Goal: Information Seeking & Learning: Learn about a topic

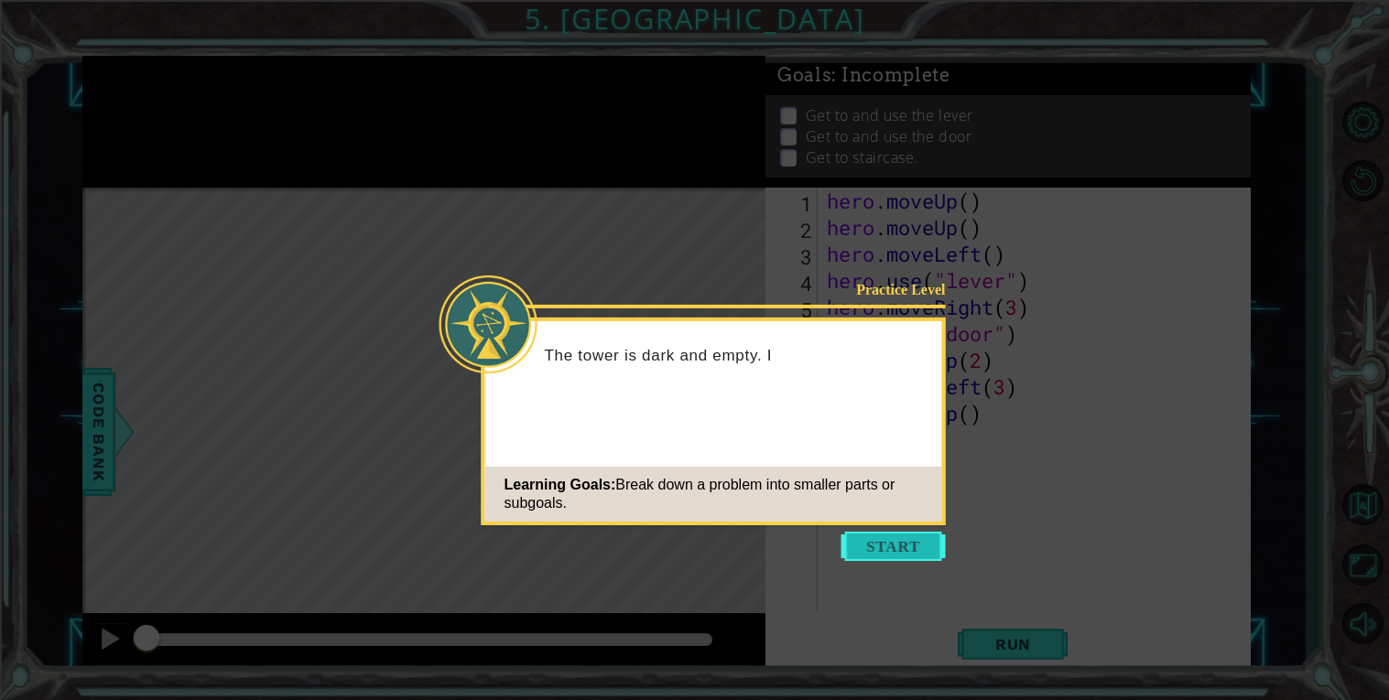
click at [908, 553] on button "Start" at bounding box center [893, 546] width 104 height 29
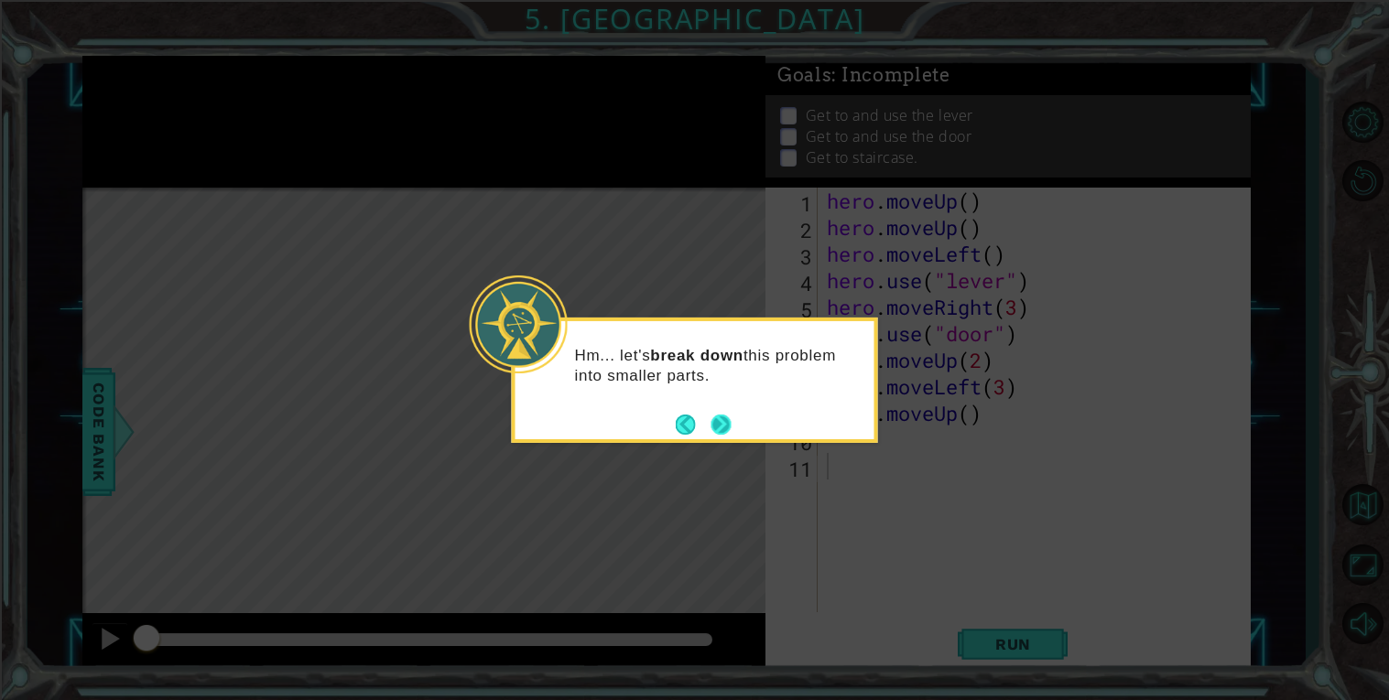
click at [728, 423] on button "Next" at bounding box center [721, 425] width 20 height 20
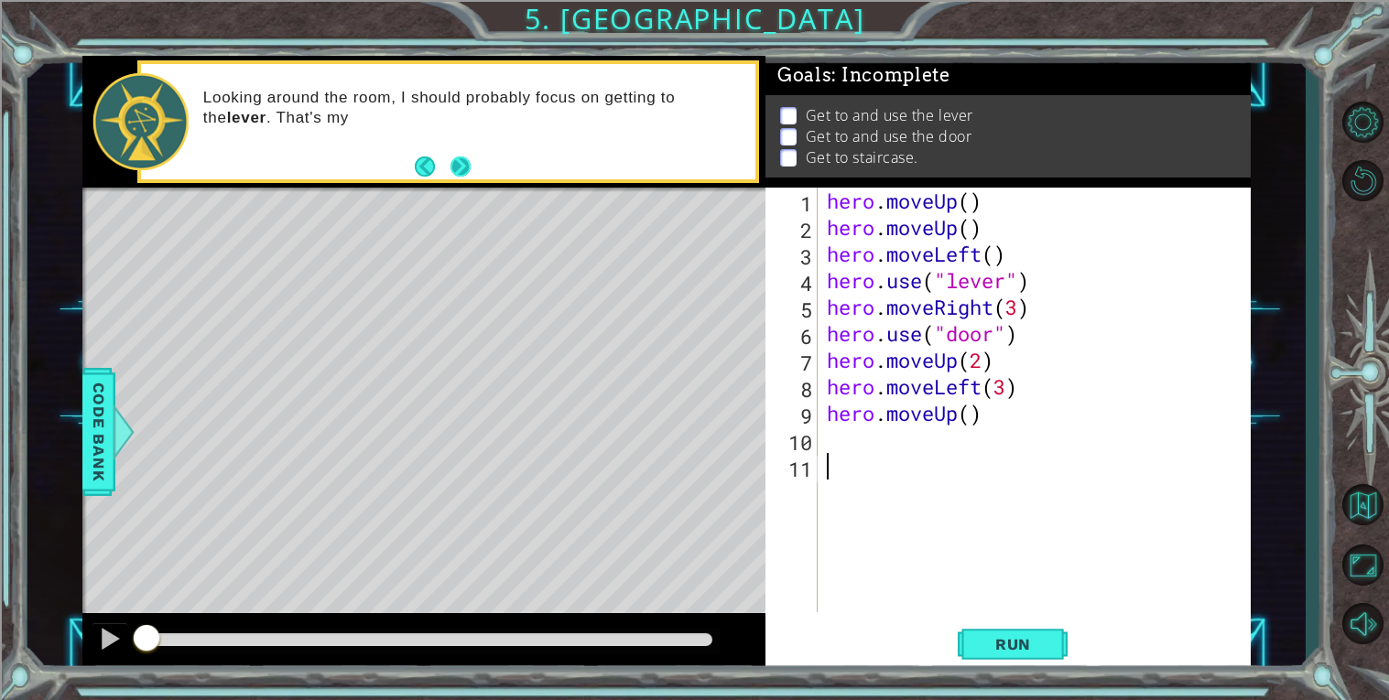
click at [462, 169] on button "Next" at bounding box center [460, 167] width 20 height 20
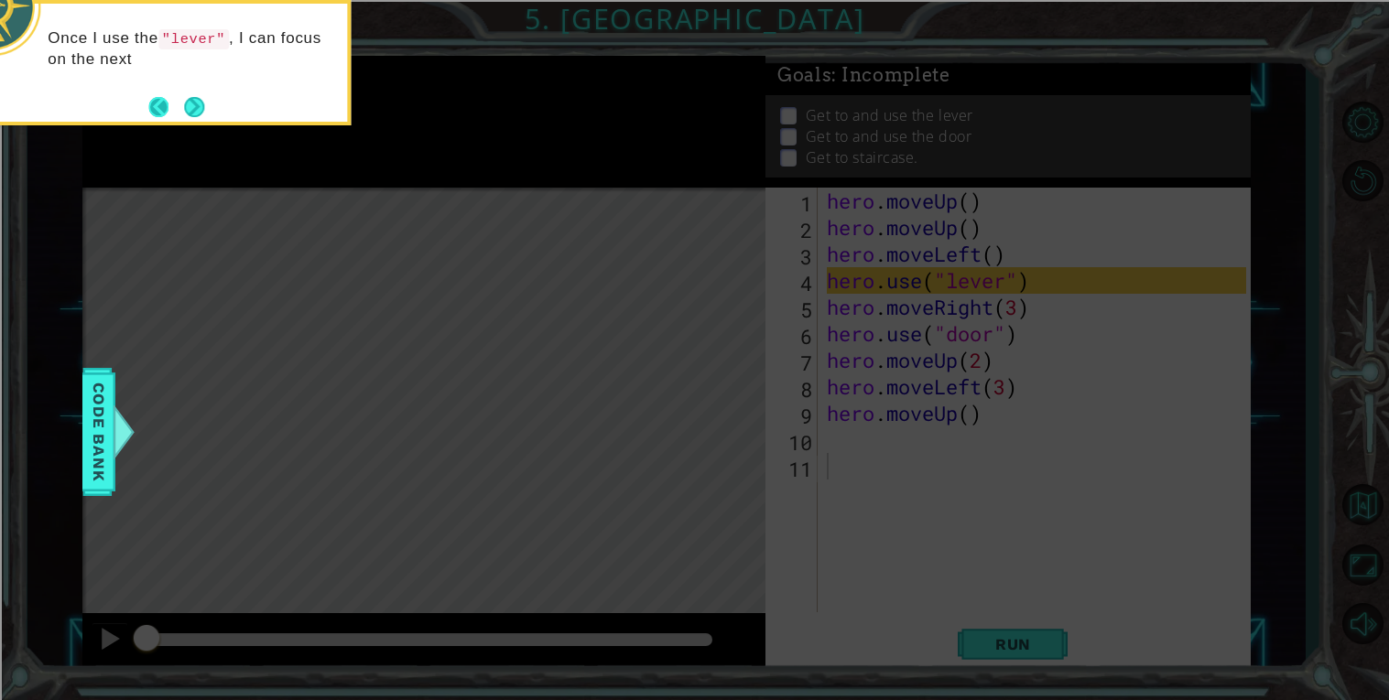
click at [177, 104] on button "Back" at bounding box center [166, 107] width 36 height 20
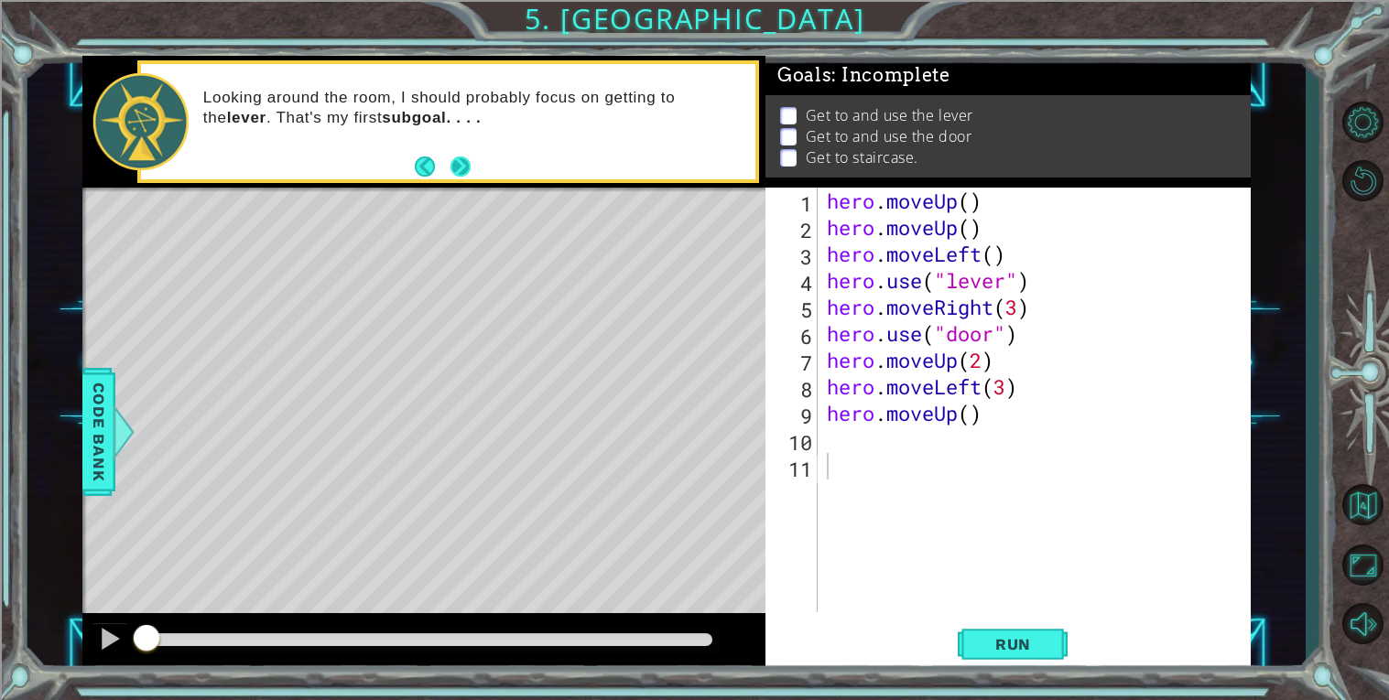
click at [459, 165] on button "Next" at bounding box center [460, 167] width 20 height 20
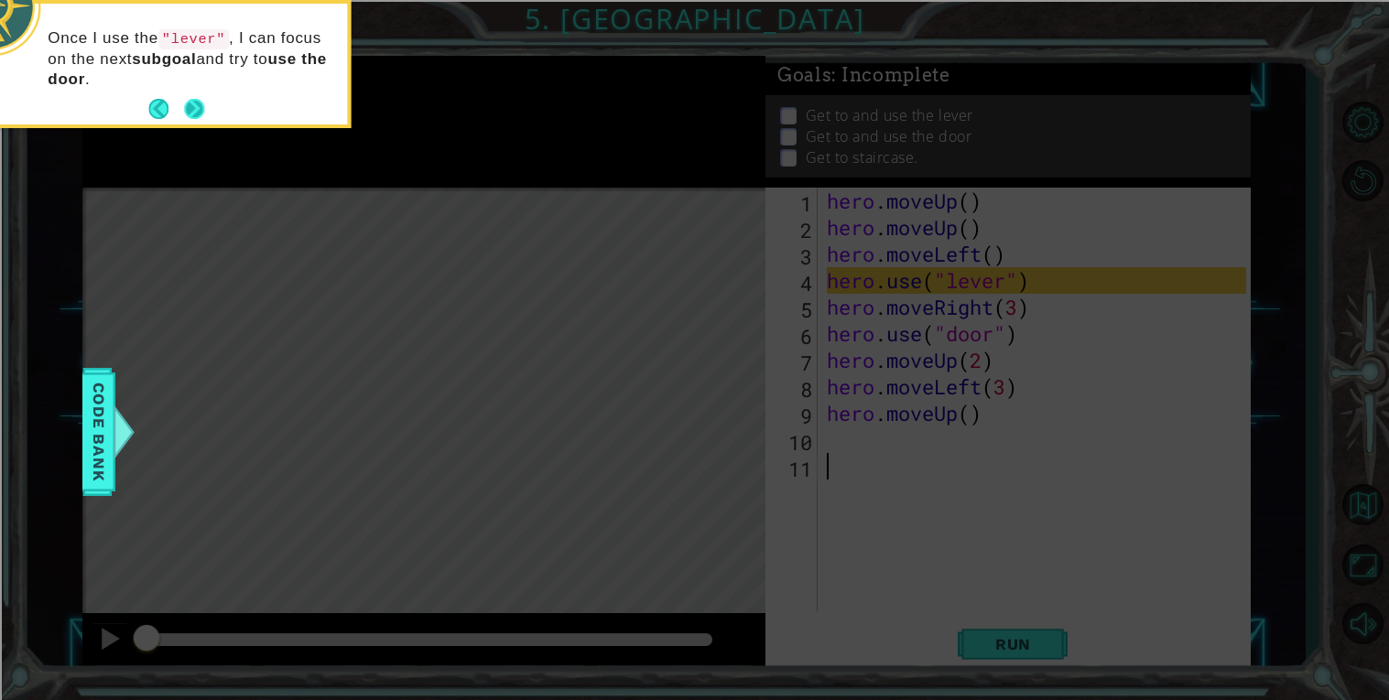
click at [200, 107] on button "Next" at bounding box center [194, 109] width 20 height 20
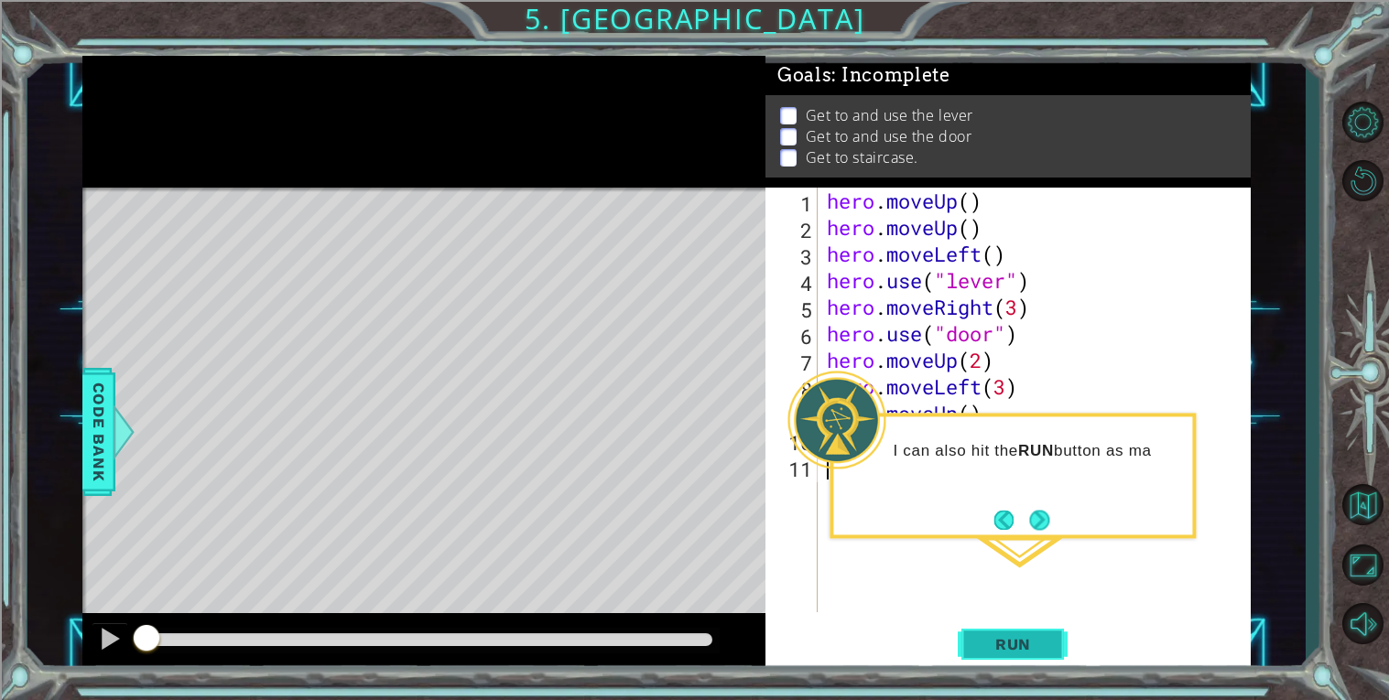
click at [1031, 648] on span "Run" at bounding box center [1013, 644] width 72 height 18
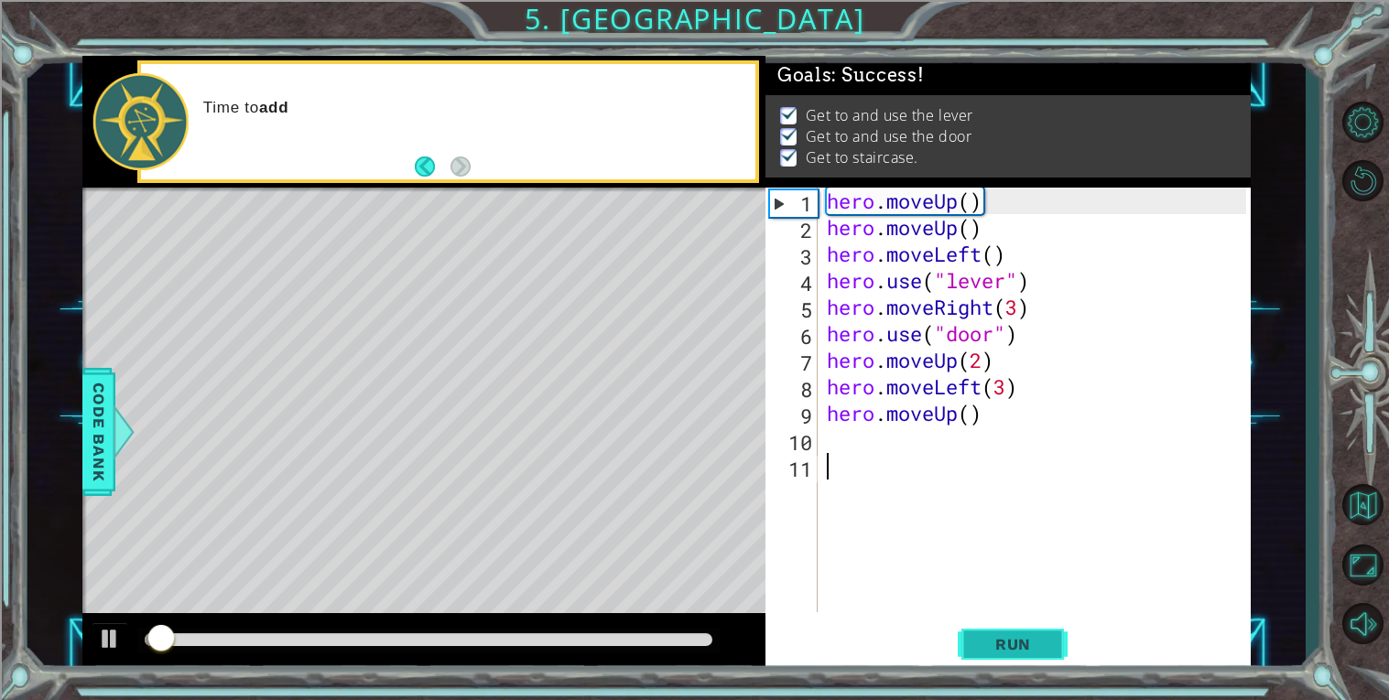
click at [1029, 645] on span "Run" at bounding box center [1013, 644] width 72 height 18
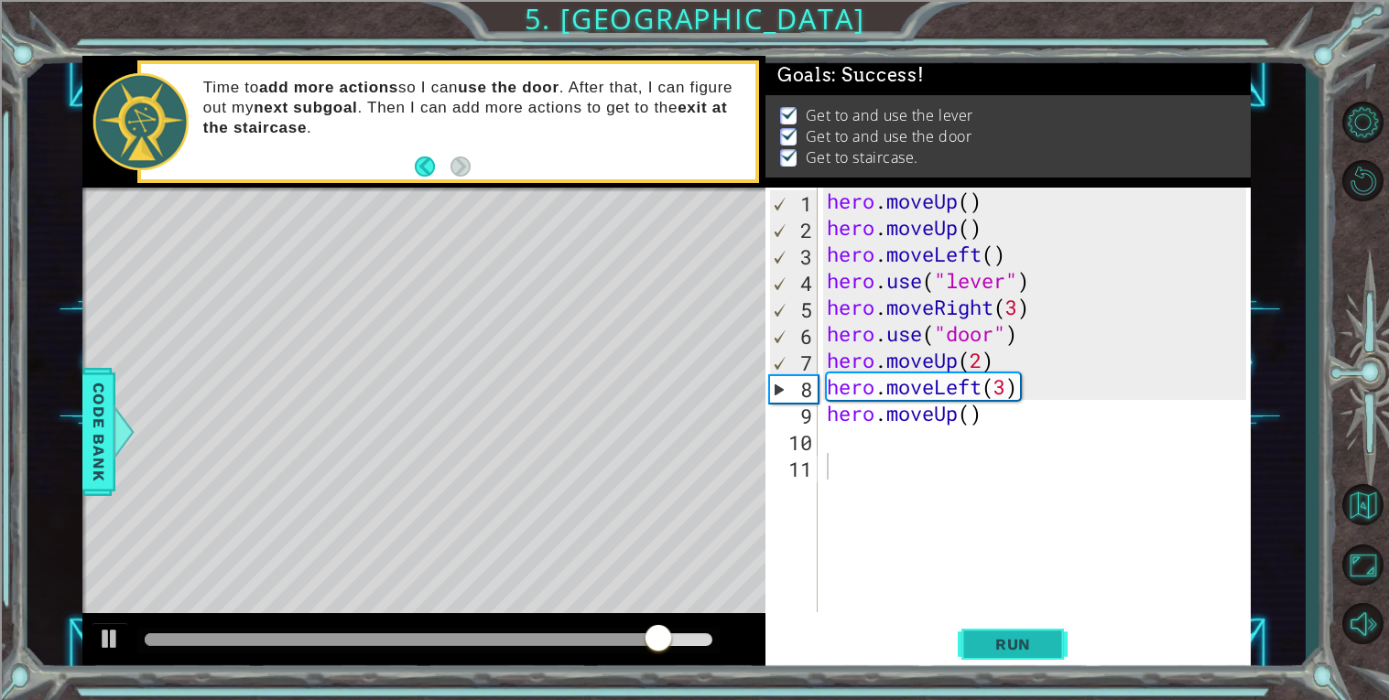
click at [981, 632] on button "Run" at bounding box center [1013, 644] width 110 height 49
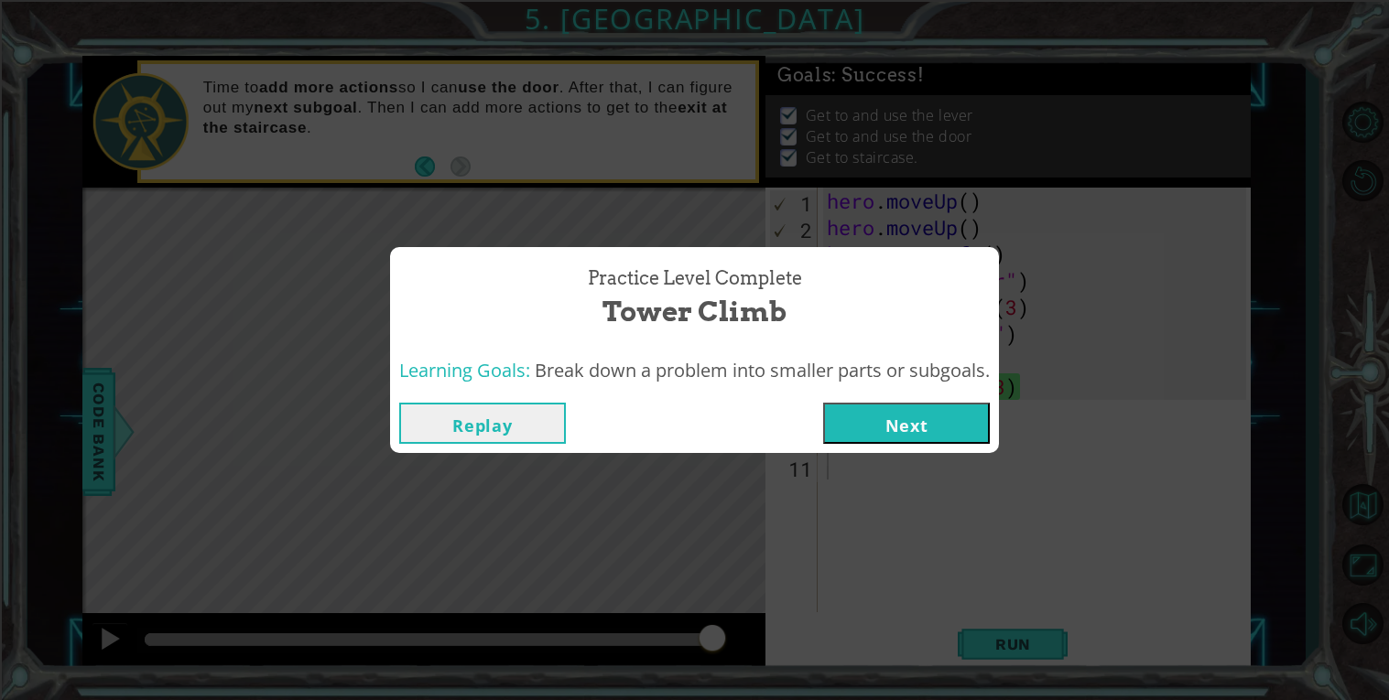
click at [876, 421] on button "Next" at bounding box center [906, 423] width 167 height 41
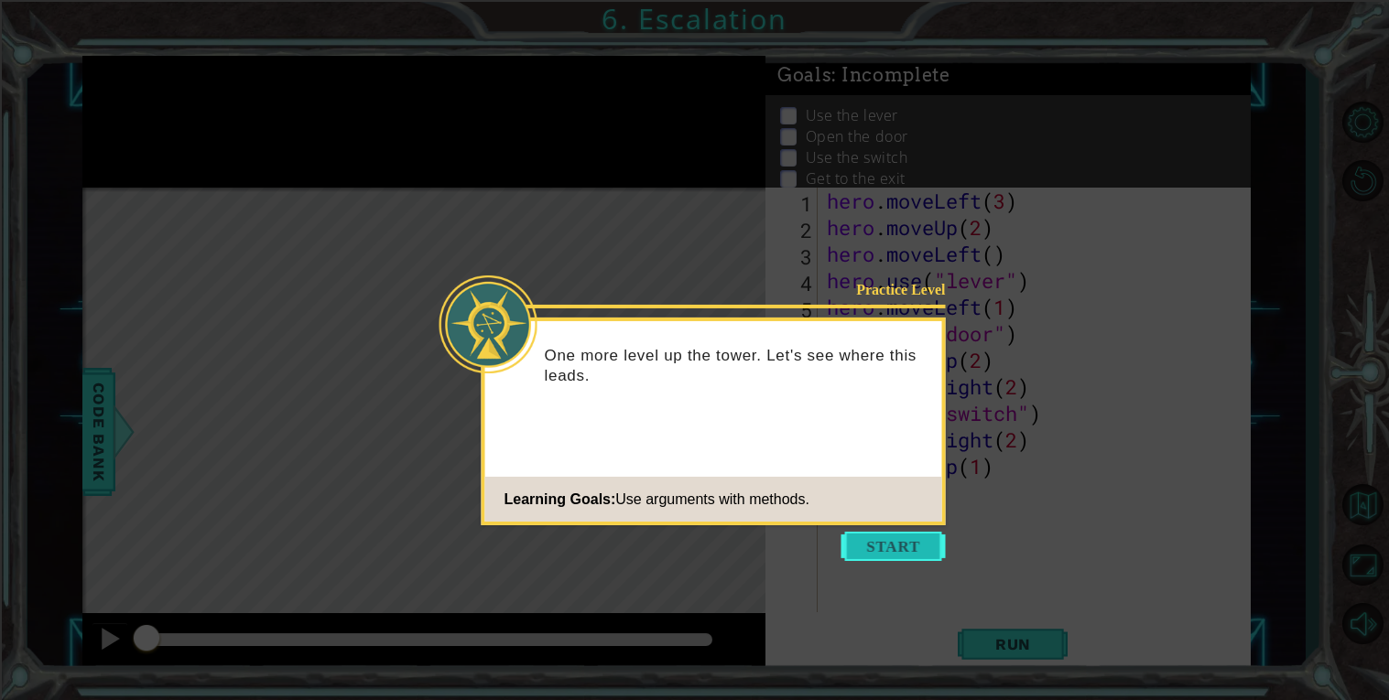
click at [912, 539] on button "Start" at bounding box center [893, 546] width 104 height 29
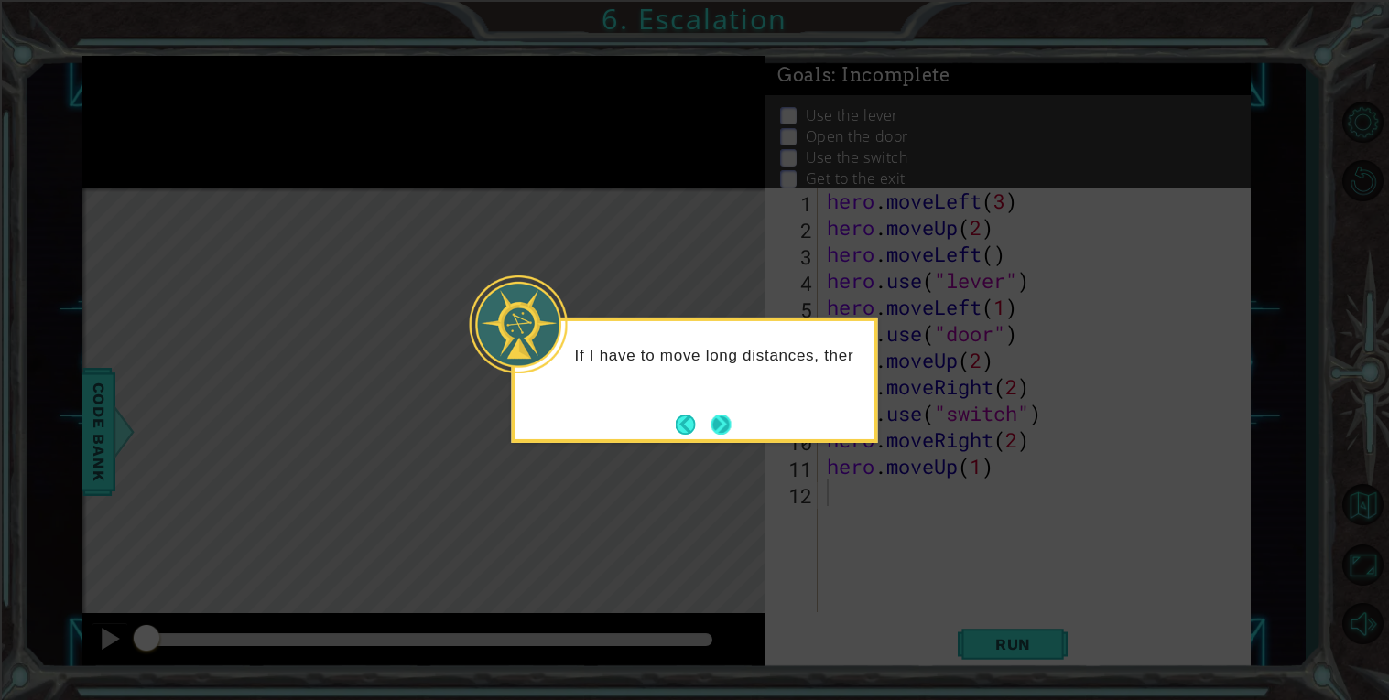
click at [717, 429] on button "Next" at bounding box center [720, 425] width 20 height 20
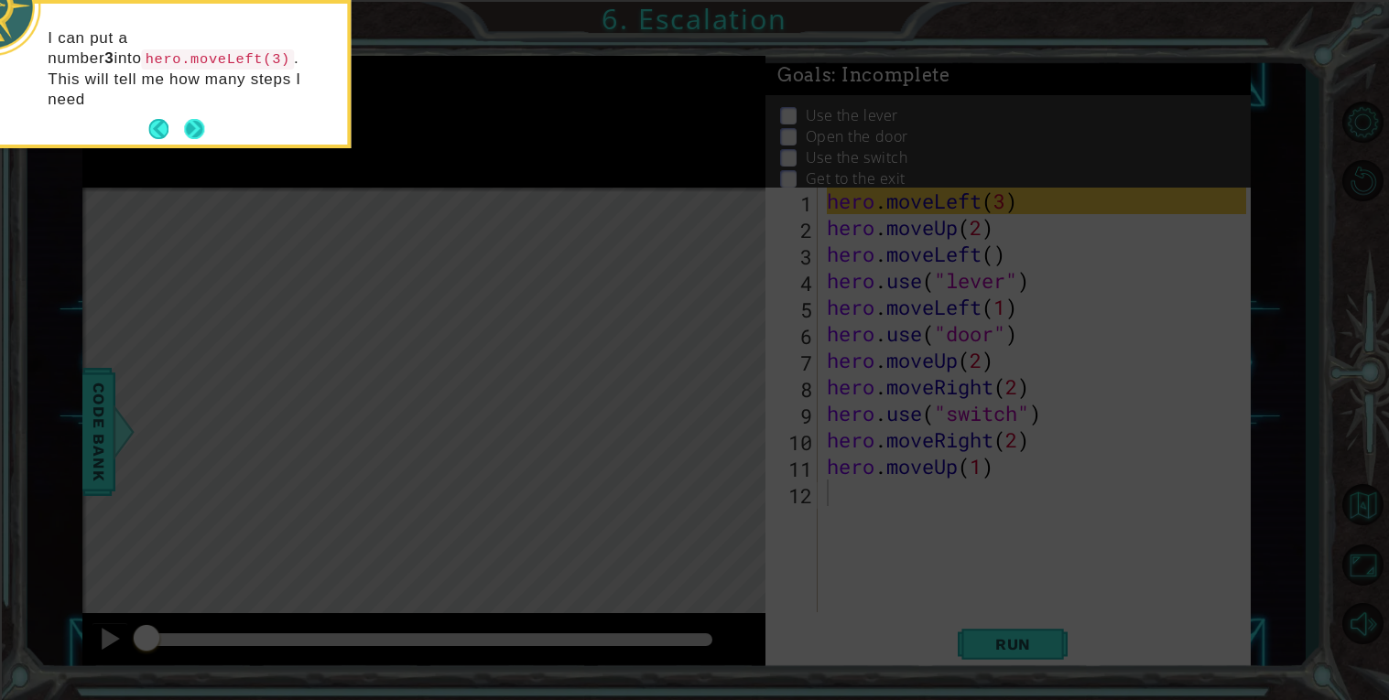
click at [196, 119] on button "Next" at bounding box center [194, 129] width 20 height 20
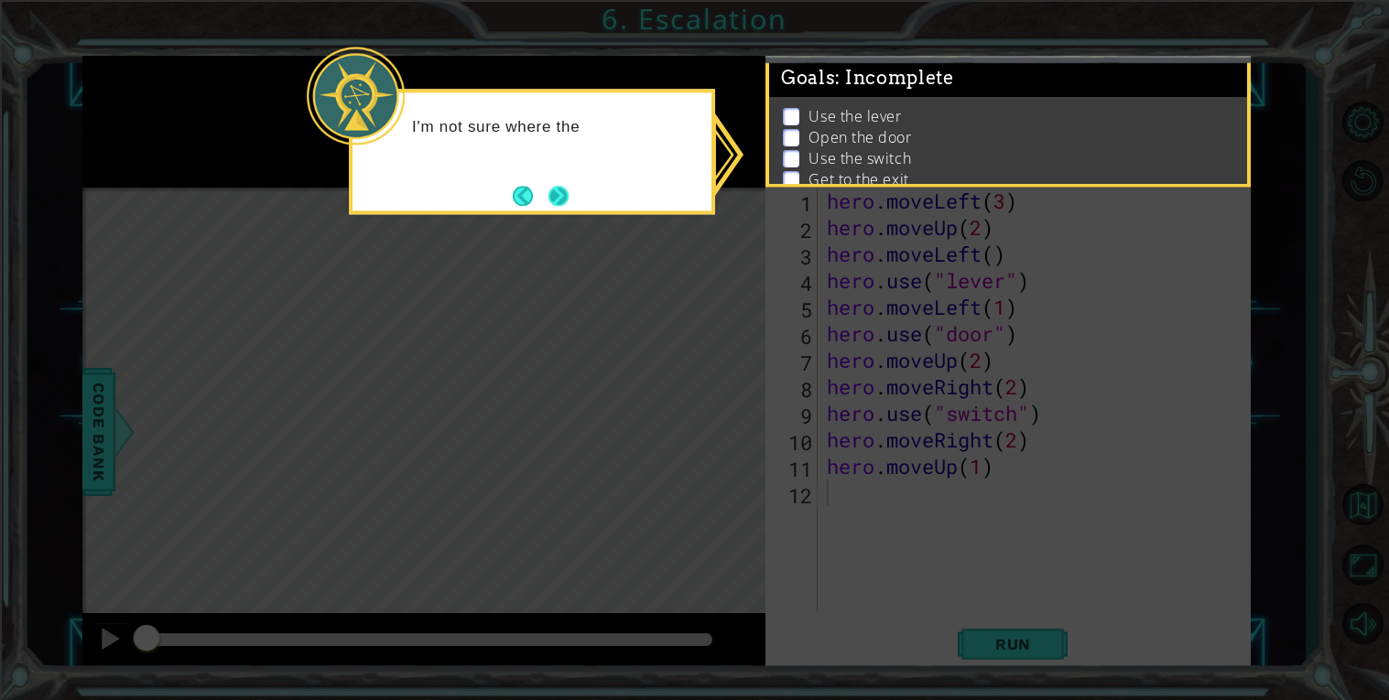
click at [561, 190] on button "Next" at bounding box center [558, 196] width 20 height 20
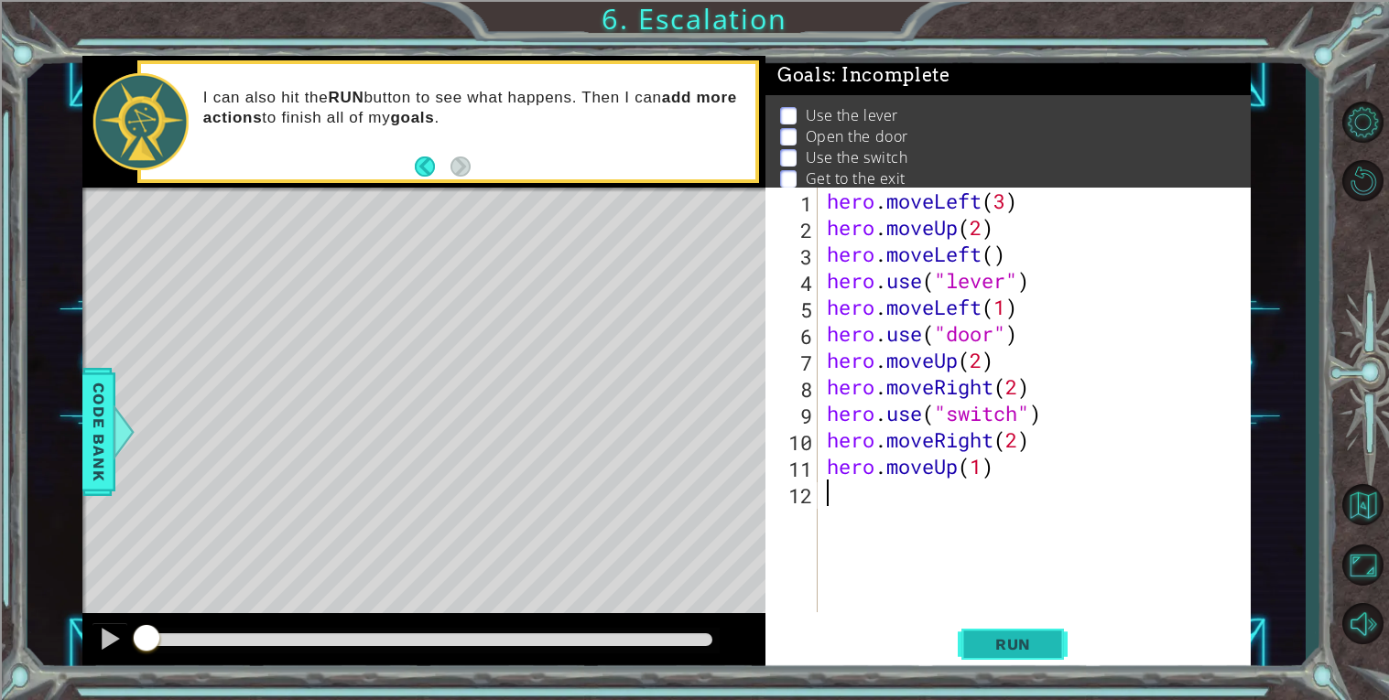
click at [1007, 655] on button "Run" at bounding box center [1013, 644] width 110 height 49
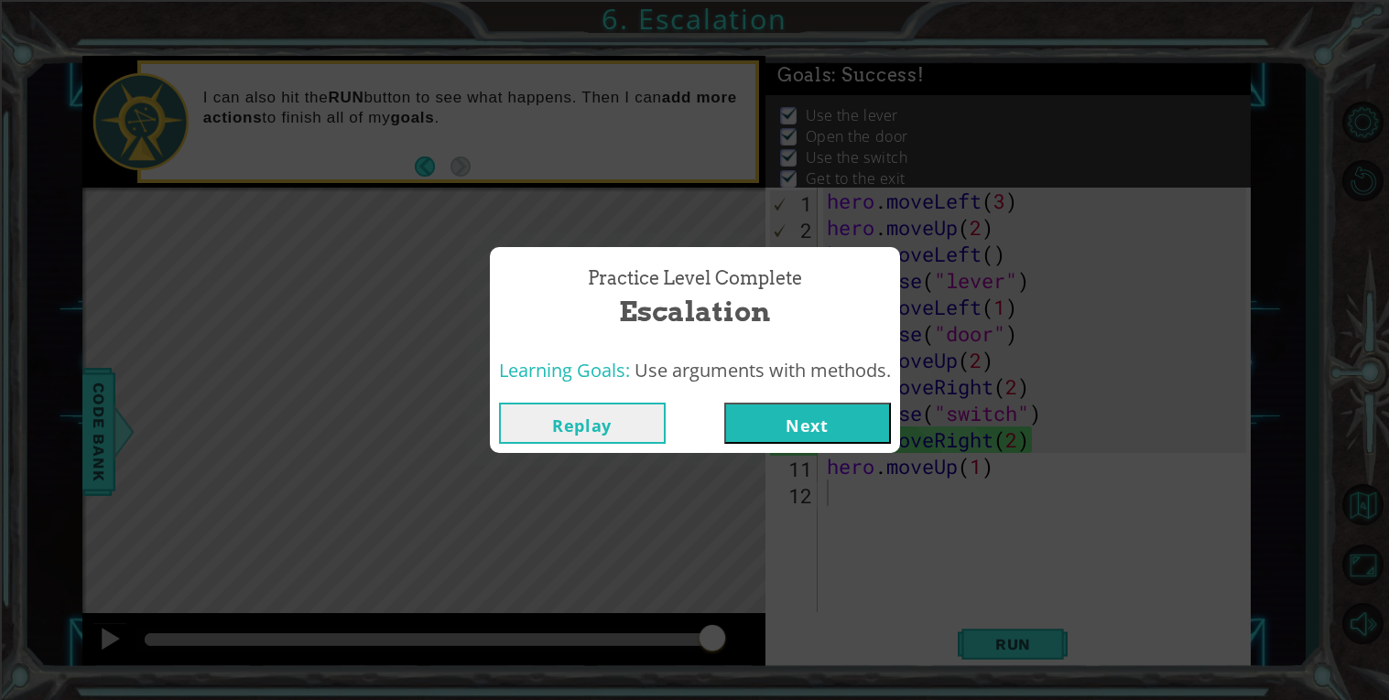
click at [850, 423] on button "Next" at bounding box center [807, 423] width 167 height 41
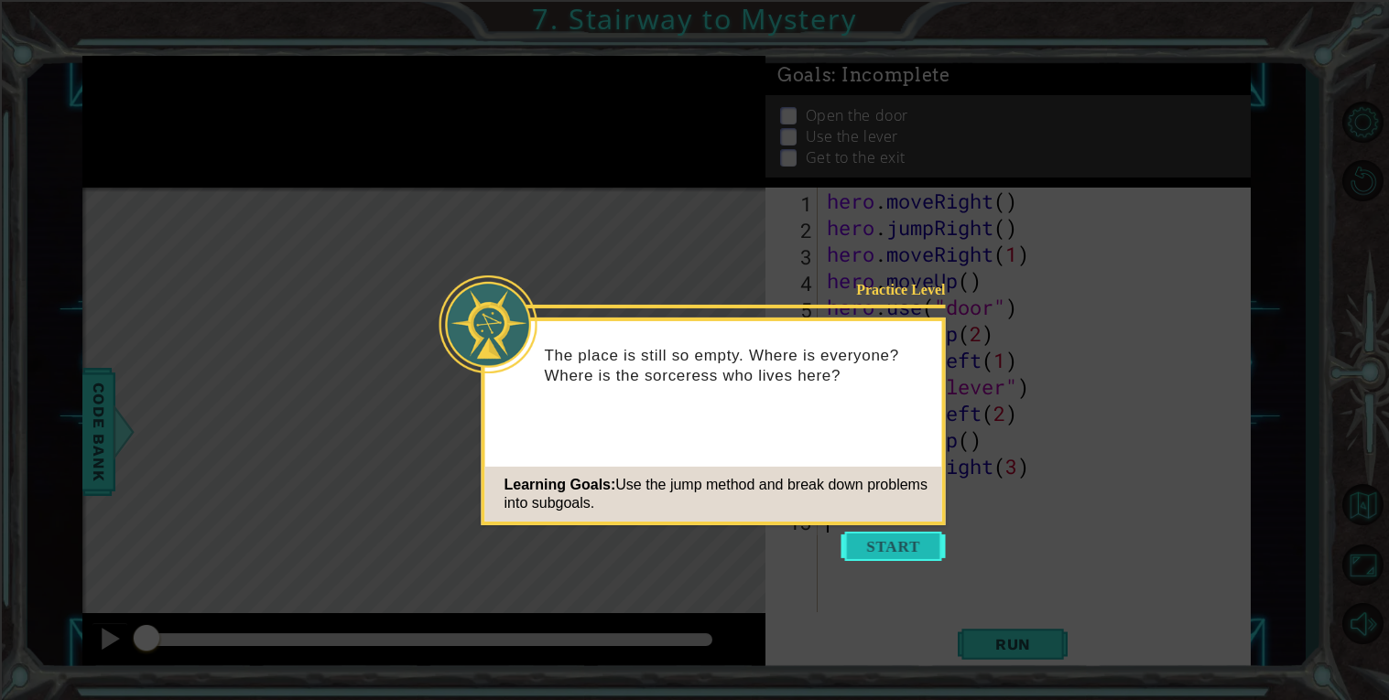
click at [881, 541] on button "Start" at bounding box center [893, 546] width 104 height 29
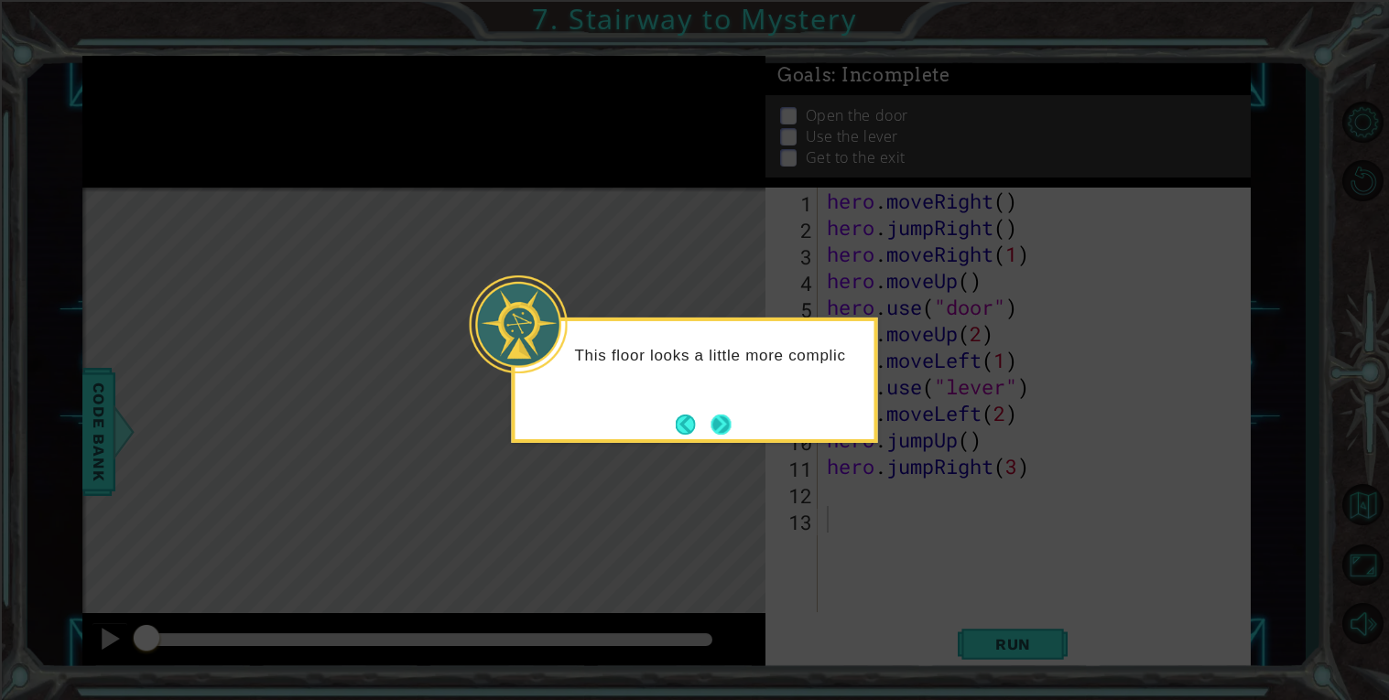
click at [710, 415] on button "Next" at bounding box center [720, 425] width 20 height 20
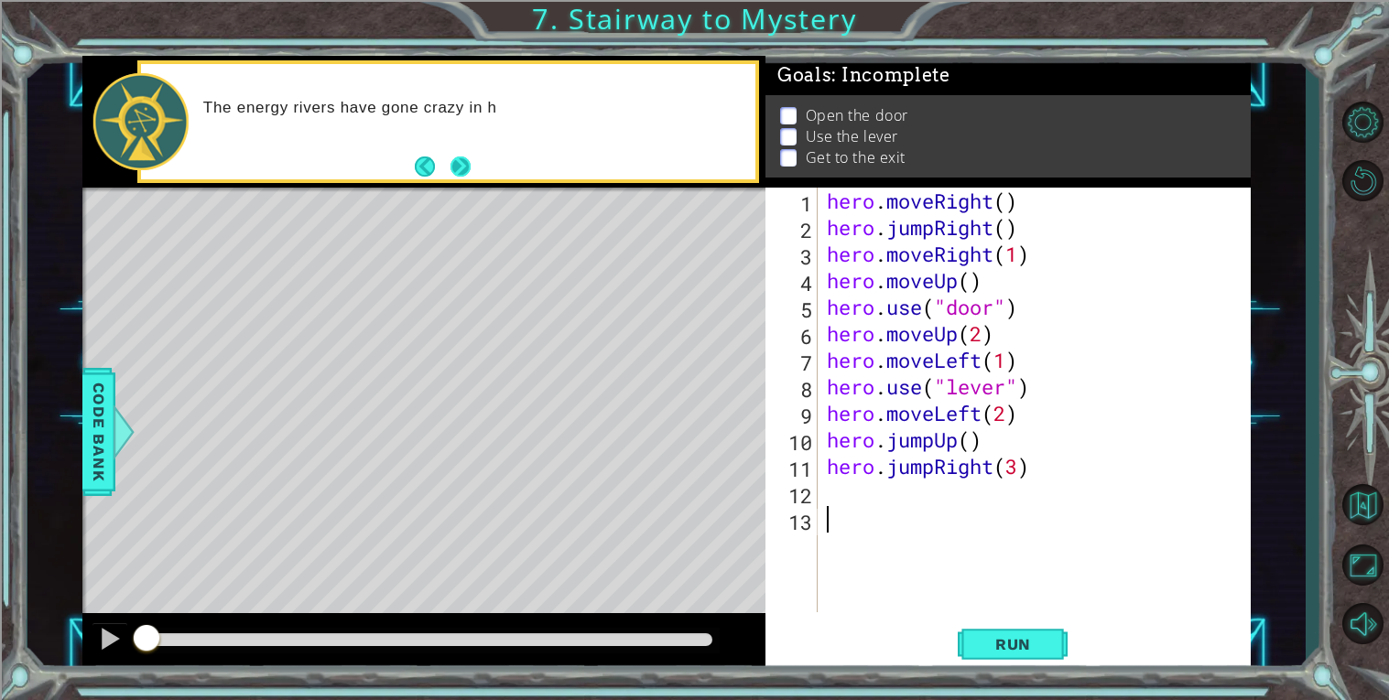
click at [457, 157] on button "Next" at bounding box center [460, 167] width 20 height 20
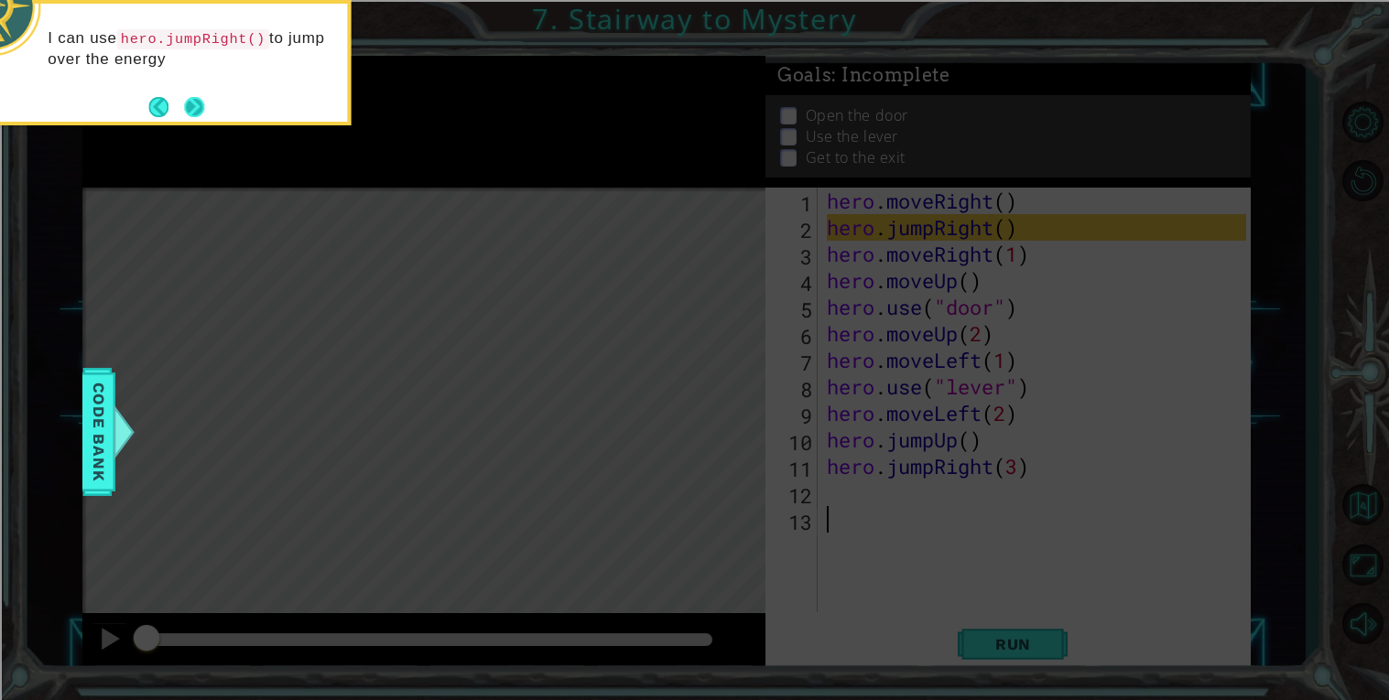
click at [196, 101] on button "Next" at bounding box center [194, 107] width 20 height 20
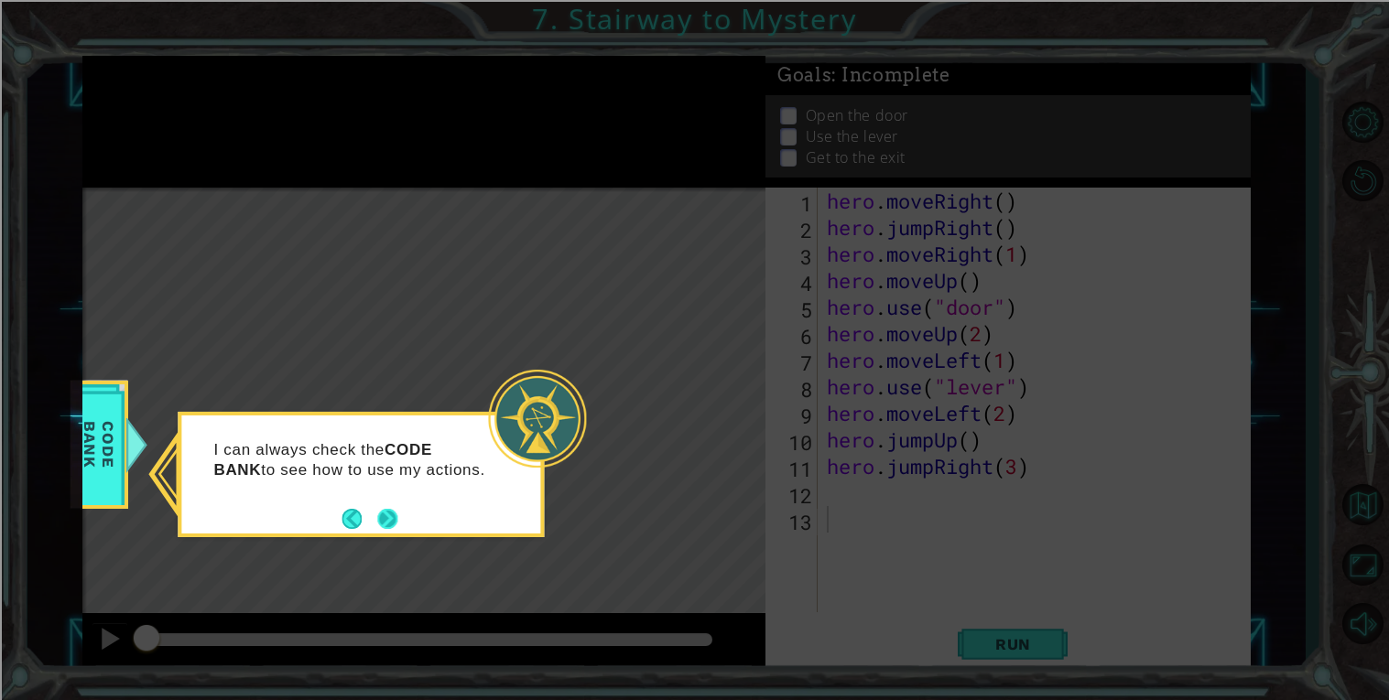
click at [387, 511] on button "Next" at bounding box center [387, 519] width 20 height 20
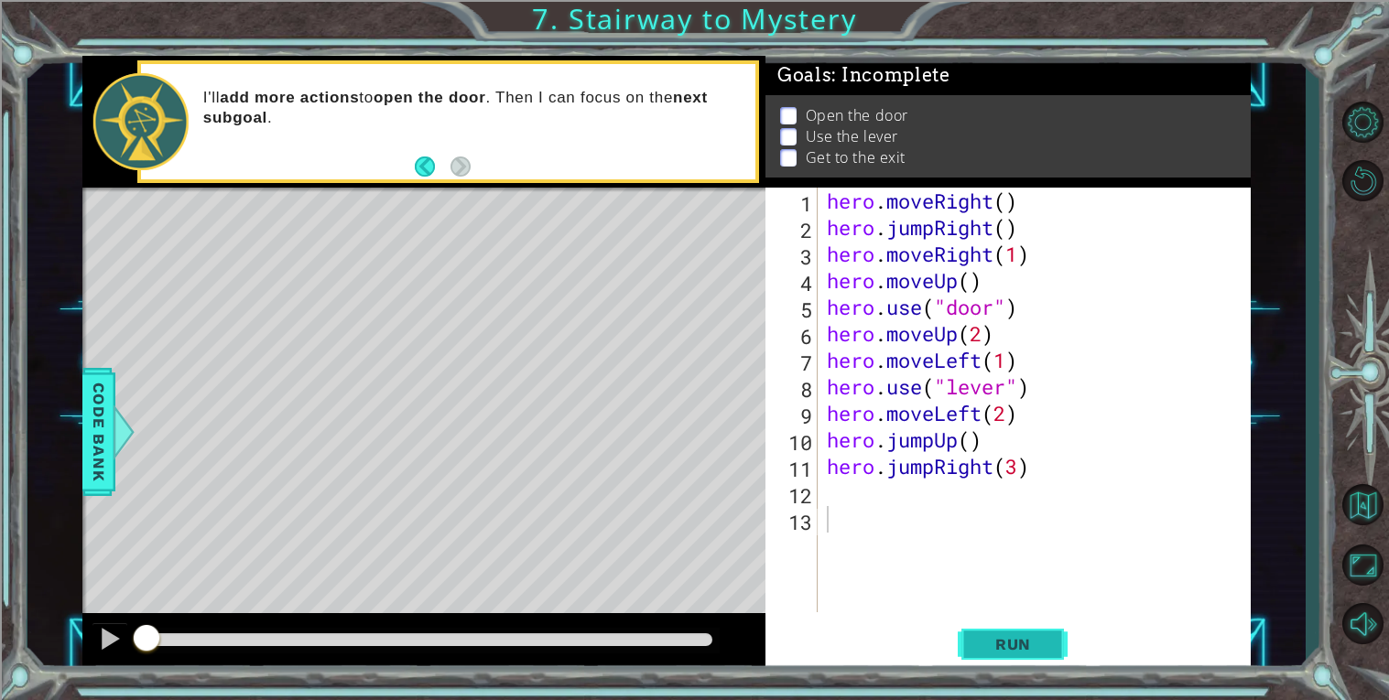
click at [993, 625] on button "Run" at bounding box center [1013, 644] width 110 height 49
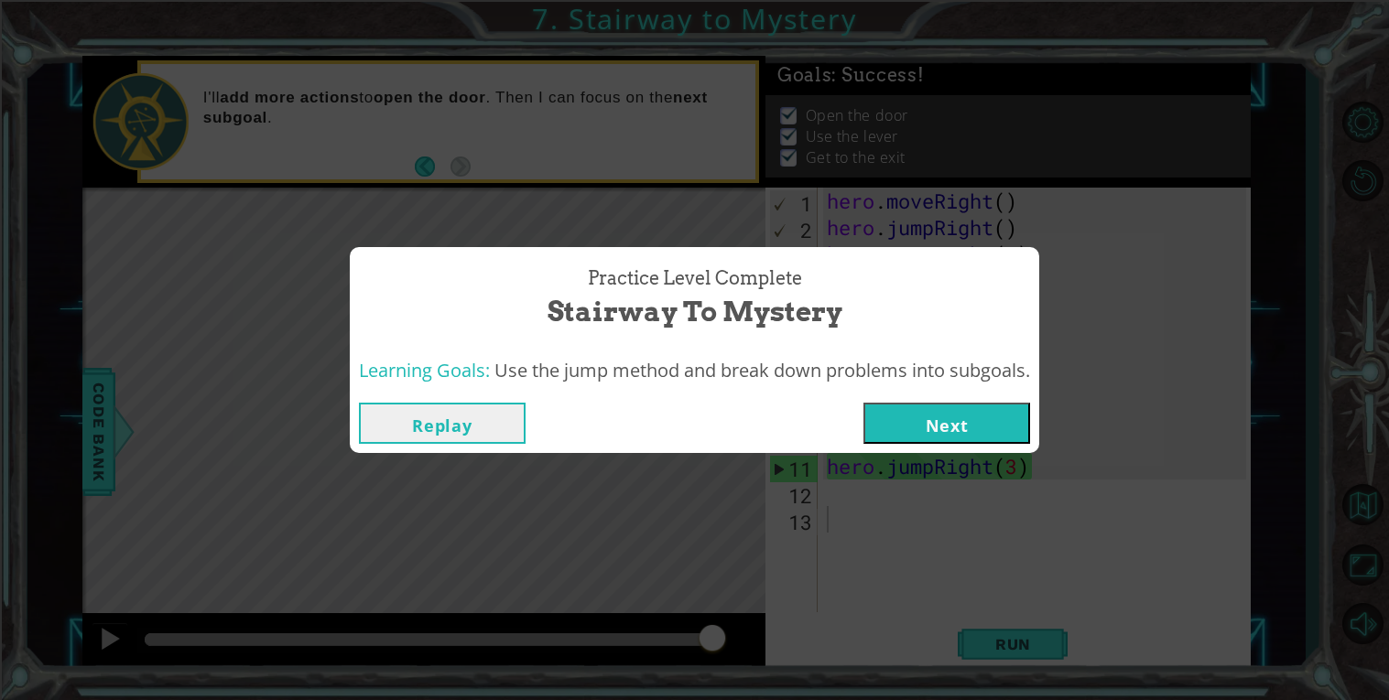
click at [933, 438] on button "Next" at bounding box center [946, 423] width 167 height 41
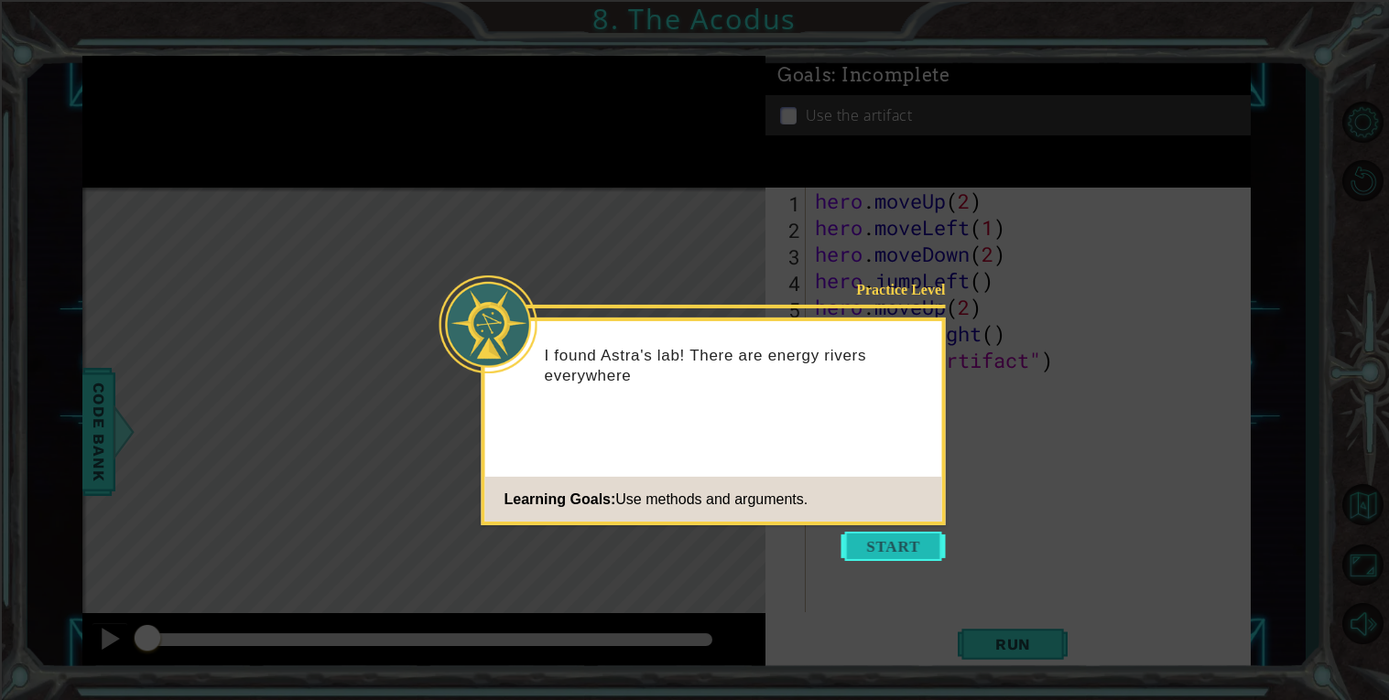
click at [894, 548] on button "Start" at bounding box center [893, 546] width 104 height 29
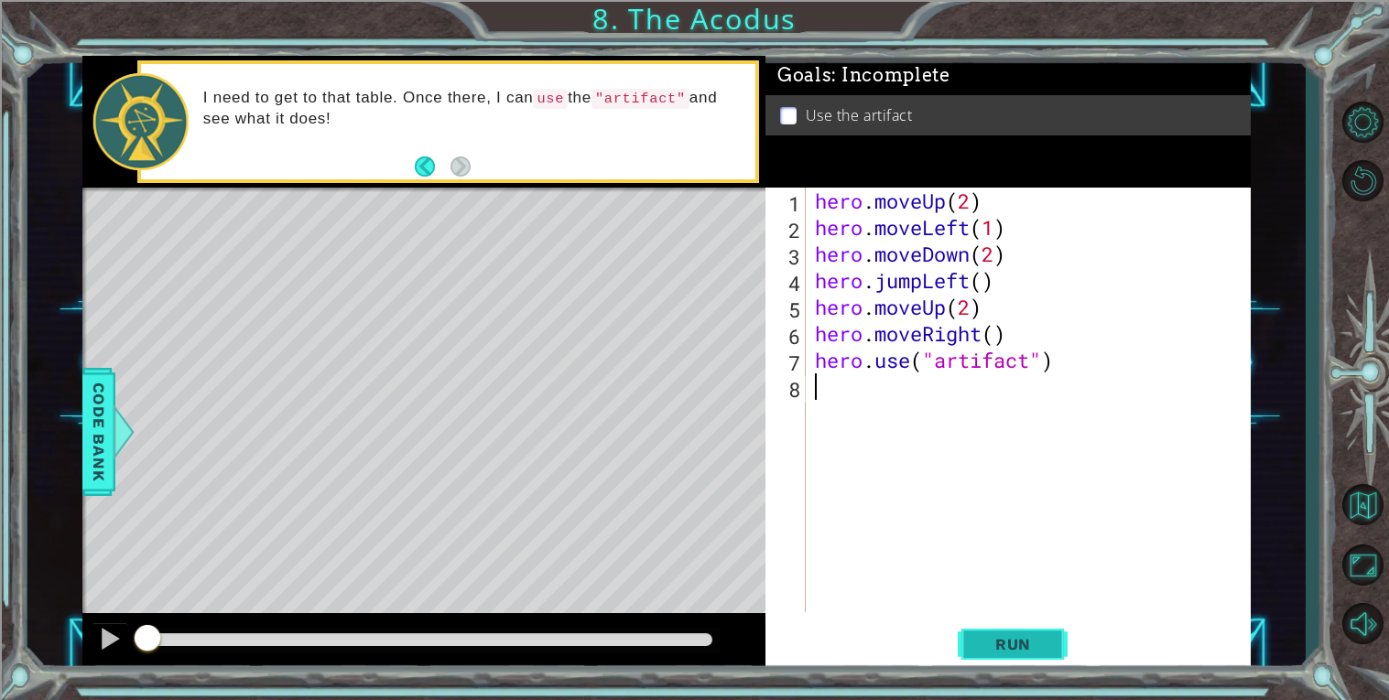
click at [974, 631] on button "Run" at bounding box center [1013, 644] width 110 height 49
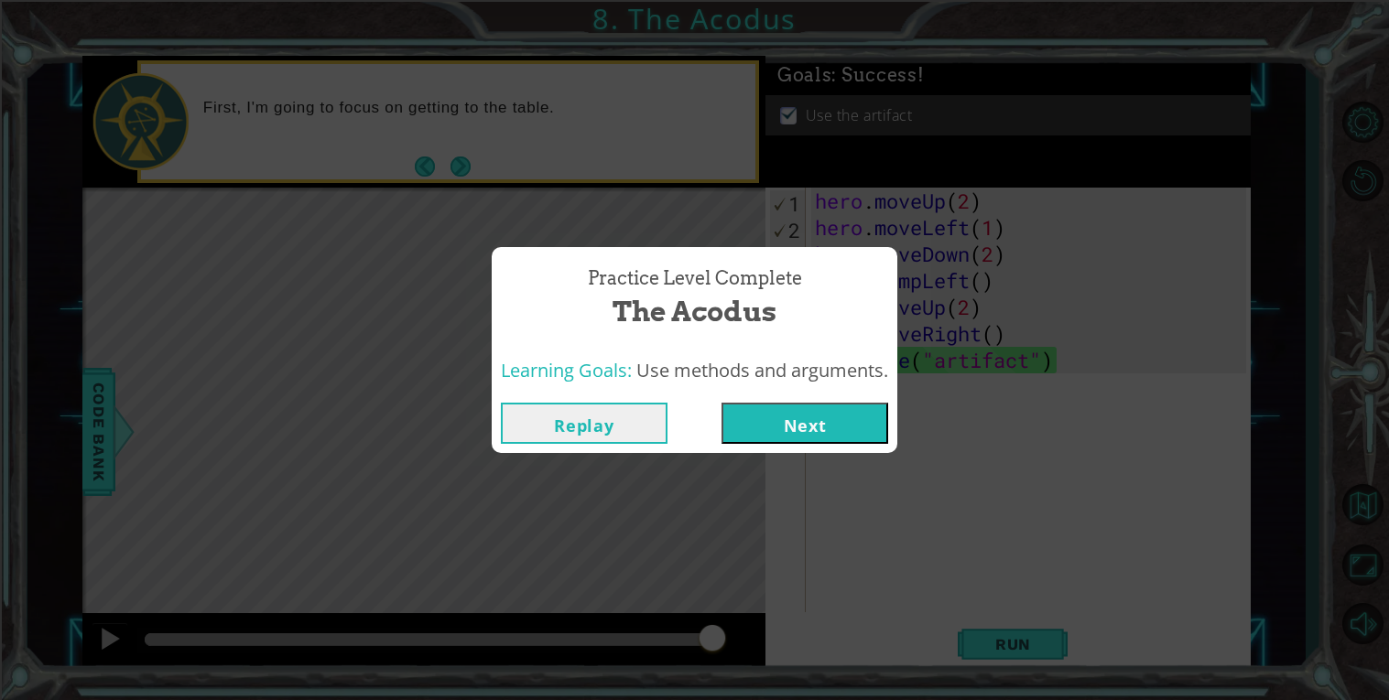
click at [823, 432] on button "Next" at bounding box center [804, 423] width 167 height 41
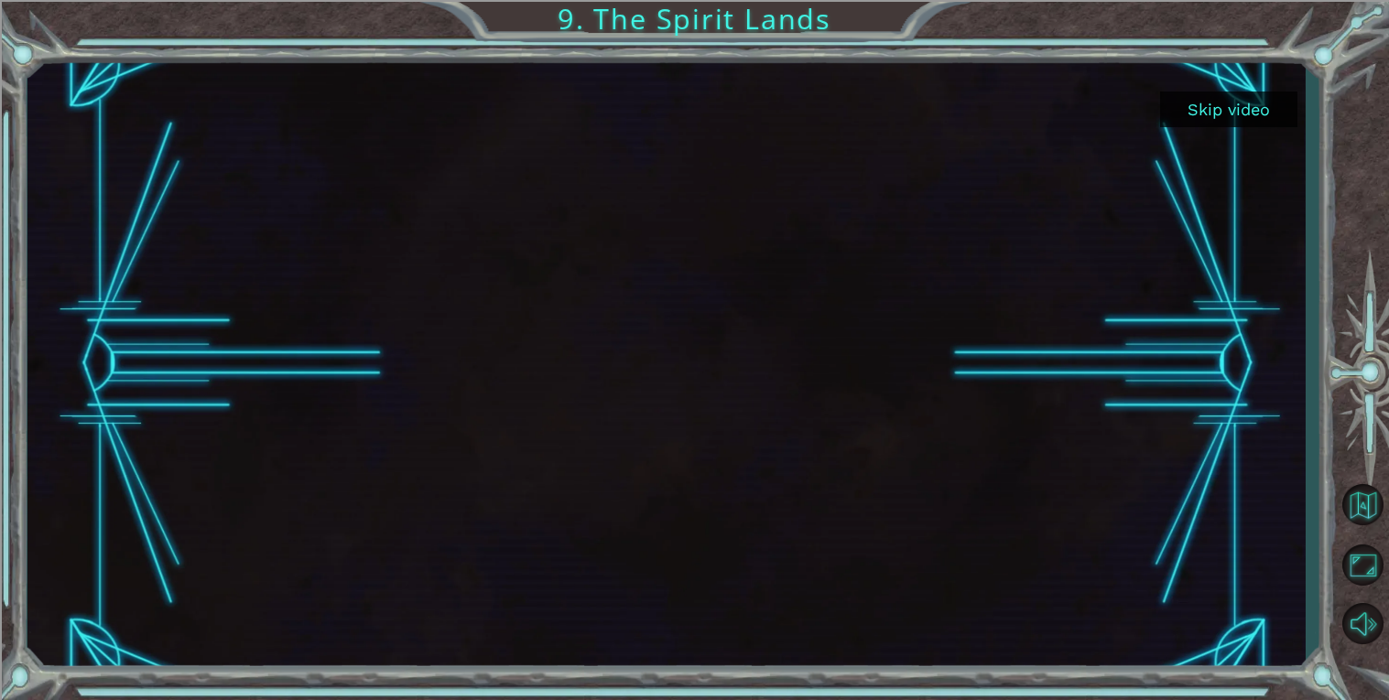
click at [1237, 117] on button "Skip video" at bounding box center [1228, 110] width 137 height 36
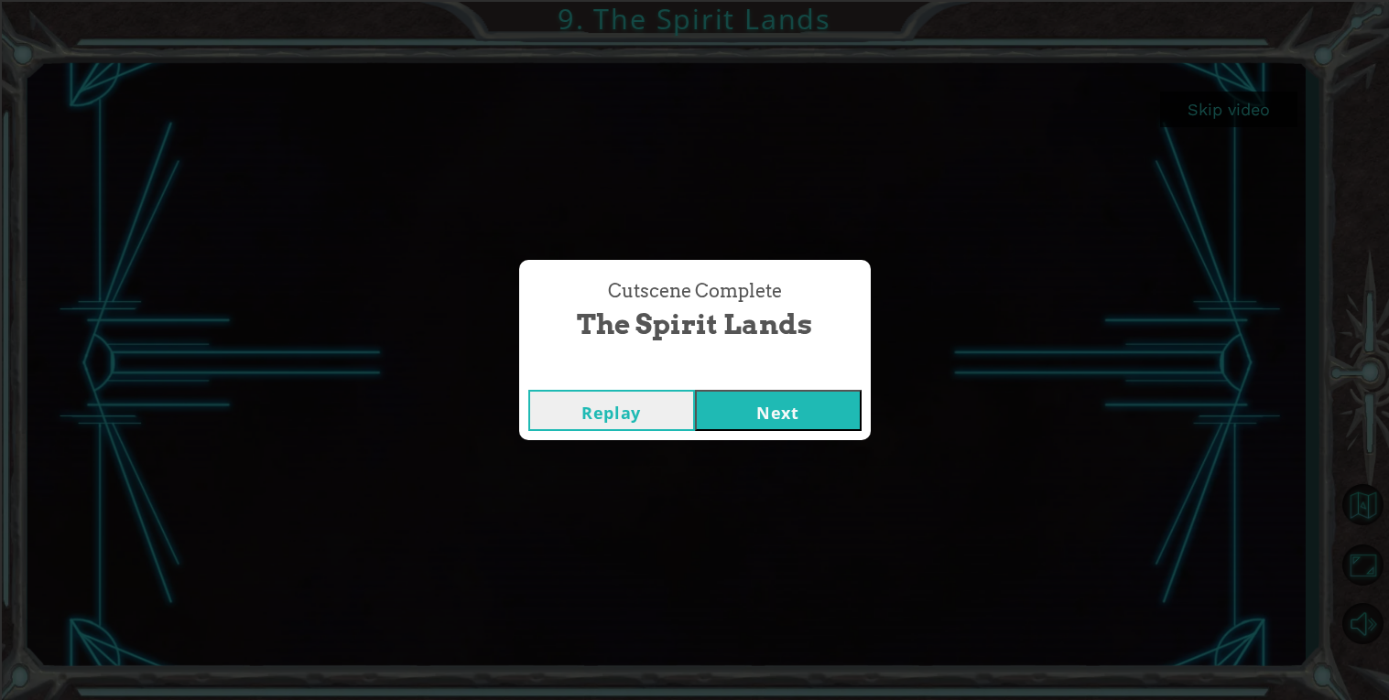
click at [786, 398] on button "Next" at bounding box center [778, 410] width 167 height 41
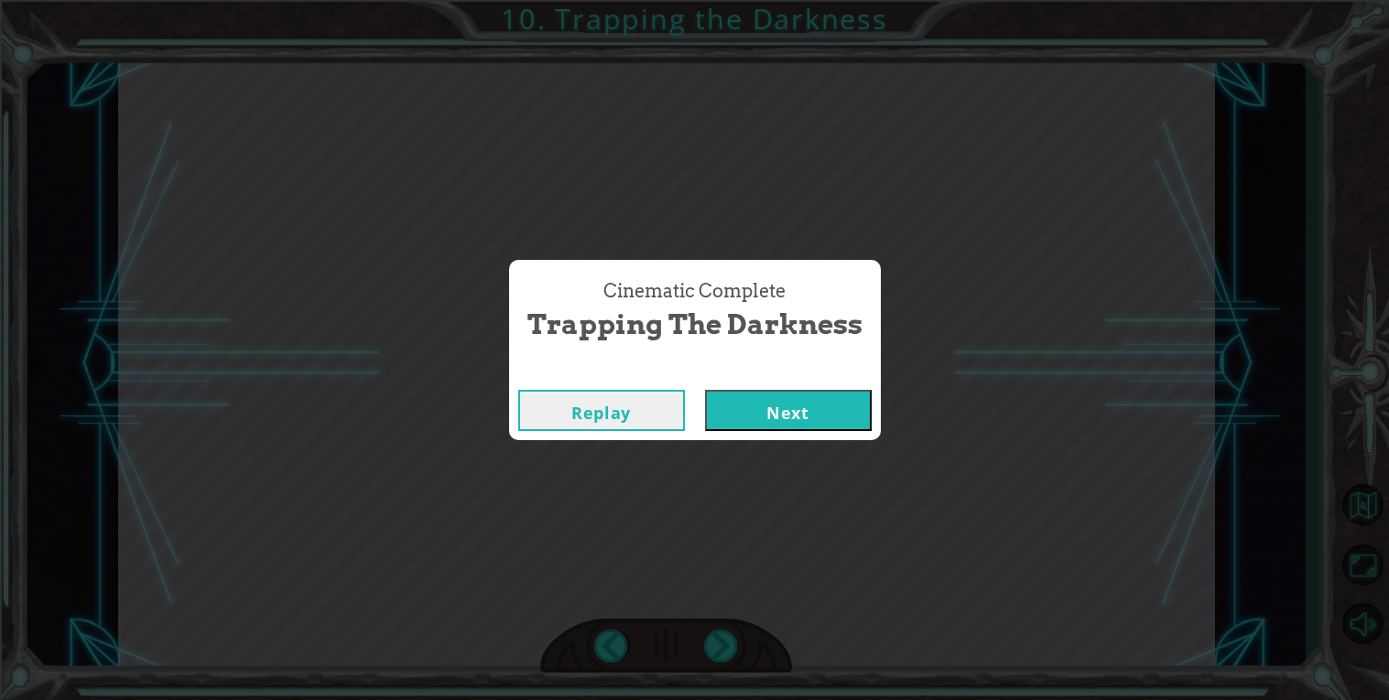
click at [780, 415] on button "Next" at bounding box center [788, 410] width 167 height 41
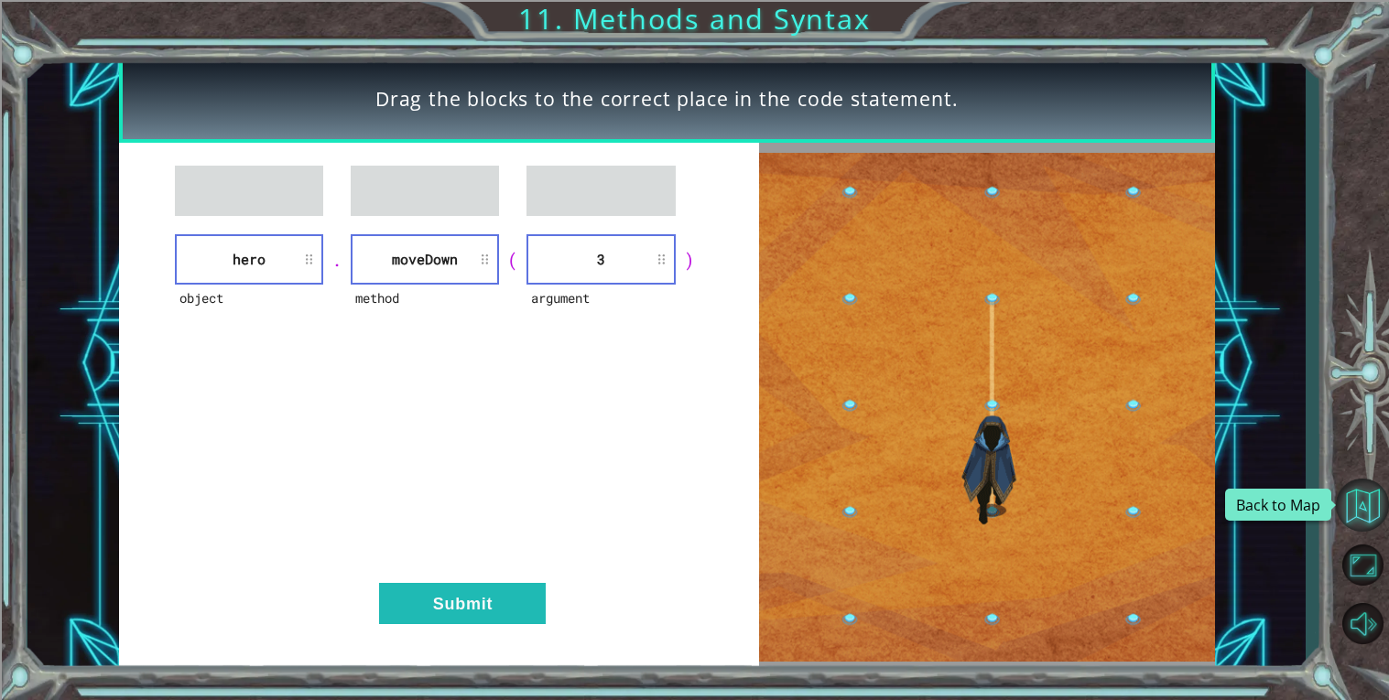
click at [1361, 509] on button "Back to Map" at bounding box center [1362, 505] width 53 height 53
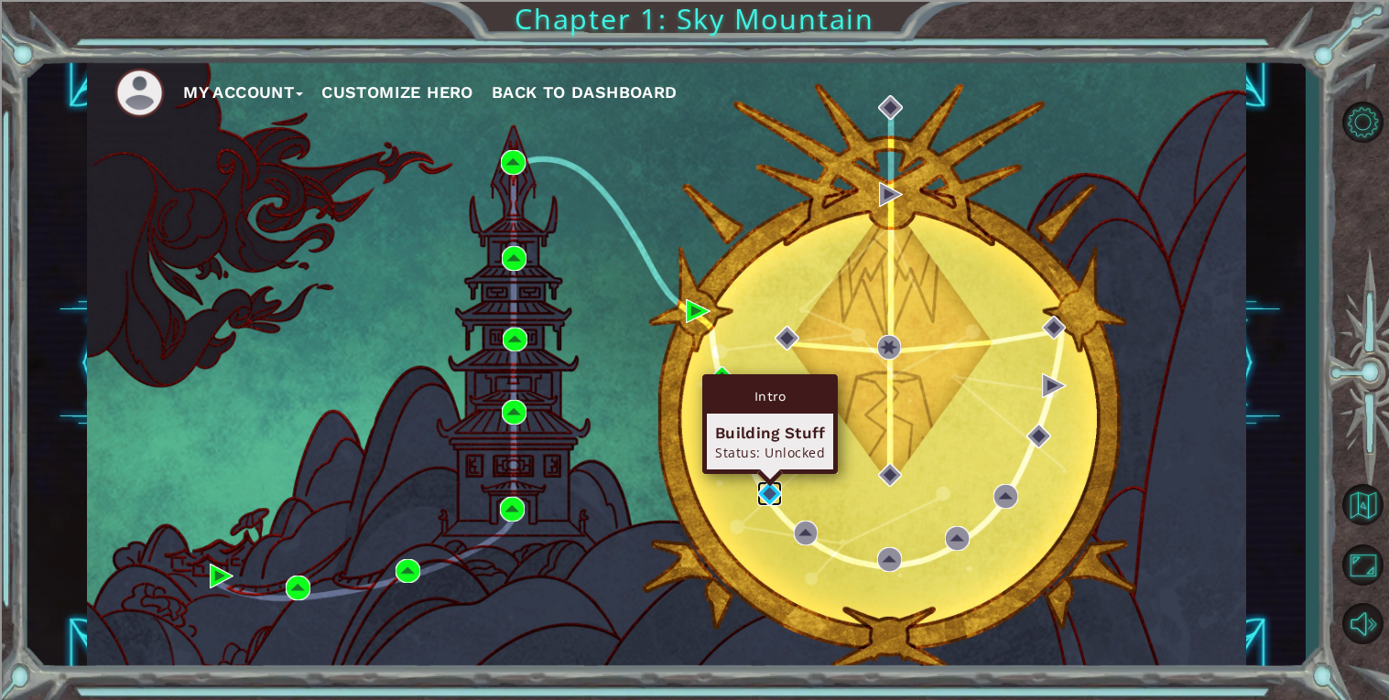
click at [763, 493] on img at bounding box center [769, 494] width 25 height 25
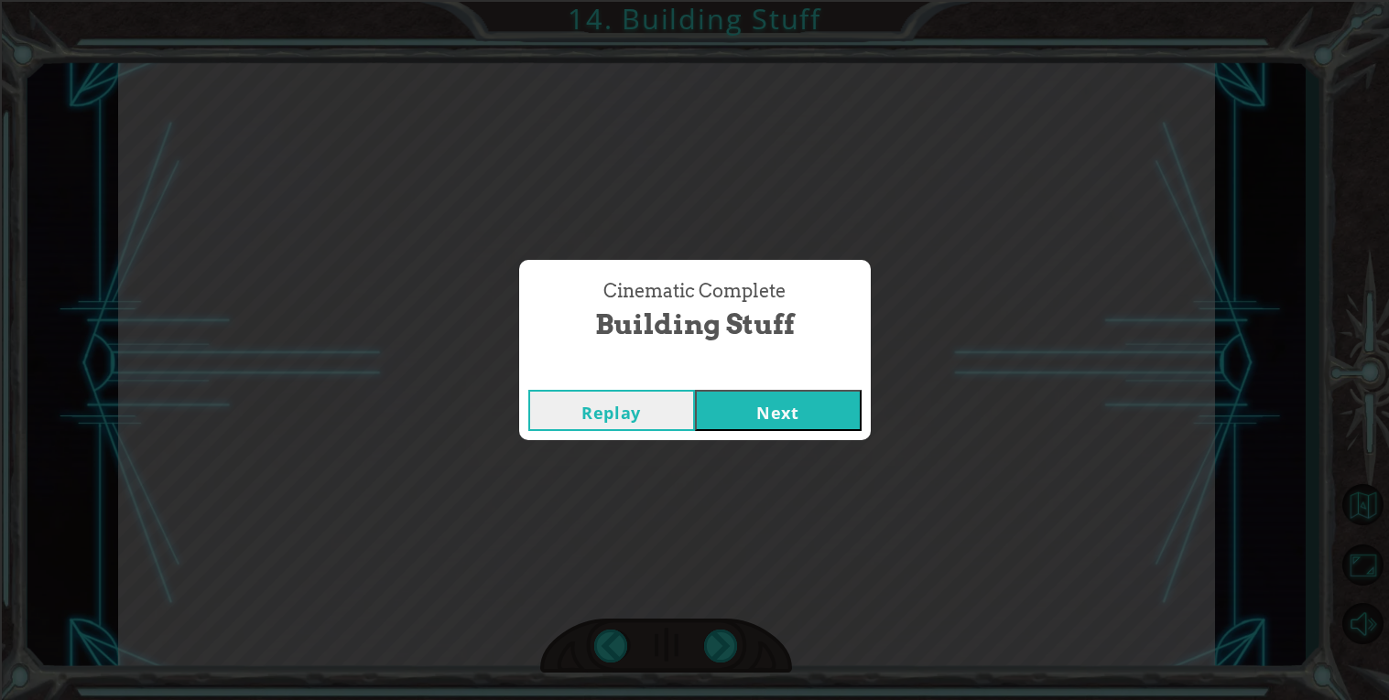
click at [752, 419] on button "Next" at bounding box center [778, 410] width 167 height 41
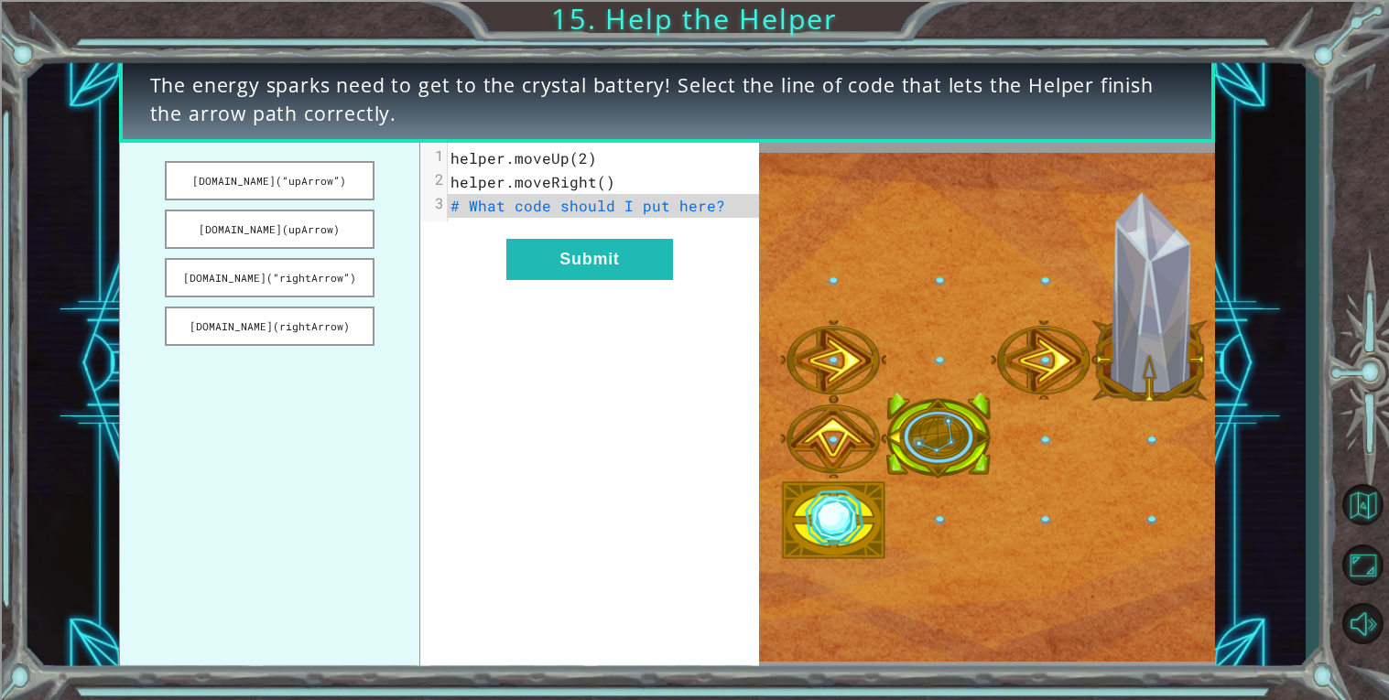
drag, startPoint x: 235, startPoint y: 330, endPoint x: 548, endPoint y: 209, distance: 335.6
click at [548, 209] on div "[DOMAIN_NAME](“upArrow”) [DOMAIN_NAME](upArrow) [DOMAIN_NAME](“rightArrow”) [DO…" at bounding box center [439, 407] width 640 height 529
click at [281, 328] on button "[DOMAIN_NAME](rightArrow)" at bounding box center [270, 326] width 210 height 39
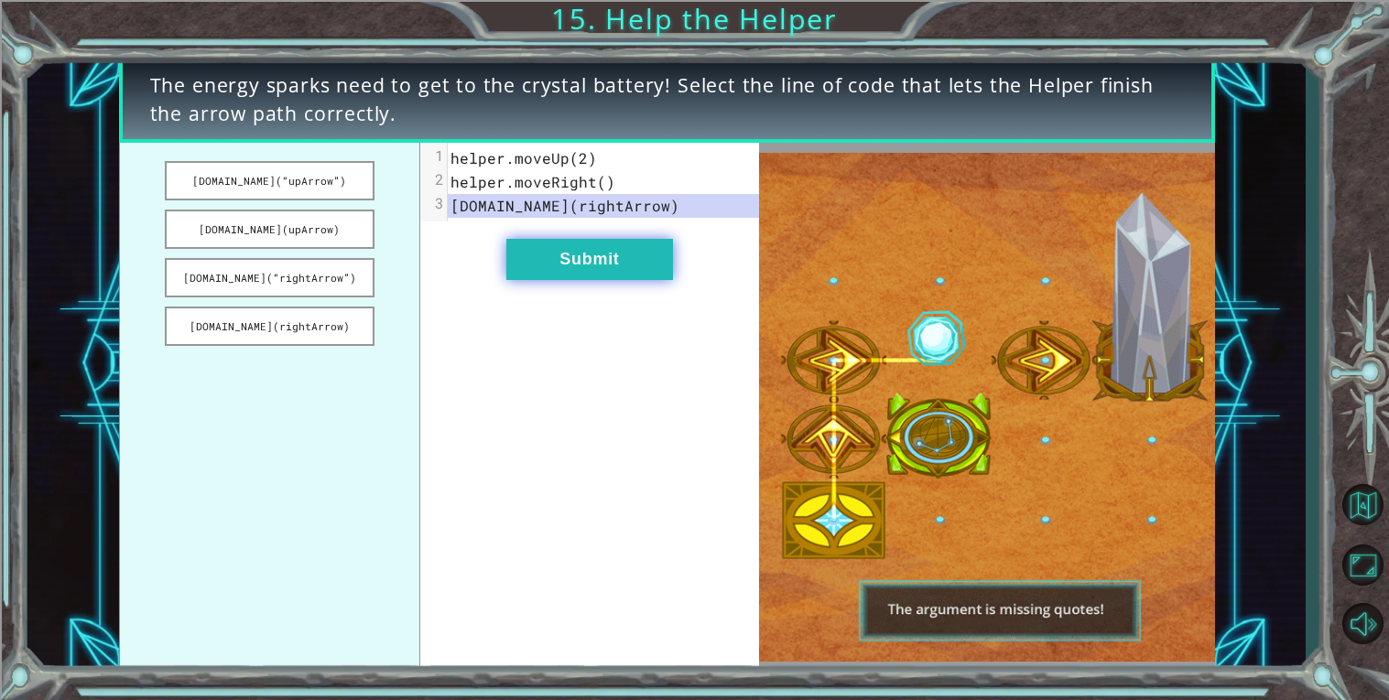
click at [579, 263] on button "Submit" at bounding box center [589, 259] width 167 height 41
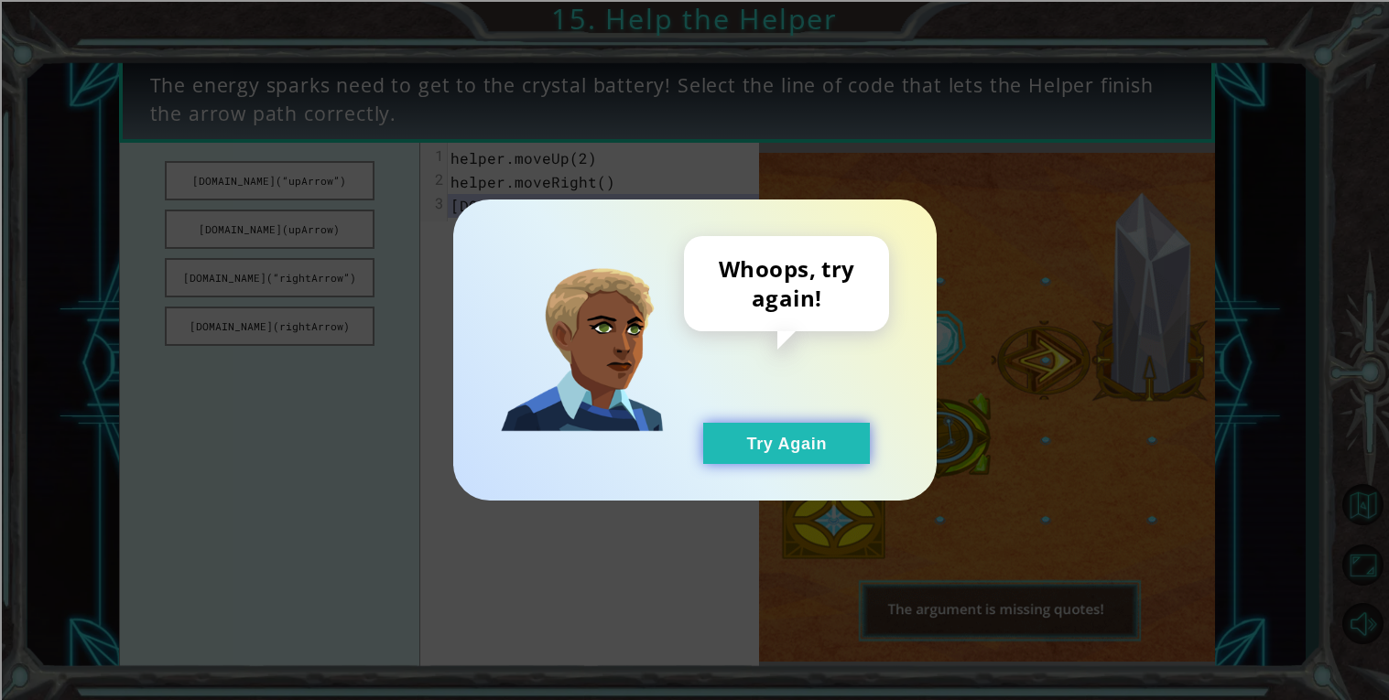
click at [768, 457] on button "Try Again" at bounding box center [786, 443] width 167 height 41
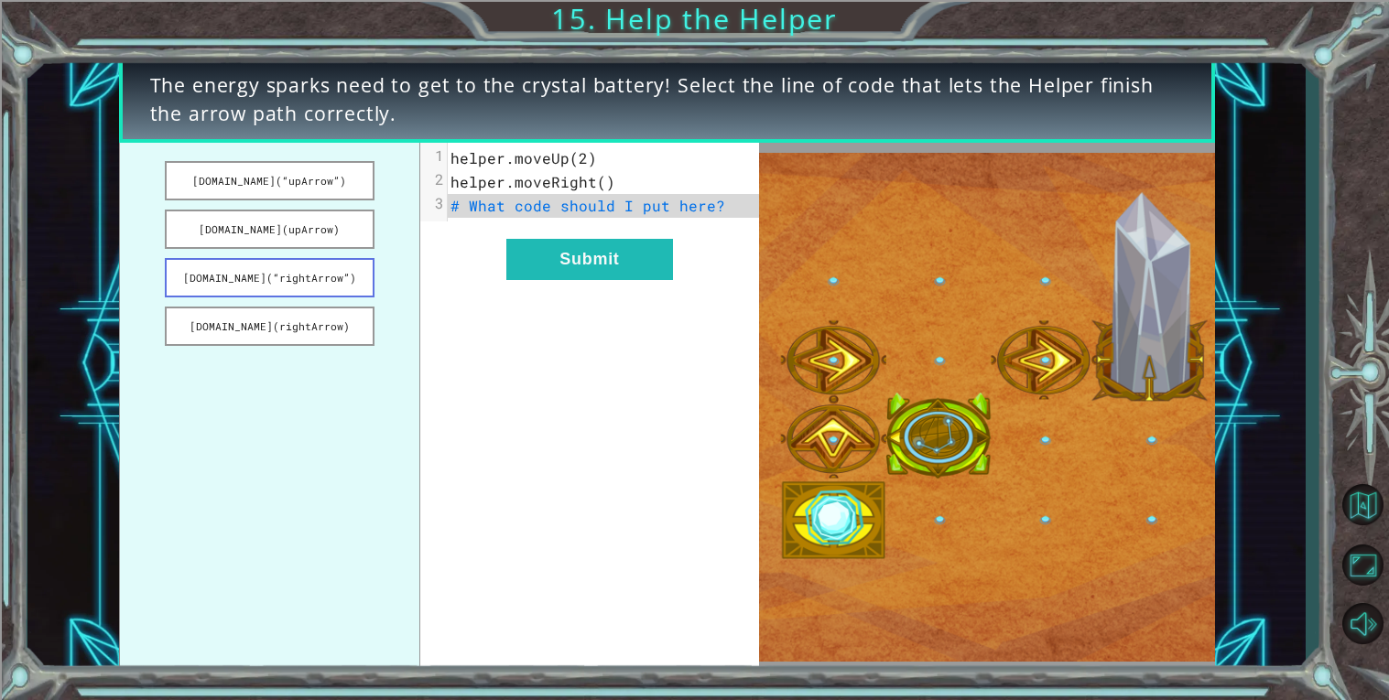
click at [310, 266] on button "[DOMAIN_NAME](“rightArrow”)" at bounding box center [270, 277] width 210 height 39
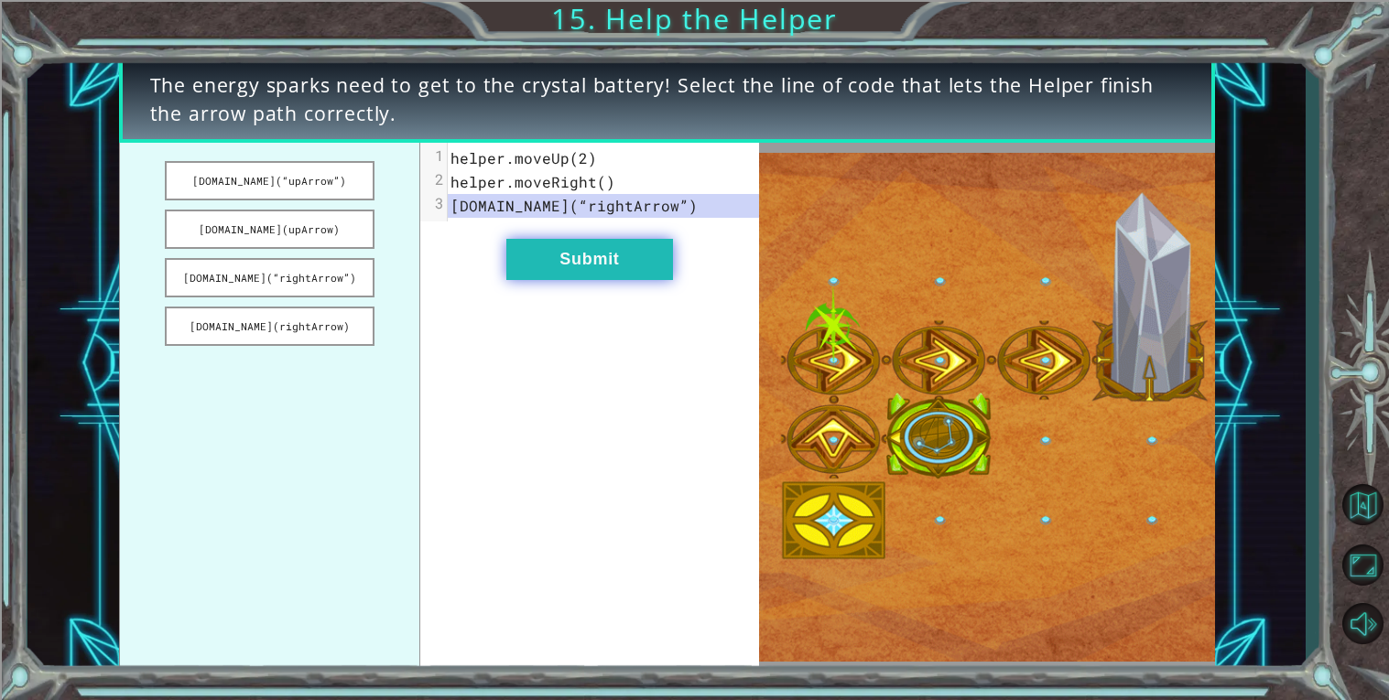
click at [621, 265] on button "Submit" at bounding box center [589, 259] width 167 height 41
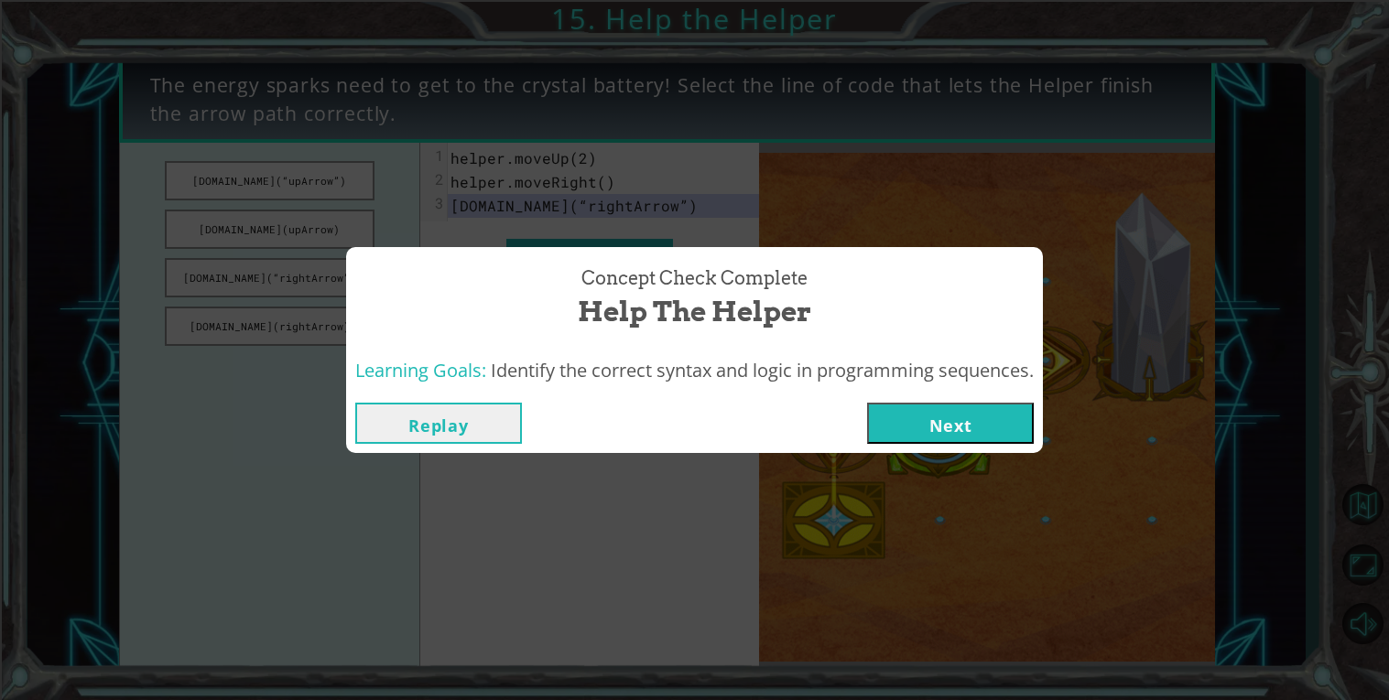
click at [895, 409] on button "Next" at bounding box center [950, 423] width 167 height 41
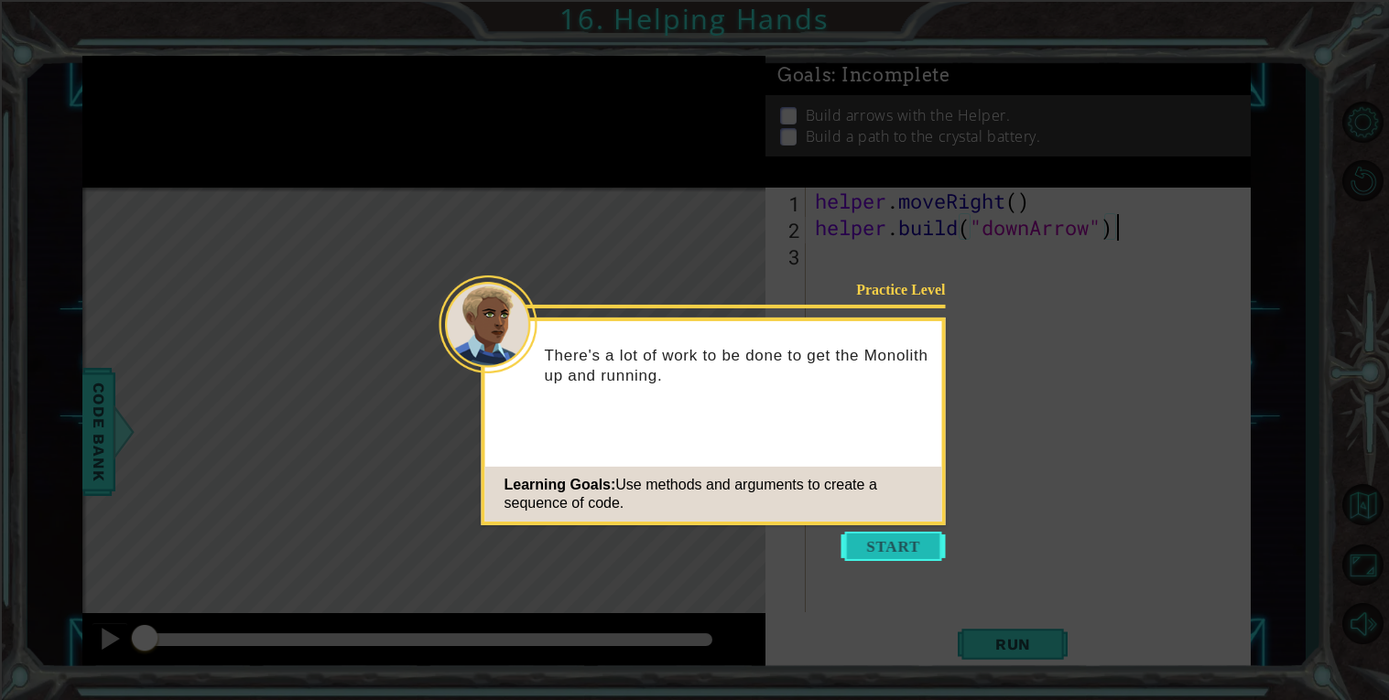
click at [905, 541] on button "Start" at bounding box center [893, 546] width 104 height 29
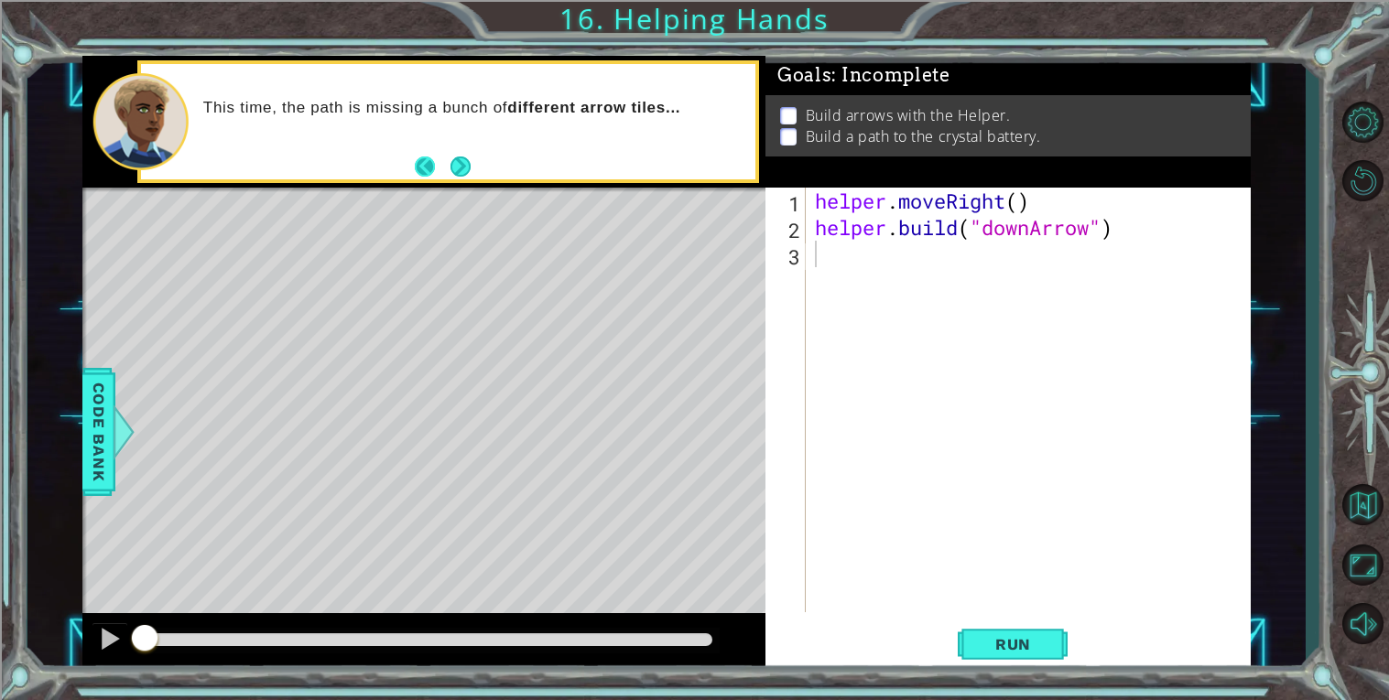
click at [444, 168] on button "Back" at bounding box center [433, 167] width 36 height 20
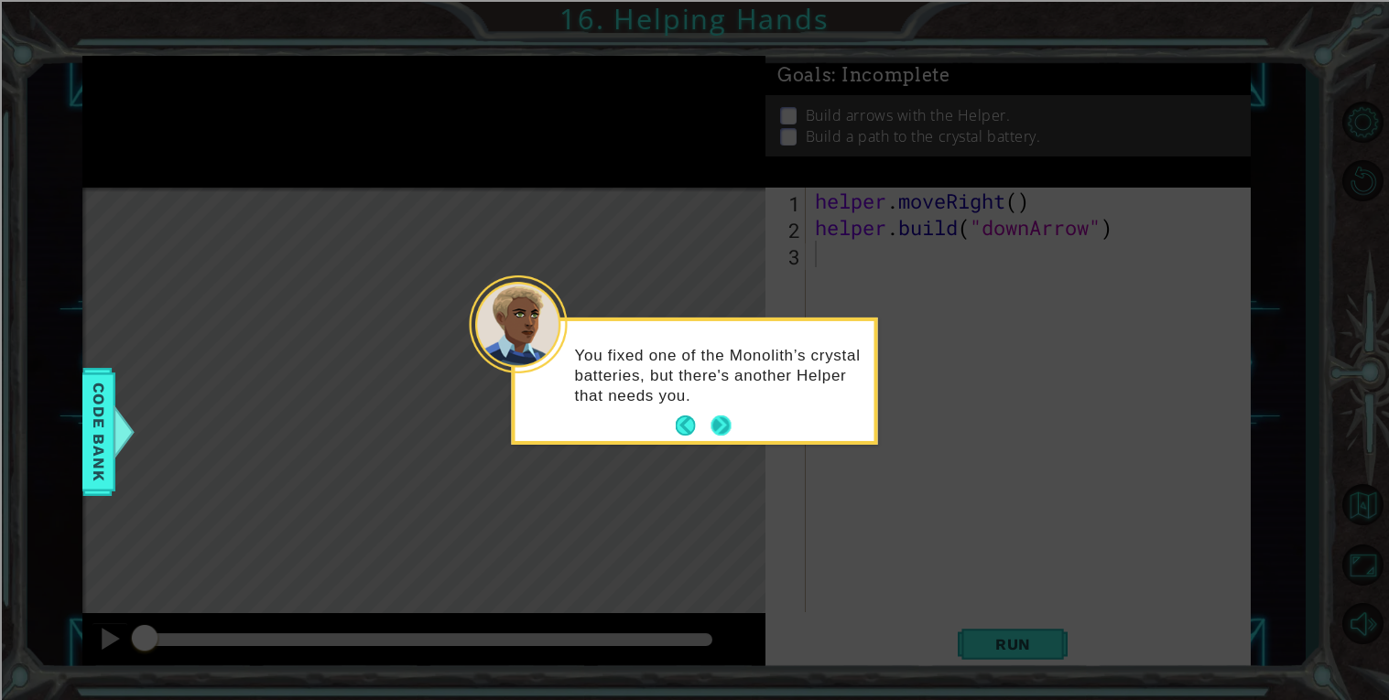
click at [723, 416] on button "Next" at bounding box center [720, 426] width 20 height 20
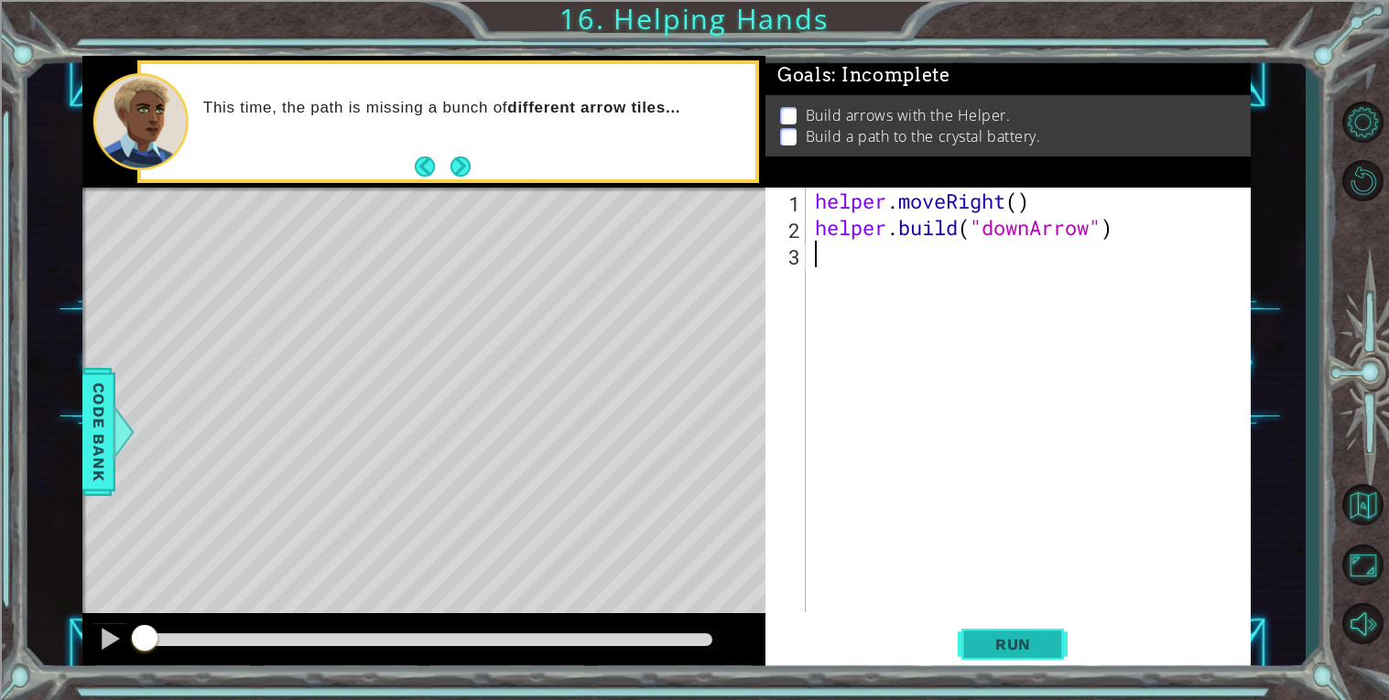
click at [1051, 631] on button "Run" at bounding box center [1013, 644] width 110 height 49
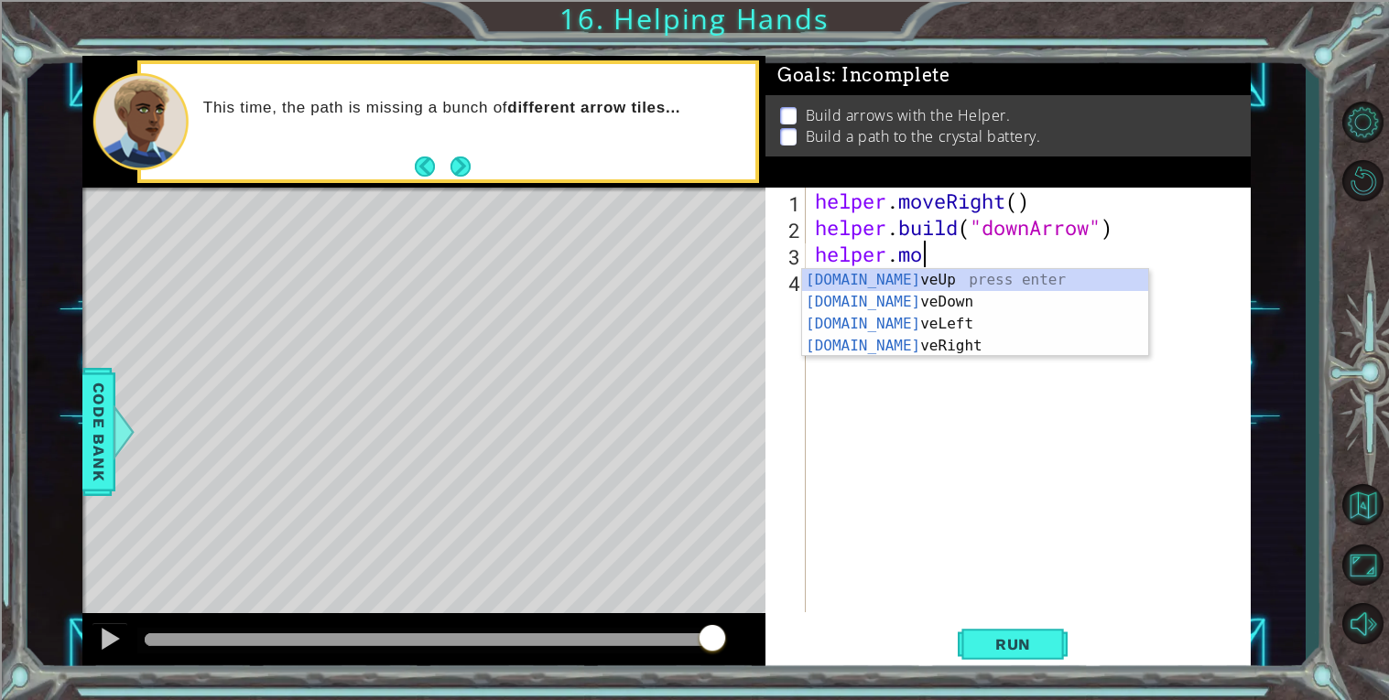
scroll to position [0, 5]
click at [1025, 341] on div "helper.move Up press enter helper.move Down press enter helper.move Left press …" at bounding box center [975, 335] width 346 height 132
type textarea "helper.moveRight(1)"
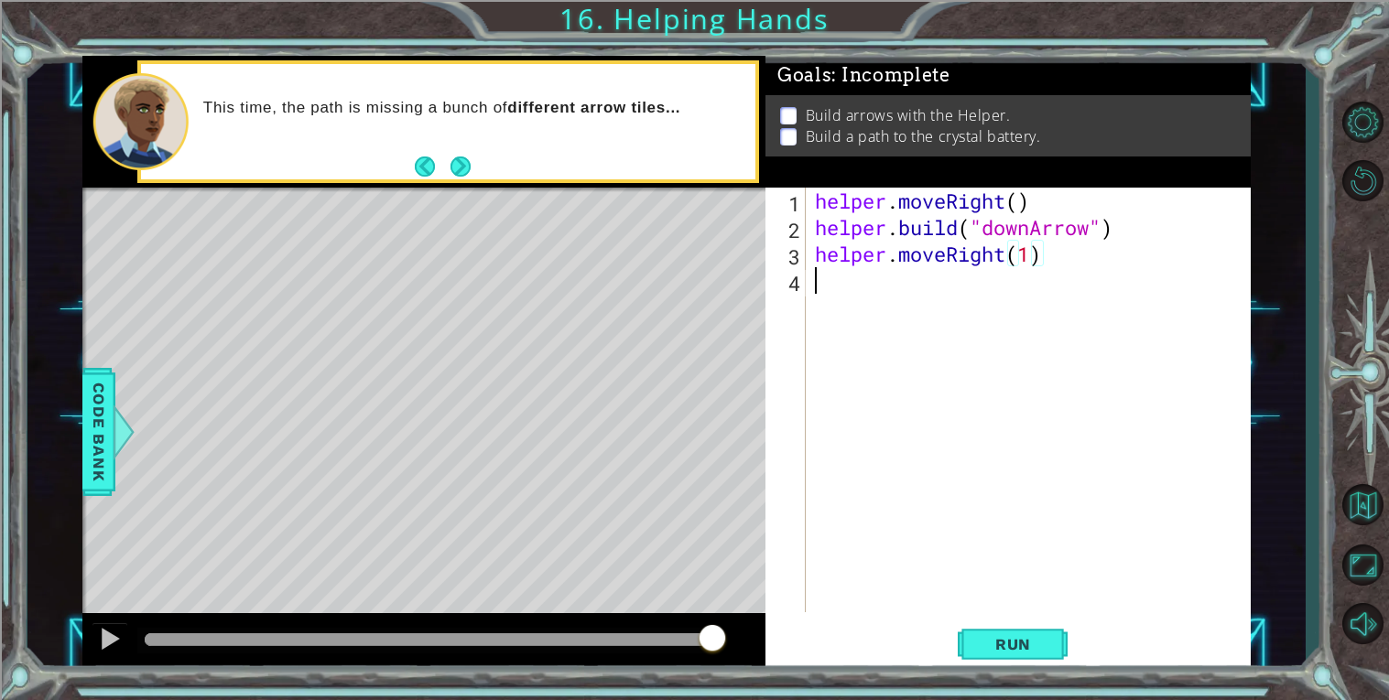
click at [971, 290] on div "helper . moveRight ( ) helper . build ( "downArrow" ) helper . moveRight ( 1 )" at bounding box center [1033, 427] width 444 height 478
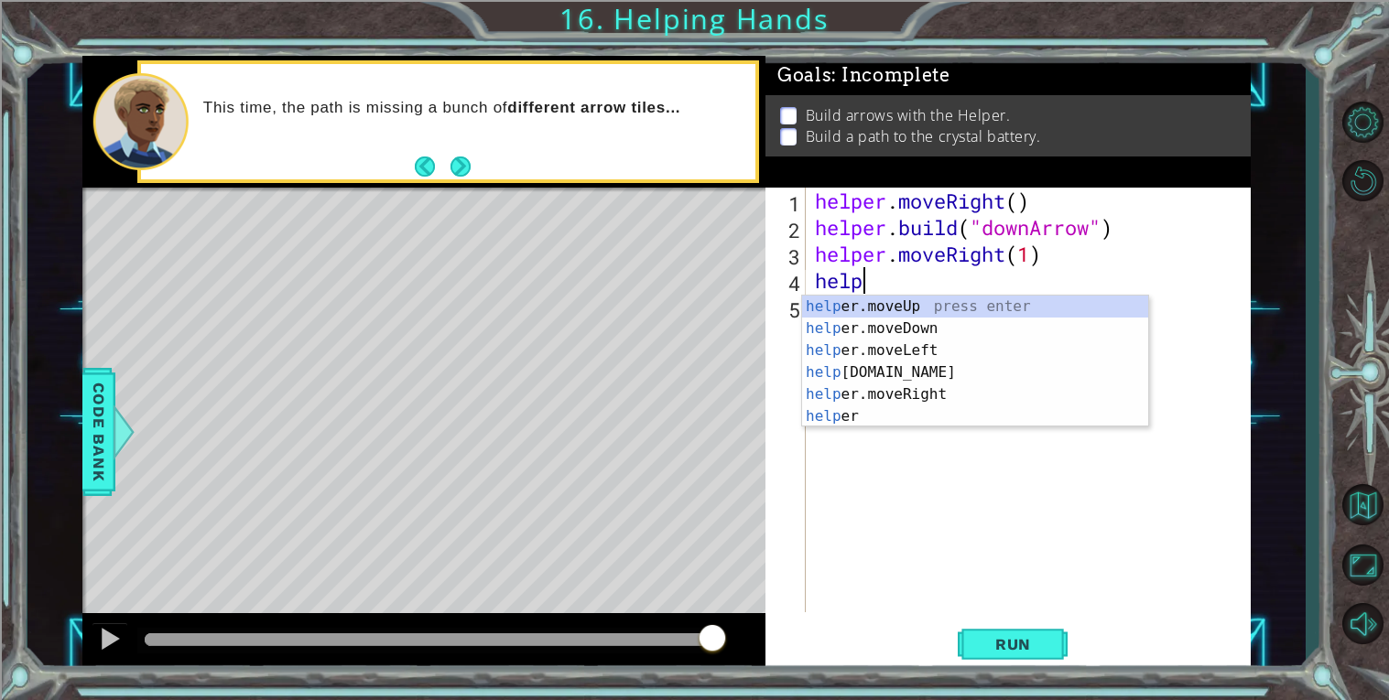
scroll to position [0, 2]
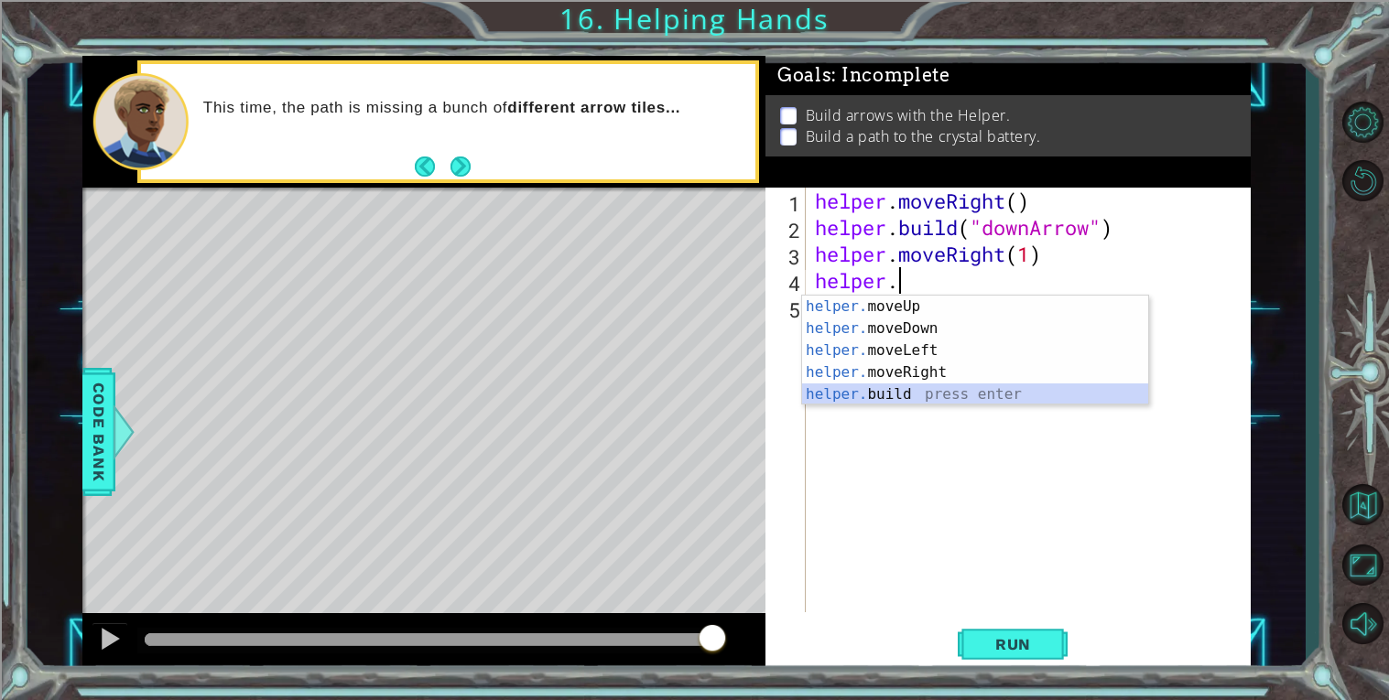
click at [959, 393] on div "helper. moveUp press enter helper. moveDown press enter helper. moveLeft press …" at bounding box center [975, 373] width 346 height 154
type textarea "[DOMAIN_NAME]("rightArrow")"
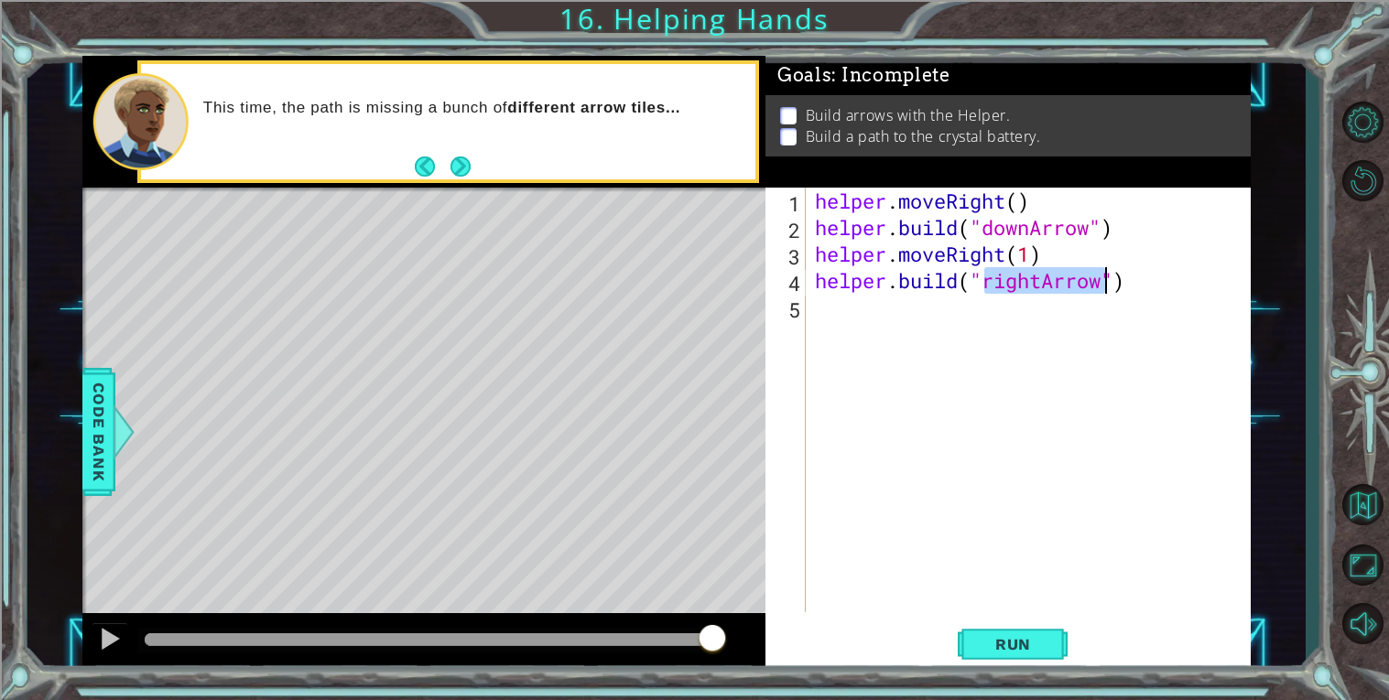
click at [959, 393] on div "helper . moveRight ( ) helper . build ( "downArrow" ) helper . moveRight ( 1 ) …" at bounding box center [1033, 427] width 444 height 478
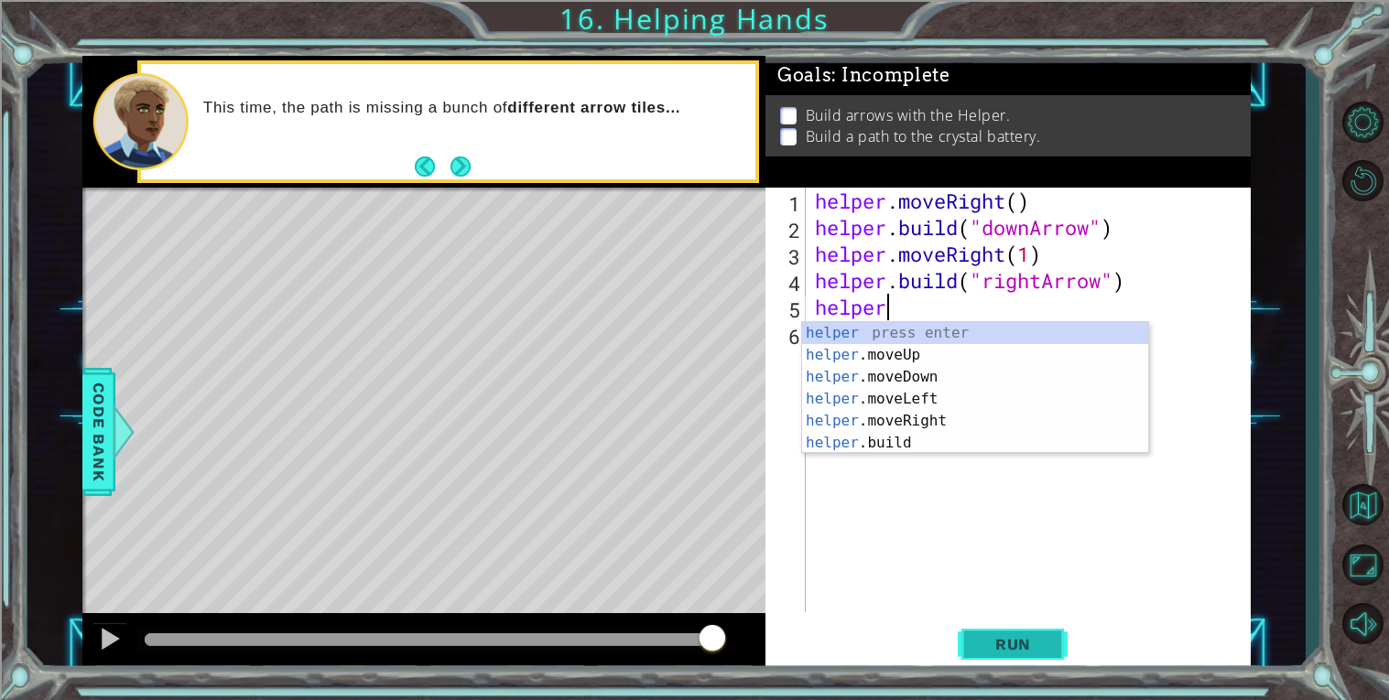
click at [968, 632] on button "Run" at bounding box center [1013, 644] width 110 height 49
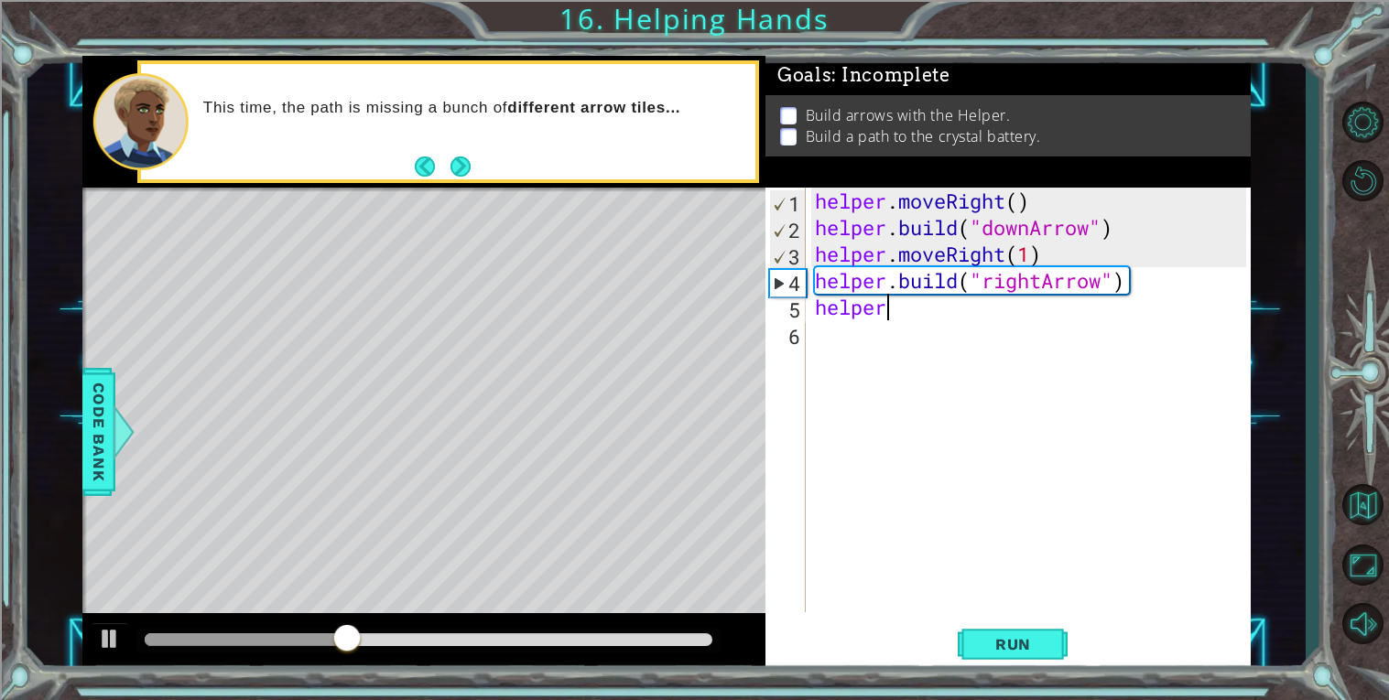
click at [993, 255] on div "helper . moveRight ( ) helper . build ( "downArrow" ) helper . moveRight ( 1 ) …" at bounding box center [1033, 427] width 444 height 478
click at [980, 253] on div "helper . moveRight ( ) helper . build ( "downArrow" ) helper . moveRight ( 1 ) …" at bounding box center [1033, 427] width 444 height 478
click at [983, 251] on div "helper . moveRight ( ) helper . build ( "downArrow" ) helper . moveRight ( 1 ) …" at bounding box center [1028, 400] width 435 height 425
click at [983, 251] on div "helper . moveRight ( ) helper . build ( "downArrow" ) helper . moveRight ( 1 ) …" at bounding box center [1033, 427] width 444 height 478
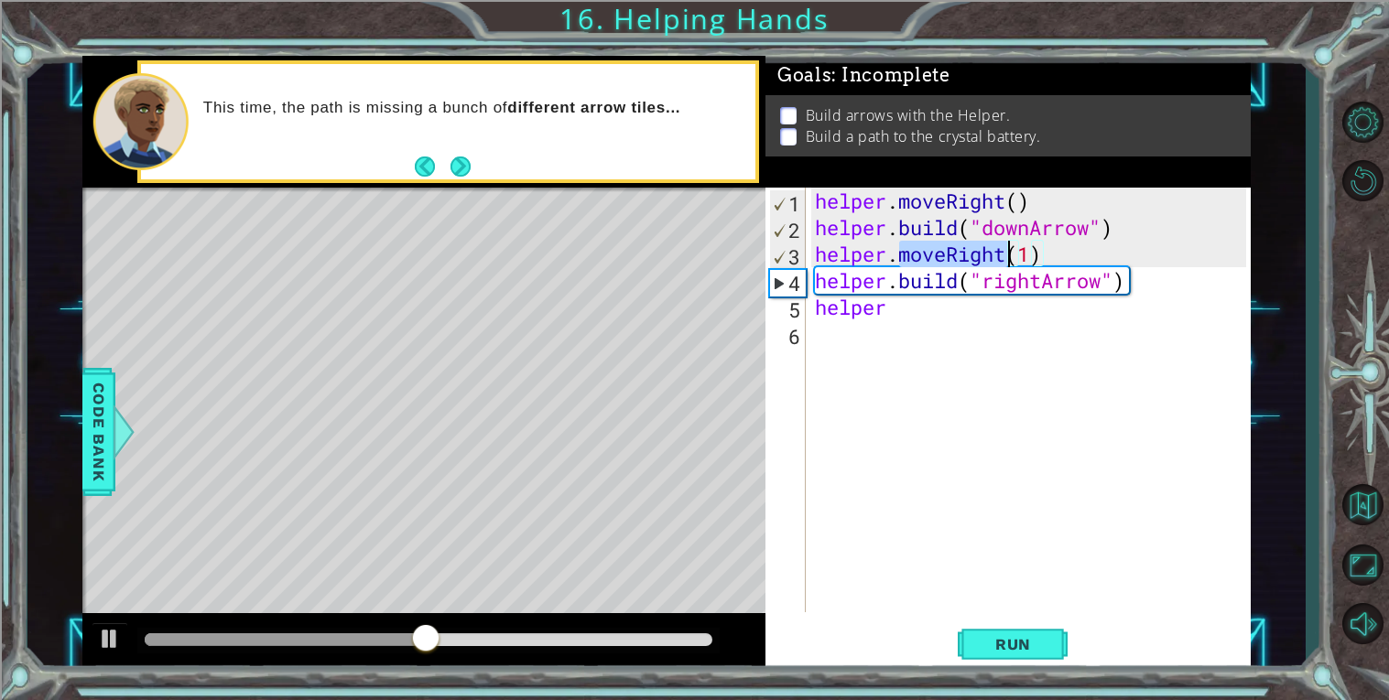
scroll to position [0, 4]
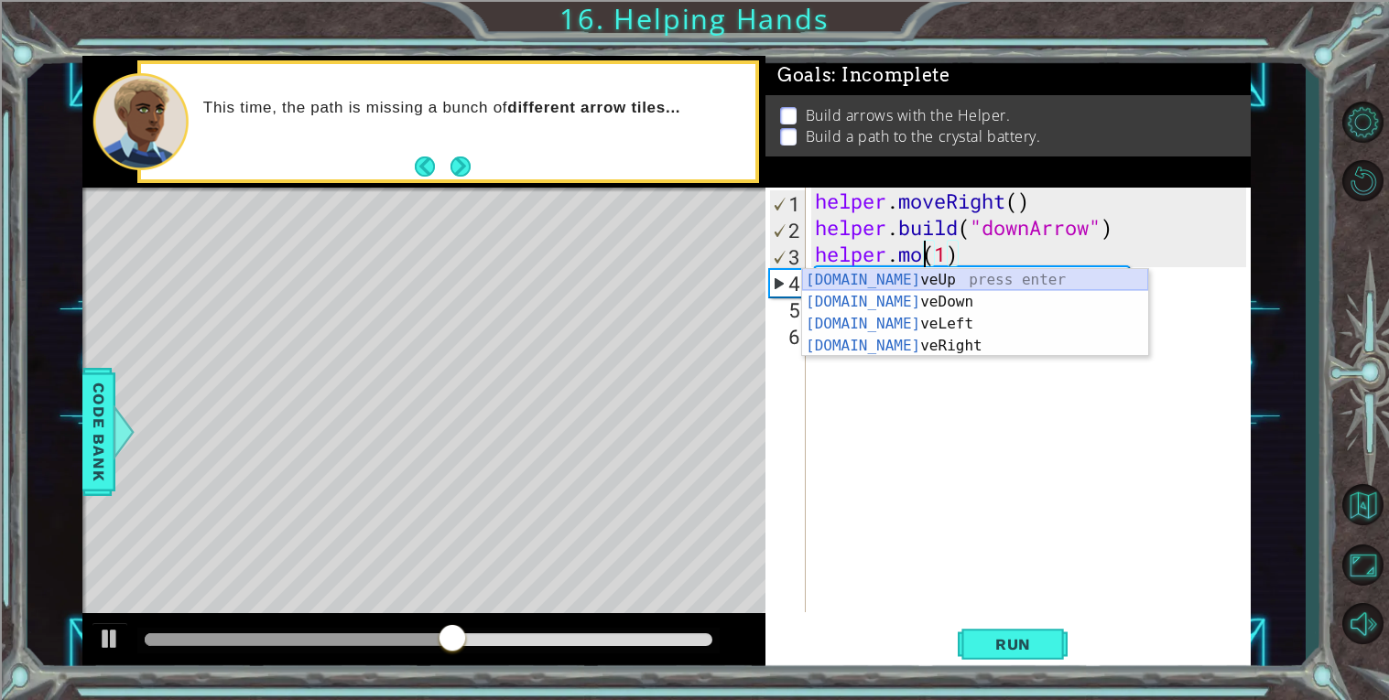
click at [1002, 279] on div "[DOMAIN_NAME] veUp press enter [DOMAIN_NAME] veDown press enter [DOMAIN_NAME] v…" at bounding box center [975, 335] width 346 height 132
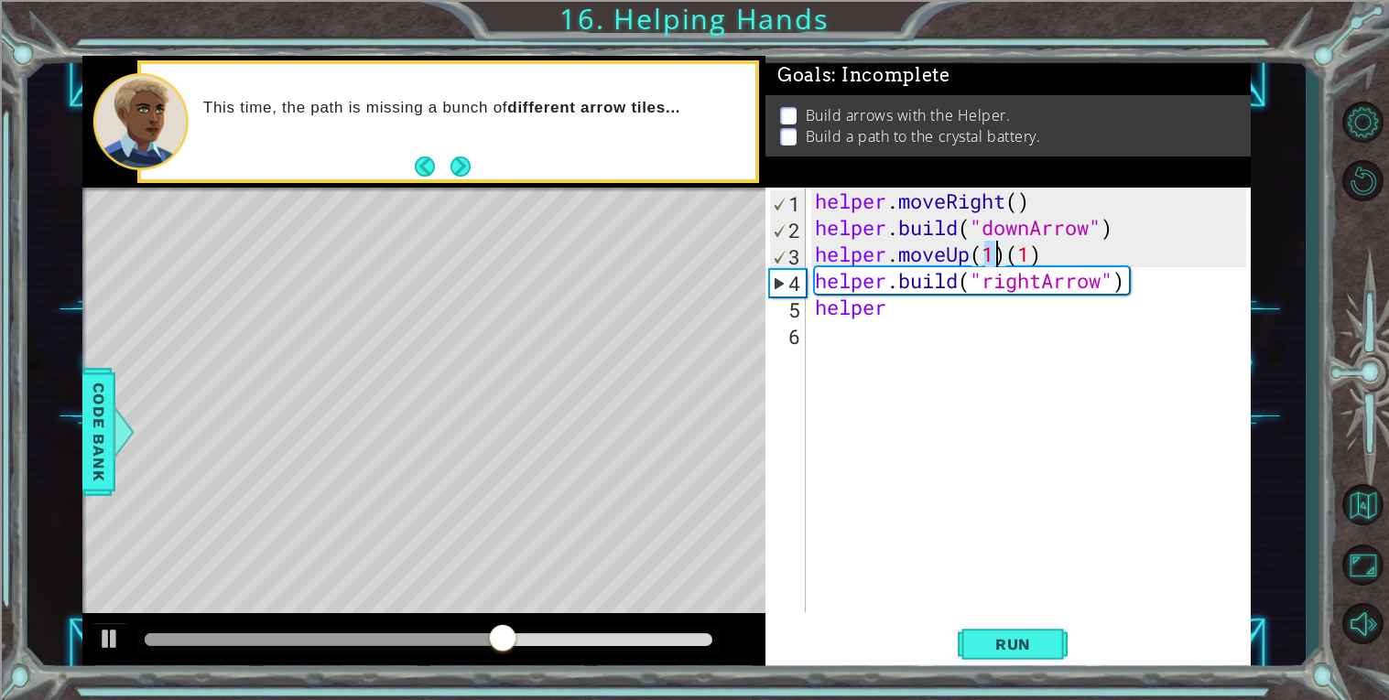
click at [1057, 248] on div "helper . moveRight ( ) helper . build ( "downArrow" ) helper . moveUp ( 1 ) ( 1…" at bounding box center [1033, 427] width 444 height 478
click at [983, 642] on span "Run" at bounding box center [1013, 644] width 72 height 18
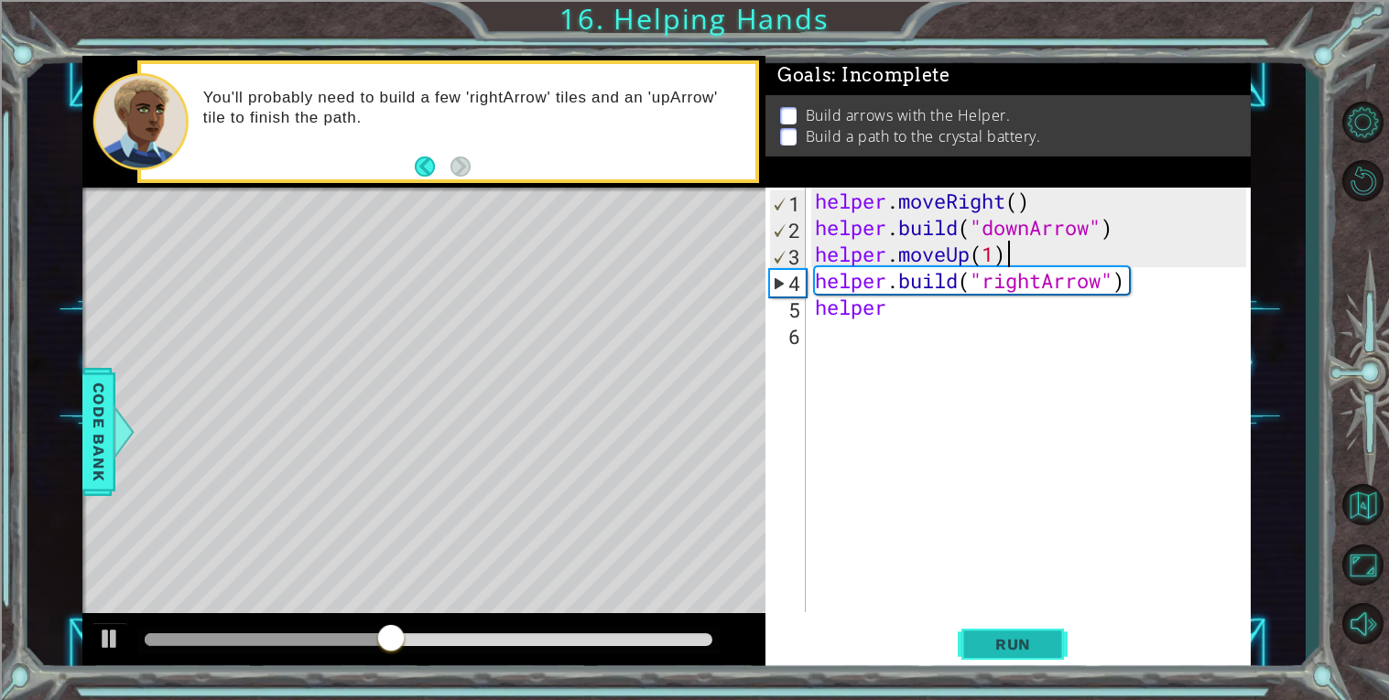
click at [1035, 632] on button "Run" at bounding box center [1013, 644] width 110 height 49
click at [947, 255] on div "helper . moveRight ( ) helper . build ( "downArrow" ) helper . moveUp ( 1 ) hel…" at bounding box center [1033, 427] width 444 height 478
click at [960, 249] on div "helper . moveRight ( ) helper . build ( "downArrow" ) helper . moveUp ( 1 ) hel…" at bounding box center [1033, 427] width 444 height 478
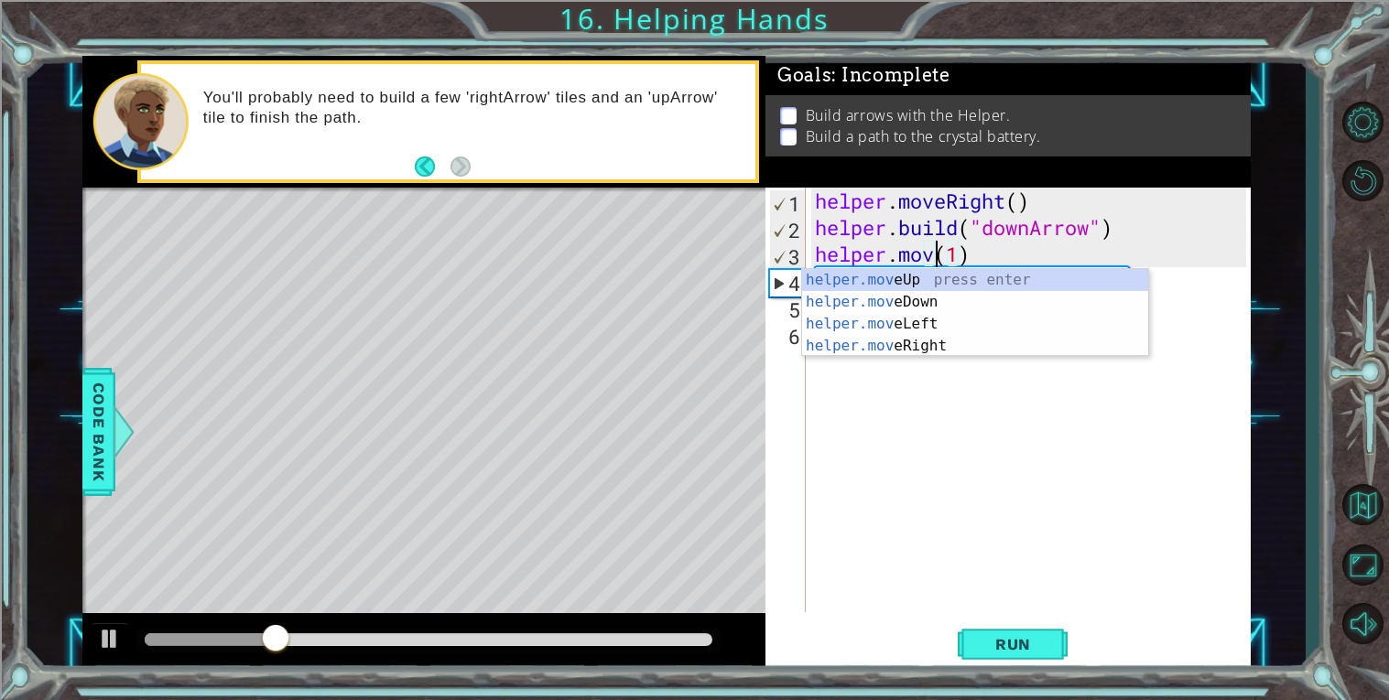
scroll to position [0, 5]
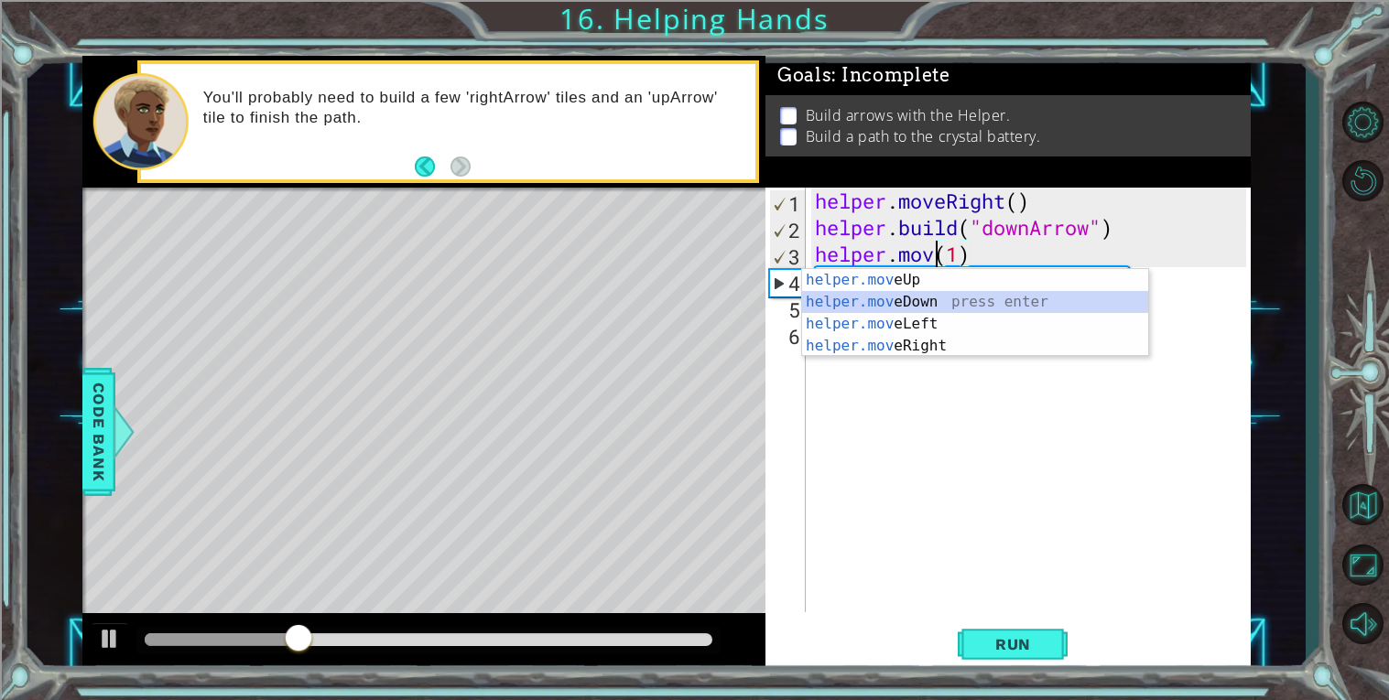
click at [1014, 303] on div "helper.mov eUp press enter helper.mov eDown press enter helper.mov eLeft press …" at bounding box center [975, 335] width 346 height 132
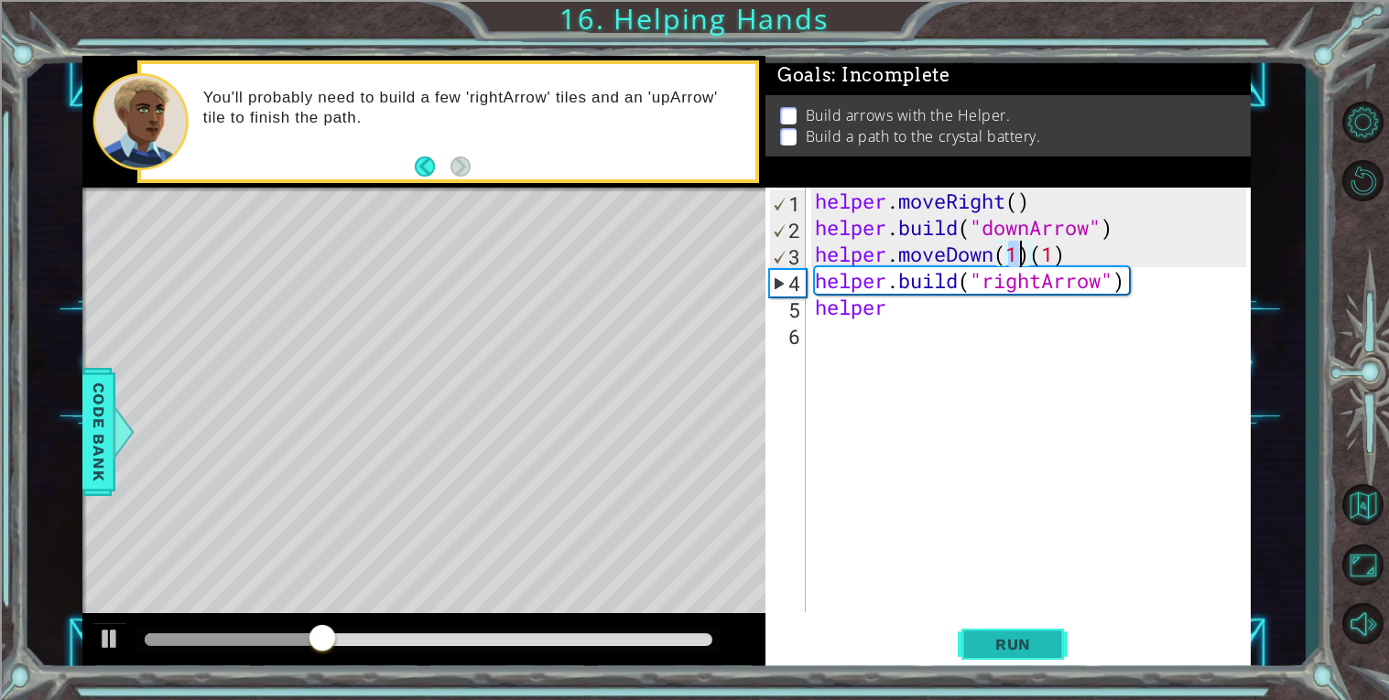
type textarea "helper.moveDown(1)(1)"
click at [1016, 650] on span "Run" at bounding box center [1013, 644] width 72 height 18
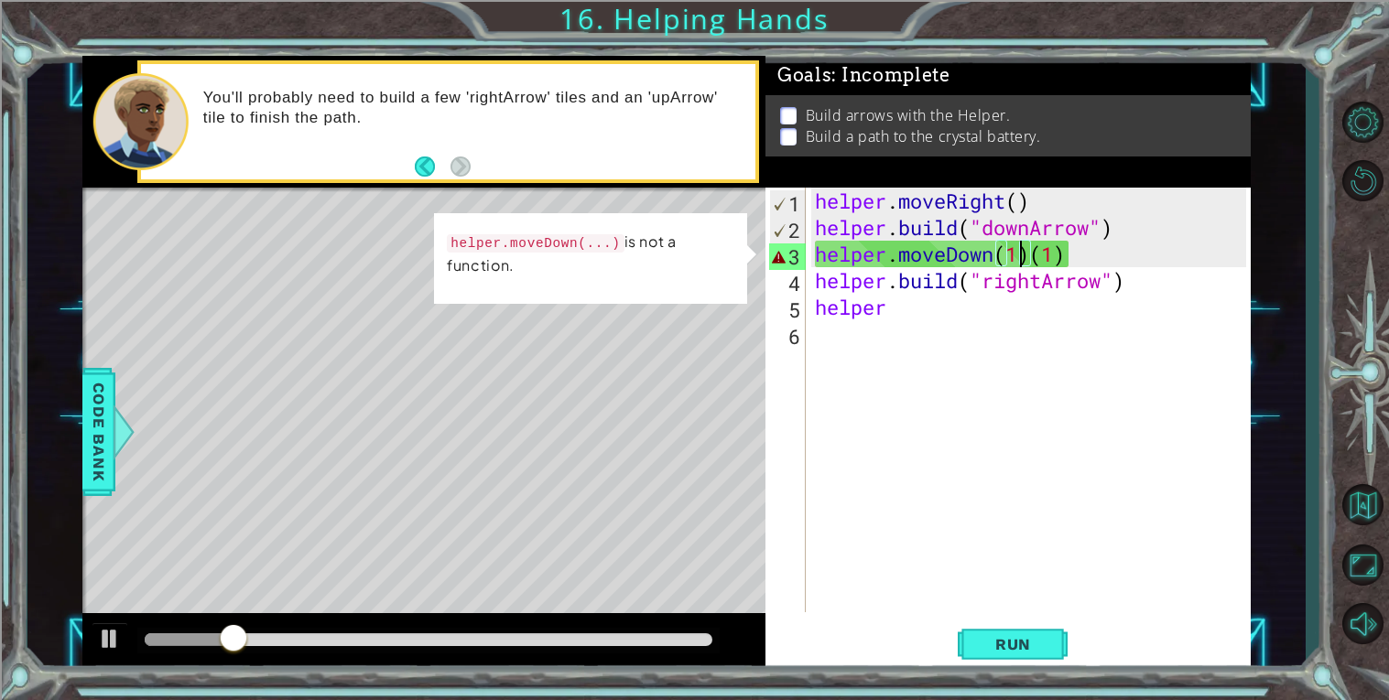
click at [960, 322] on div "helper . moveRight ( ) helper . build ( "downArrow" ) helper . moveDown ( 1 ) (…" at bounding box center [1033, 427] width 444 height 478
click at [1065, 265] on div "helper . moveRight ( ) helper . build ( "downArrow" ) helper . moveDown ( 1 ) (…" at bounding box center [1033, 427] width 444 height 478
click at [1071, 259] on div "helper . moveRight ( ) helper . build ( "downArrow" ) helper . moveDown ( 1 ) (…" at bounding box center [1033, 427] width 444 height 478
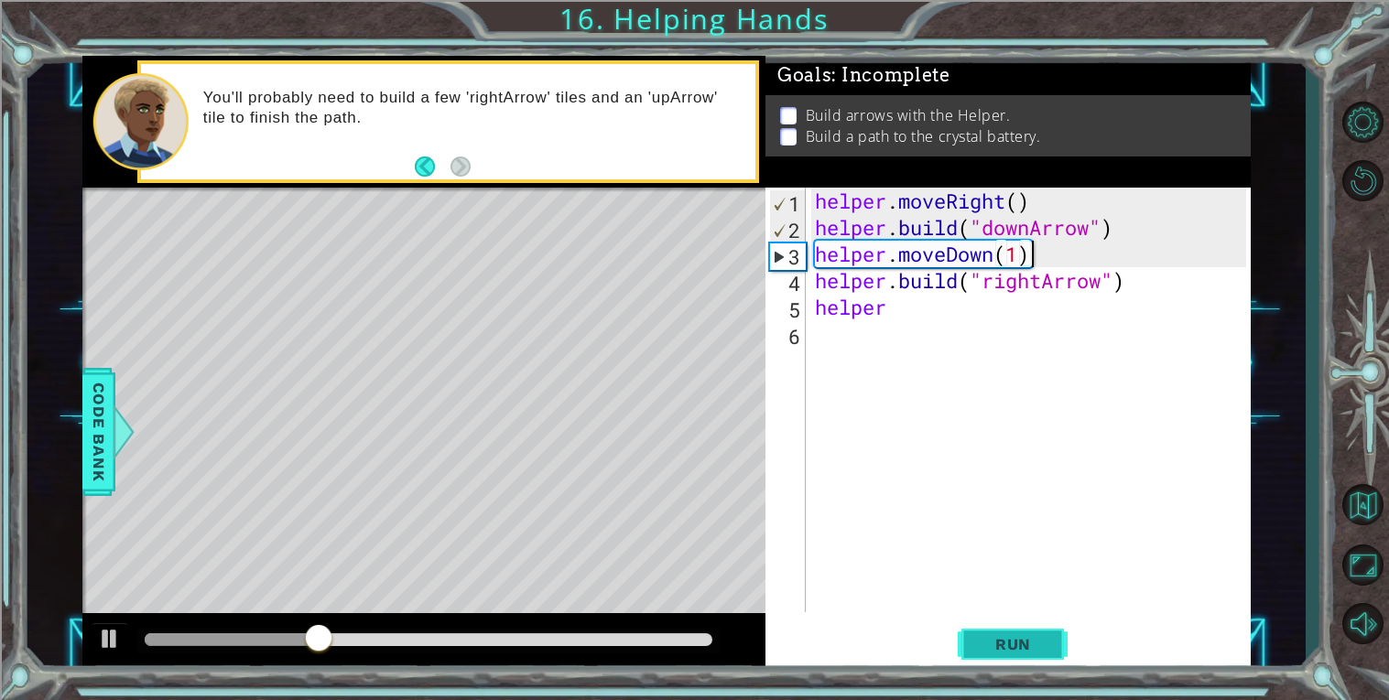
click at [987, 636] on span "Run" at bounding box center [1013, 644] width 72 height 18
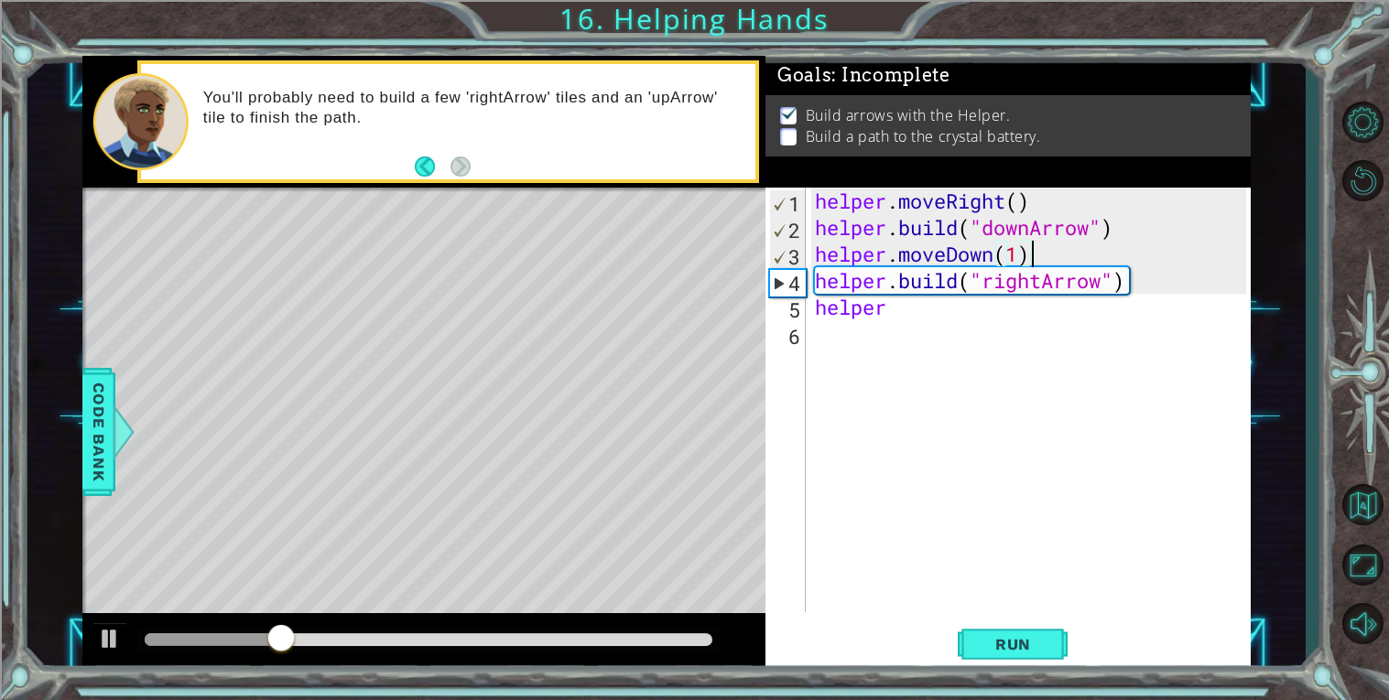
click at [914, 307] on div "helper . moveRight ( ) helper . build ( "downArrow" ) helper . moveDown ( 1 ) h…" at bounding box center [1033, 427] width 444 height 478
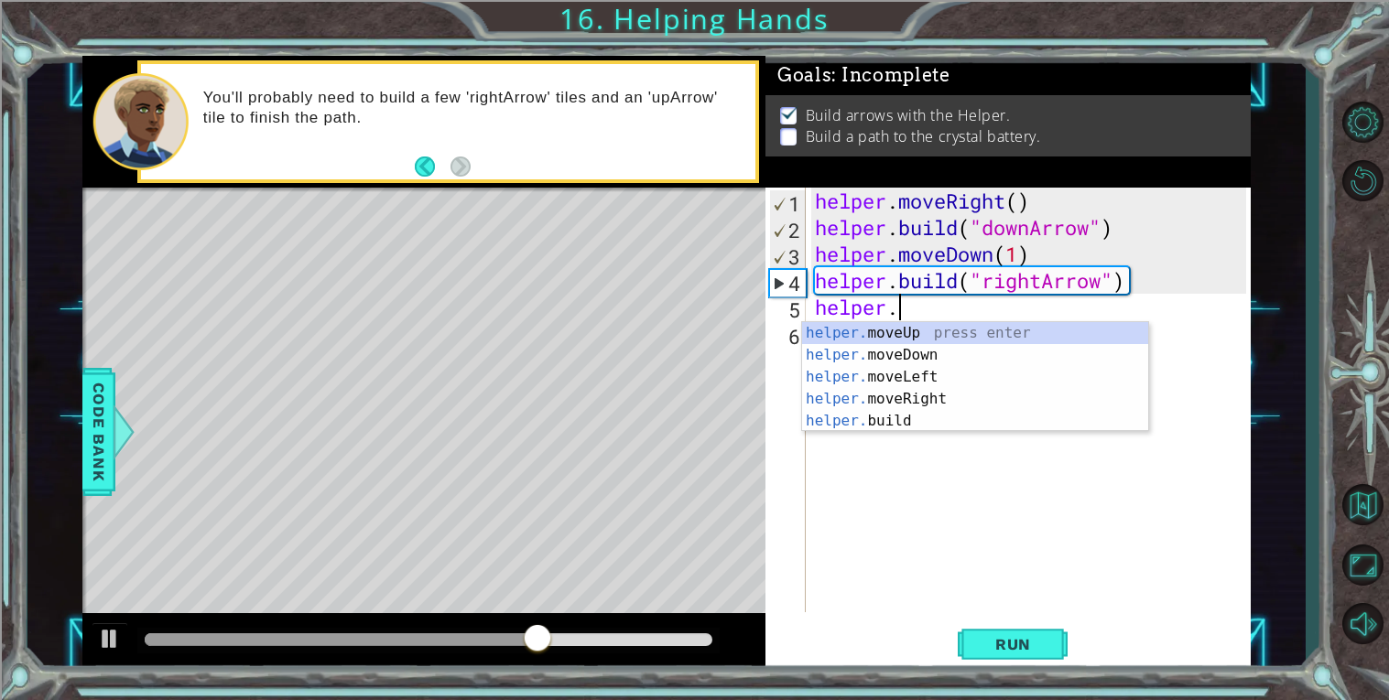
scroll to position [0, 3]
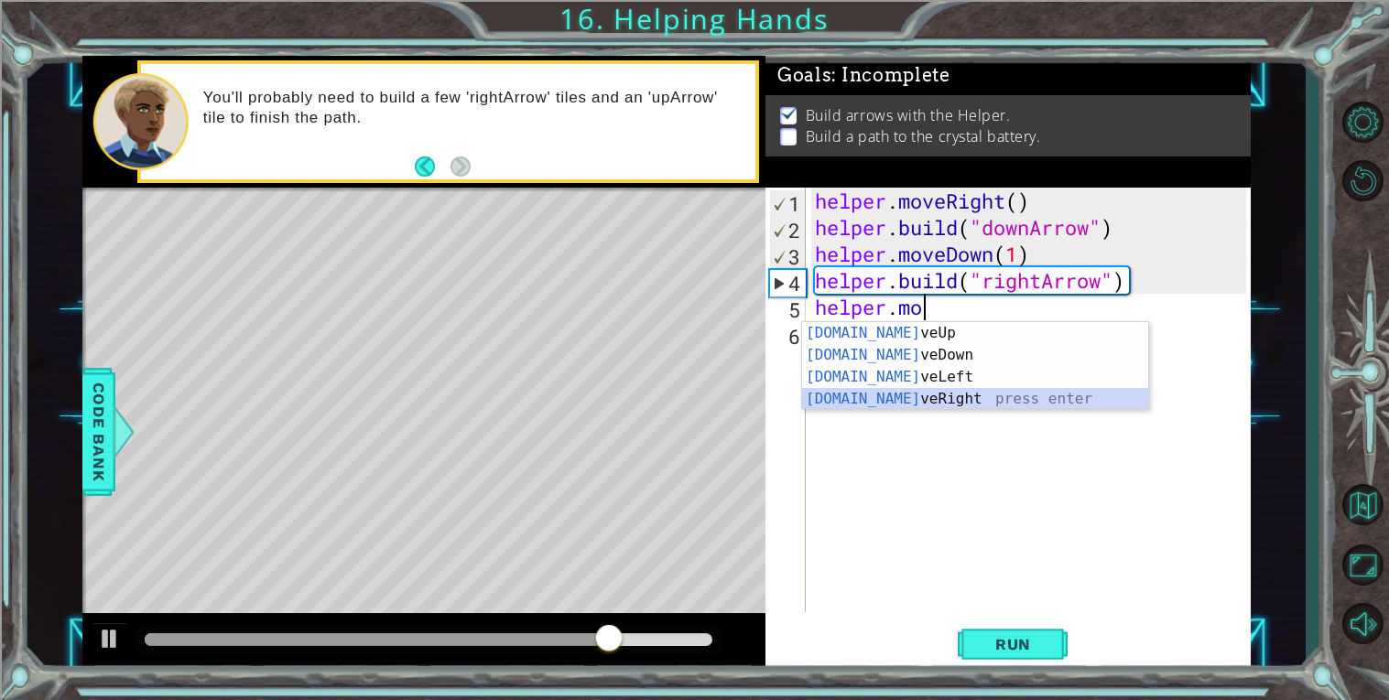
click at [982, 394] on div "[DOMAIN_NAME] veUp press enter [DOMAIN_NAME] veDown press enter [DOMAIN_NAME] v…" at bounding box center [975, 388] width 346 height 132
type textarea "helper.moveRight(1)"
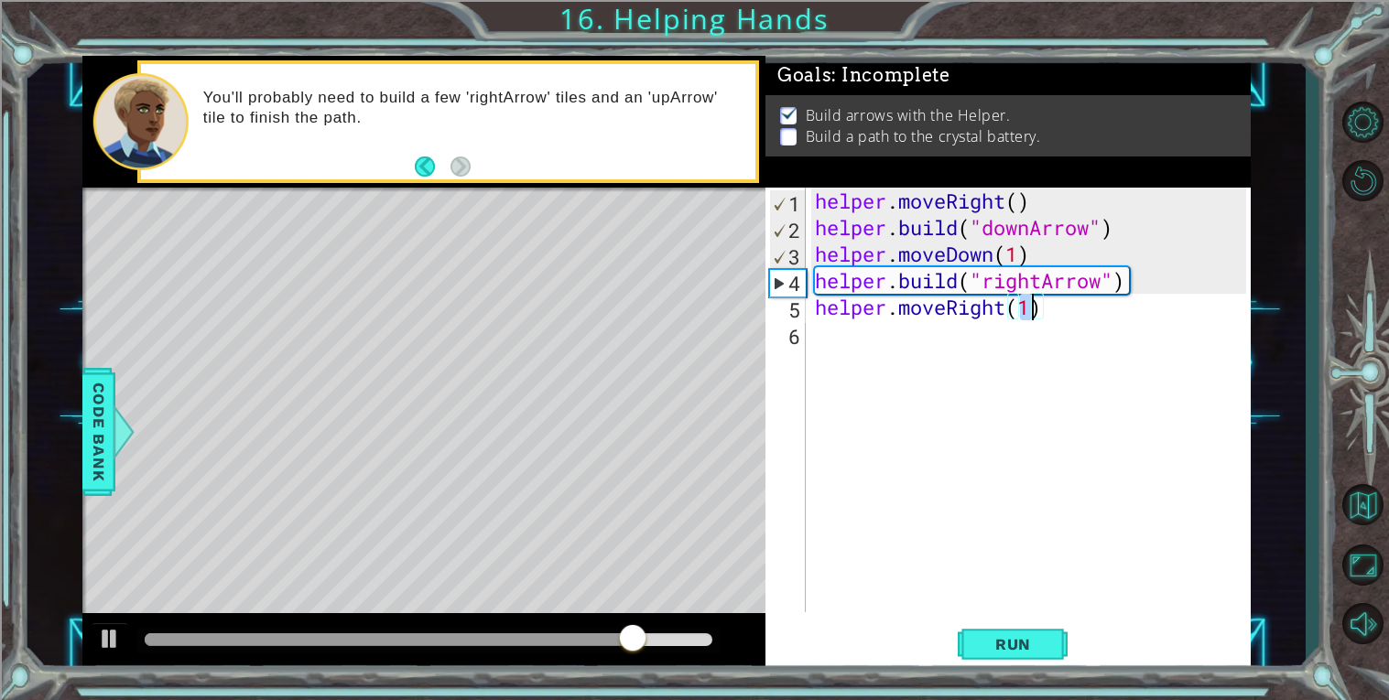
click at [1002, 369] on div "helper . moveRight ( ) helper . build ( "downArrow" ) helper . moveDown ( 1 ) h…" at bounding box center [1033, 427] width 444 height 478
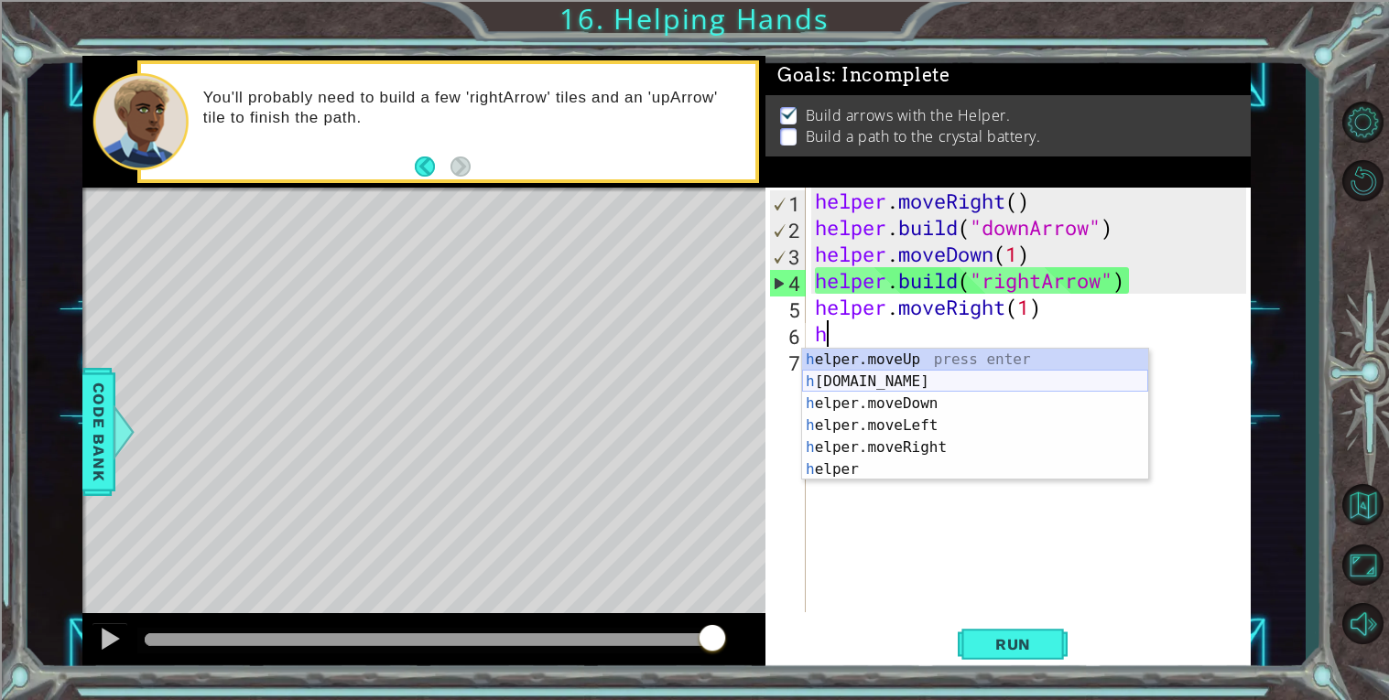
click at [1048, 374] on div "h elper.moveUp press enter h [DOMAIN_NAME] press enter h elper.moveDown press e…" at bounding box center [975, 437] width 346 height 176
type textarea "[DOMAIN_NAME]("rightArrow")"
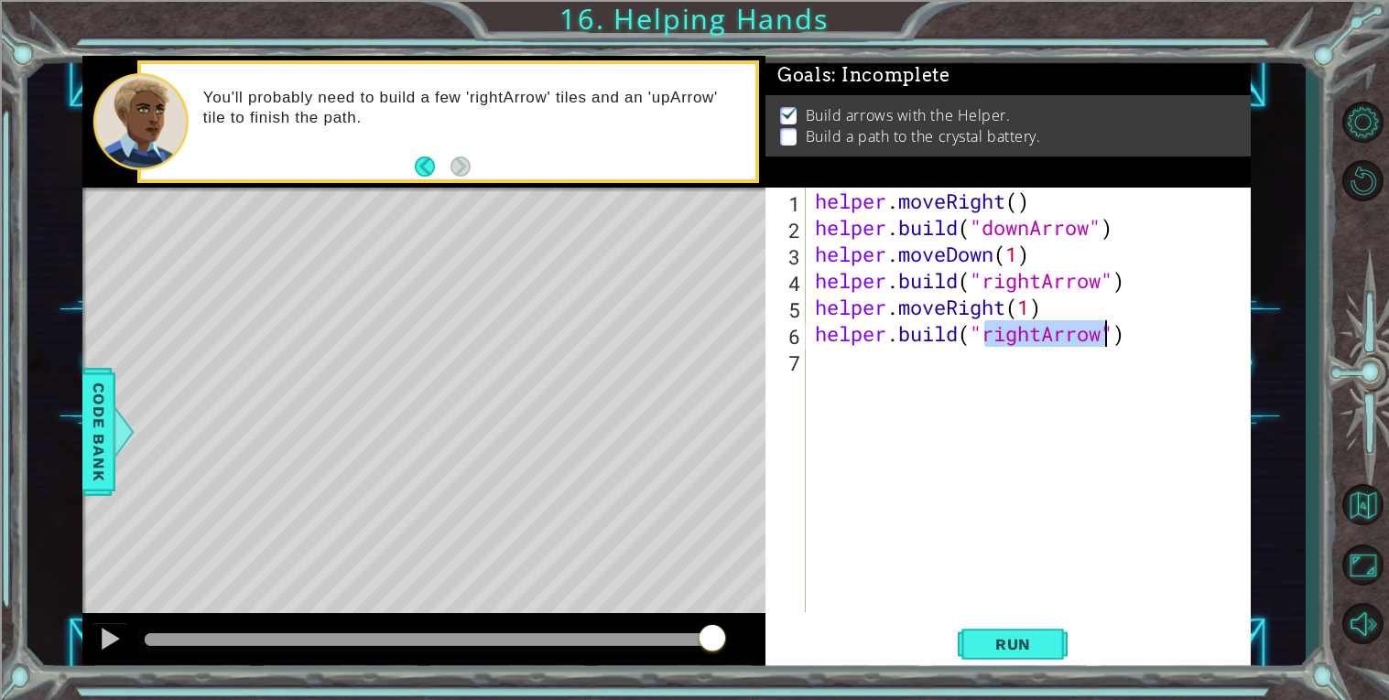
click at [1058, 373] on div "helper . moveRight ( ) helper . build ( "downArrow" ) helper . moveDown ( 1 ) h…" at bounding box center [1033, 427] width 444 height 478
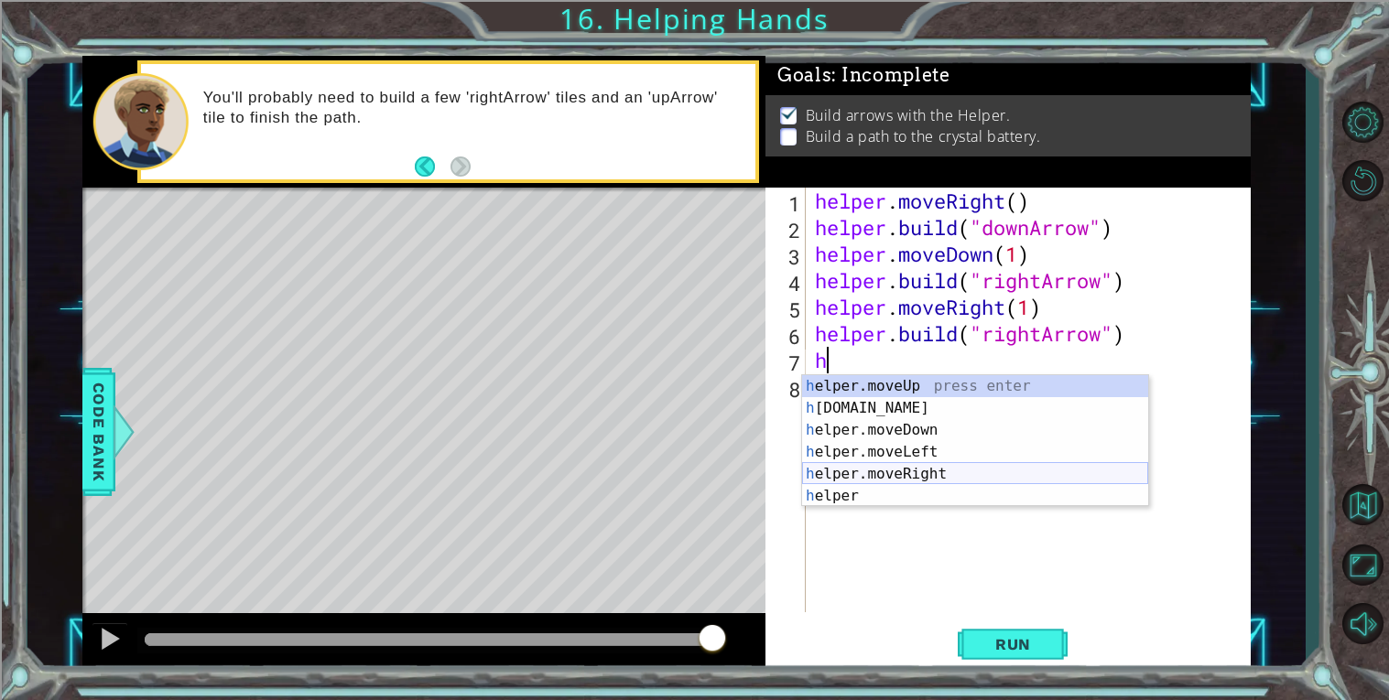
click at [1089, 470] on div "h elper.moveUp press enter h [DOMAIN_NAME] press enter h elper.moveDown press e…" at bounding box center [975, 463] width 346 height 176
type textarea "helper.moveRight(1)"
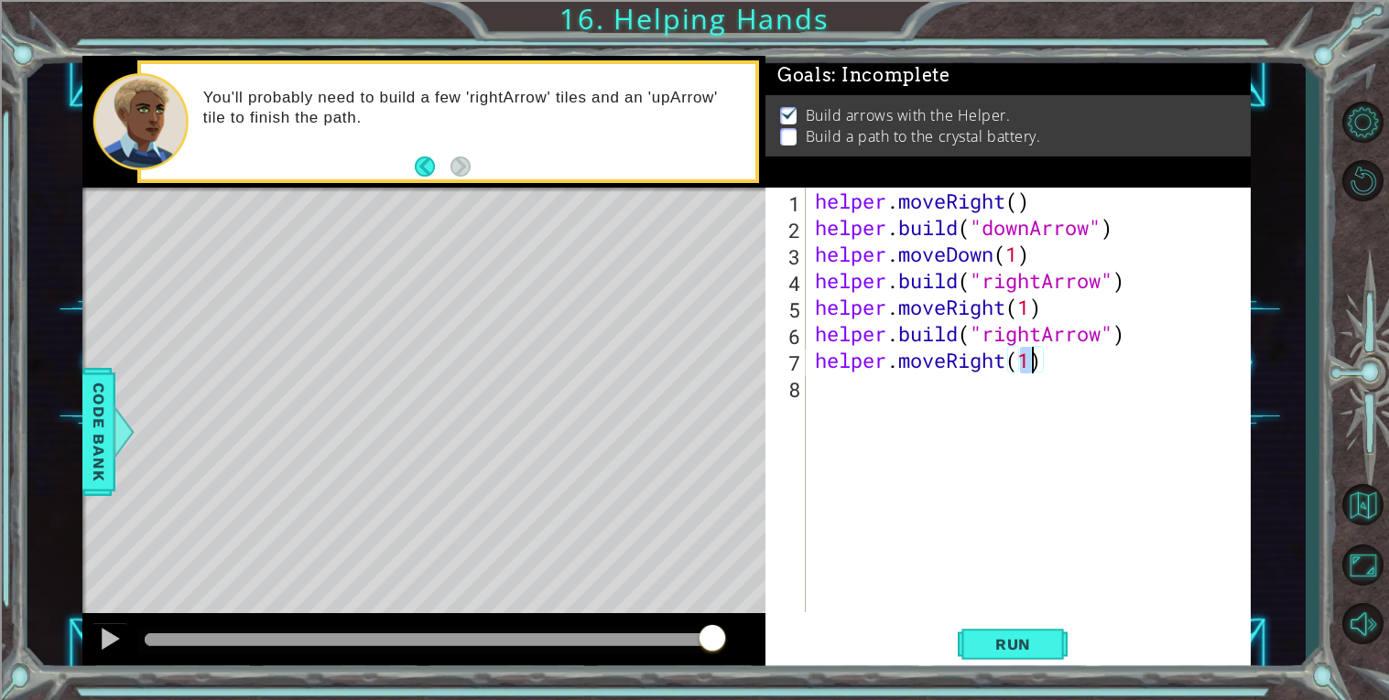
click at [1003, 396] on div "helper . moveRight ( ) helper . build ( "downArrow" ) helper . moveDown ( 1 ) h…" at bounding box center [1033, 427] width 444 height 478
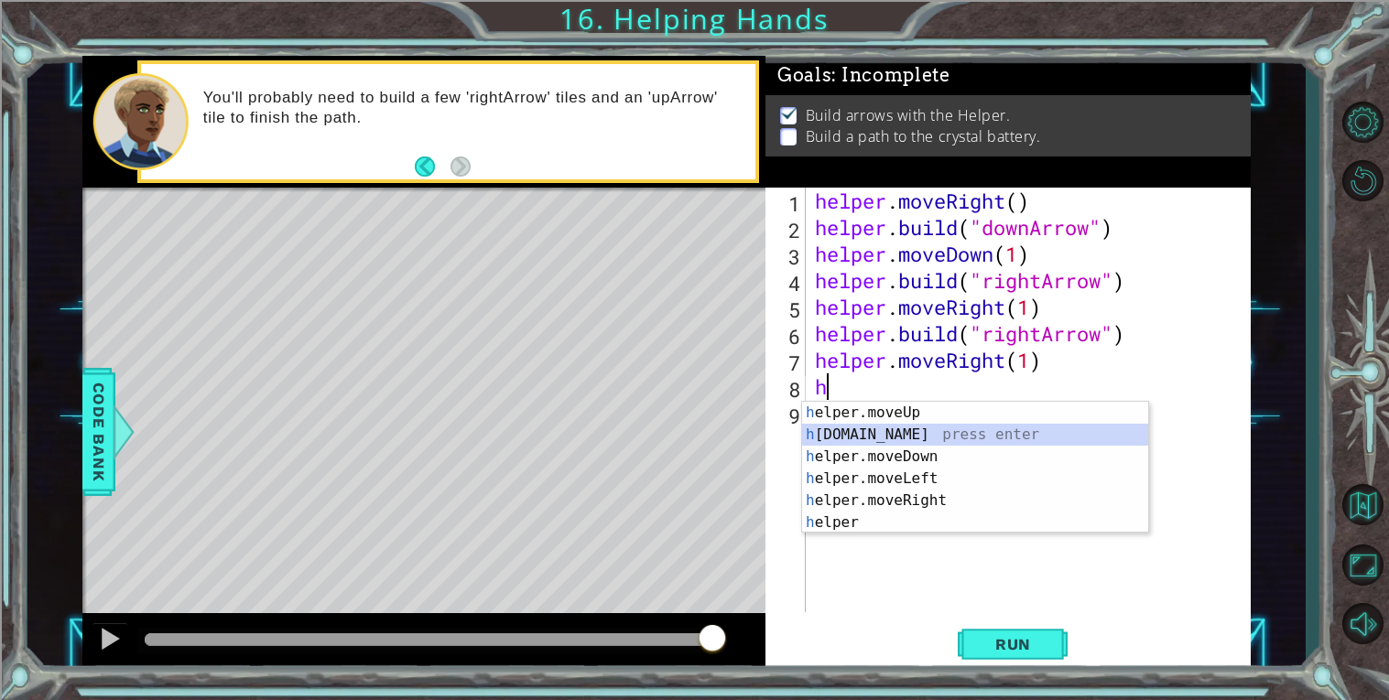
click at [1022, 436] on div "h elper.moveUp press enter h [DOMAIN_NAME] press enter h elper.moveDown press e…" at bounding box center [975, 490] width 346 height 176
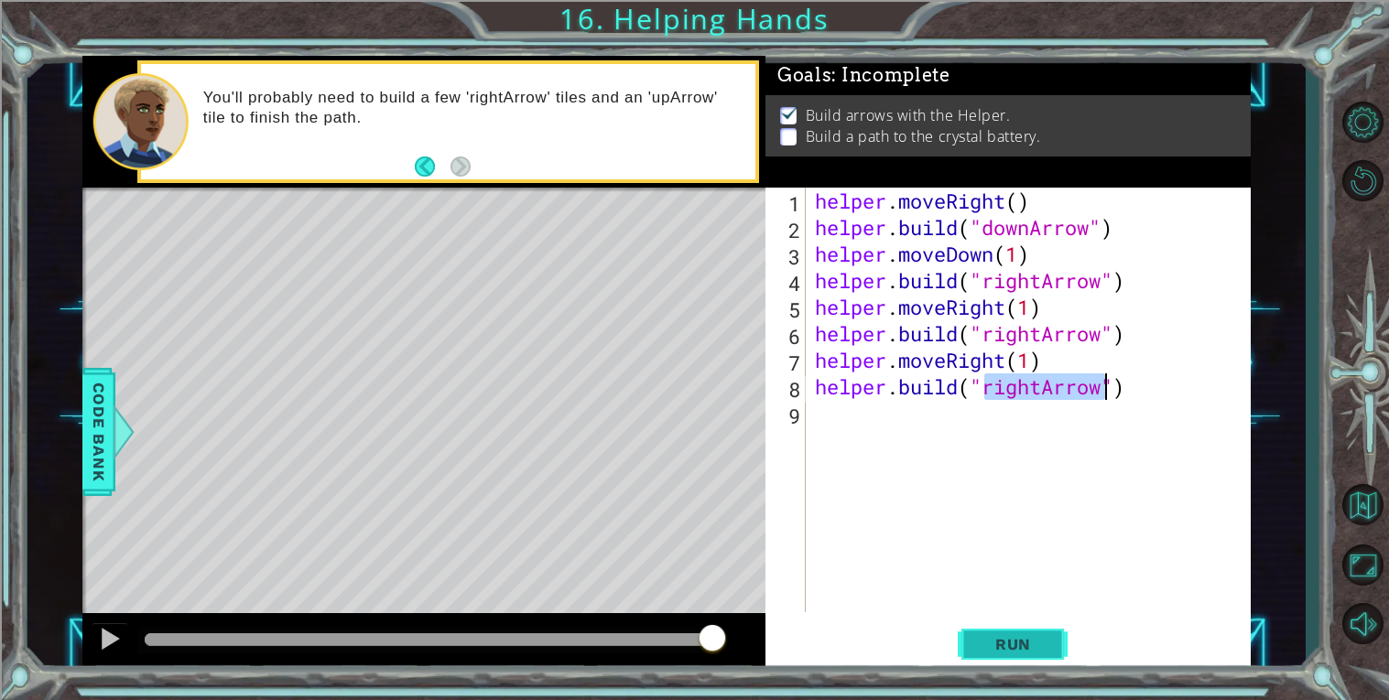
type textarea "[DOMAIN_NAME]("rightArrow")"
click at [1044, 628] on button "Run" at bounding box center [1013, 644] width 110 height 49
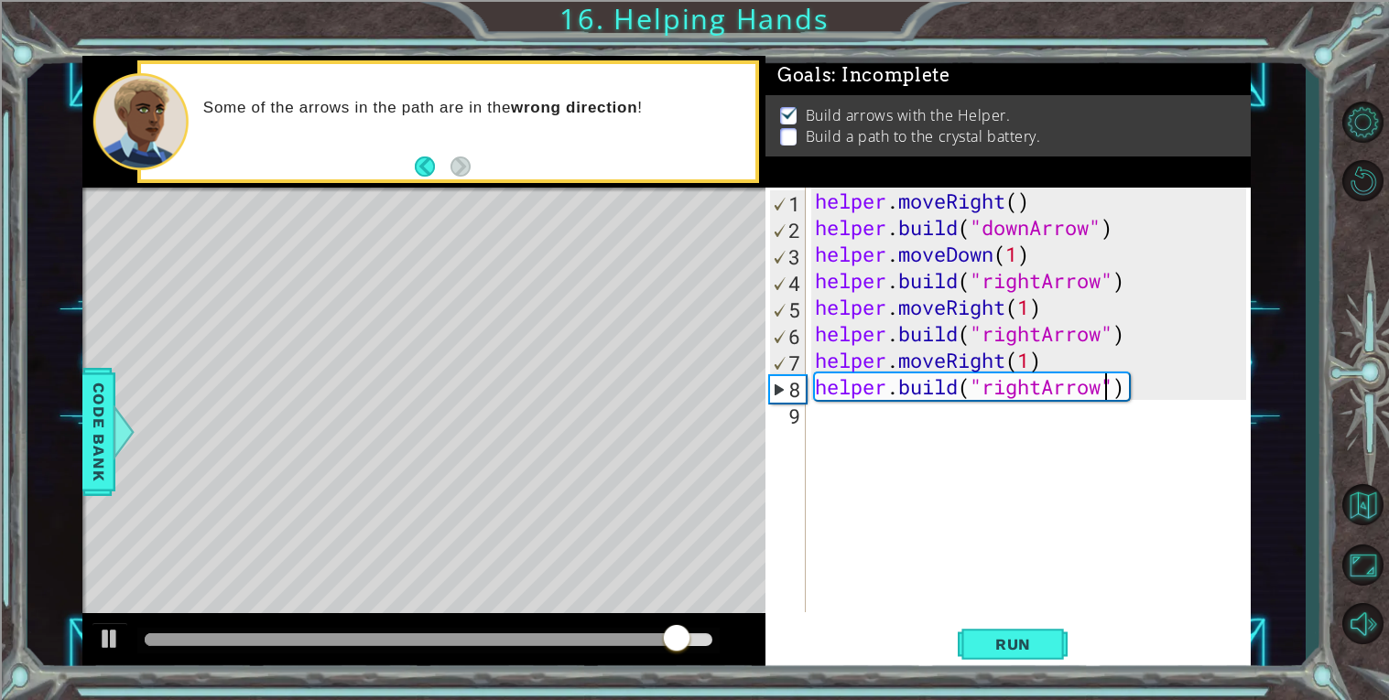
click at [890, 433] on div "helper . moveRight ( ) helper . build ( "downArrow" ) helper . moveDown ( 1 ) h…" at bounding box center [1033, 427] width 444 height 478
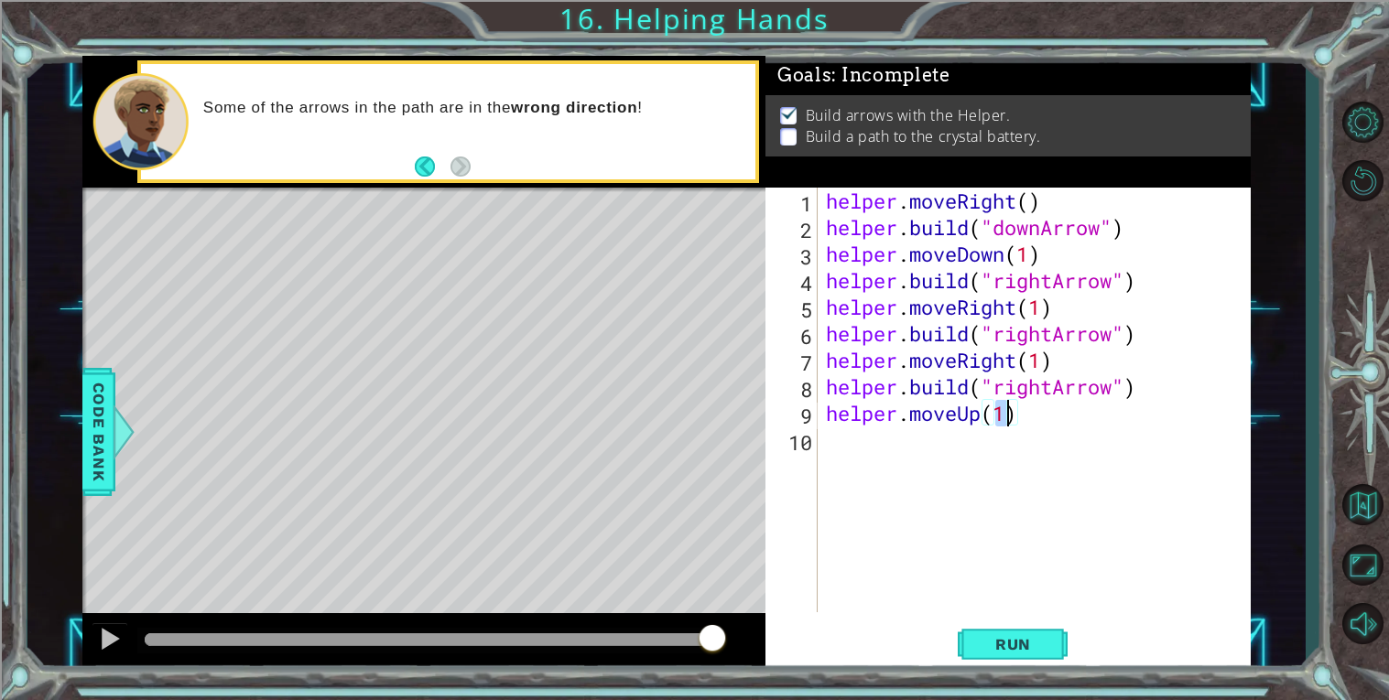
type textarea "helper.moveUp(3)"
click at [994, 645] on span "Run" at bounding box center [1013, 644] width 72 height 18
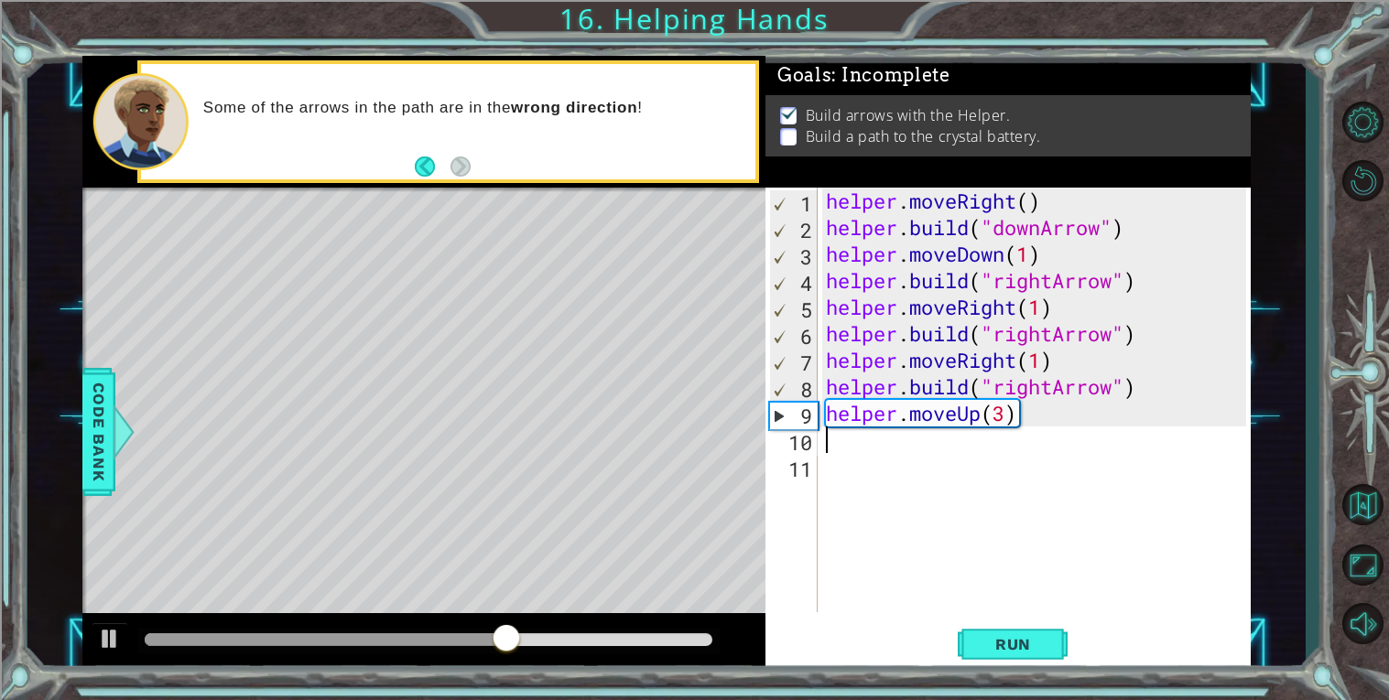
click at [1097, 391] on div "helper . moveRight ( ) helper . build ( "downArrow" ) helper . moveDown ( 1 ) h…" at bounding box center [1038, 427] width 433 height 478
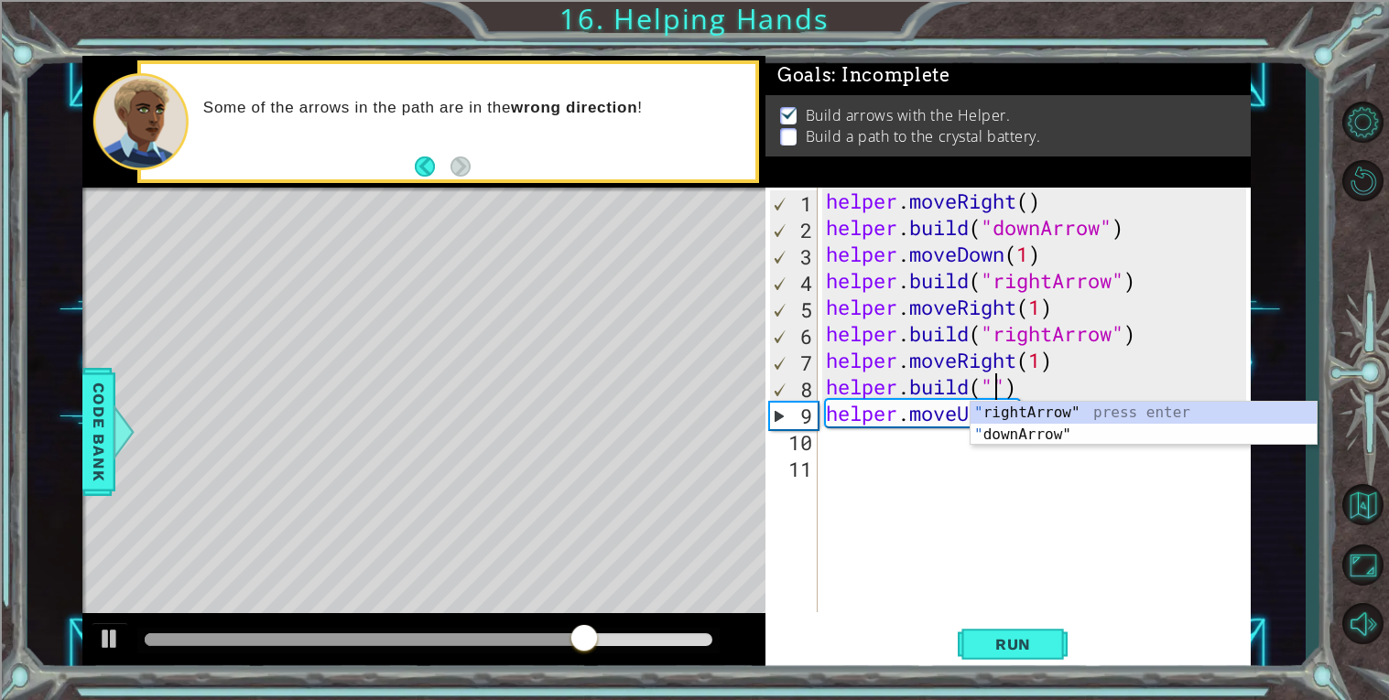
scroll to position [0, 6]
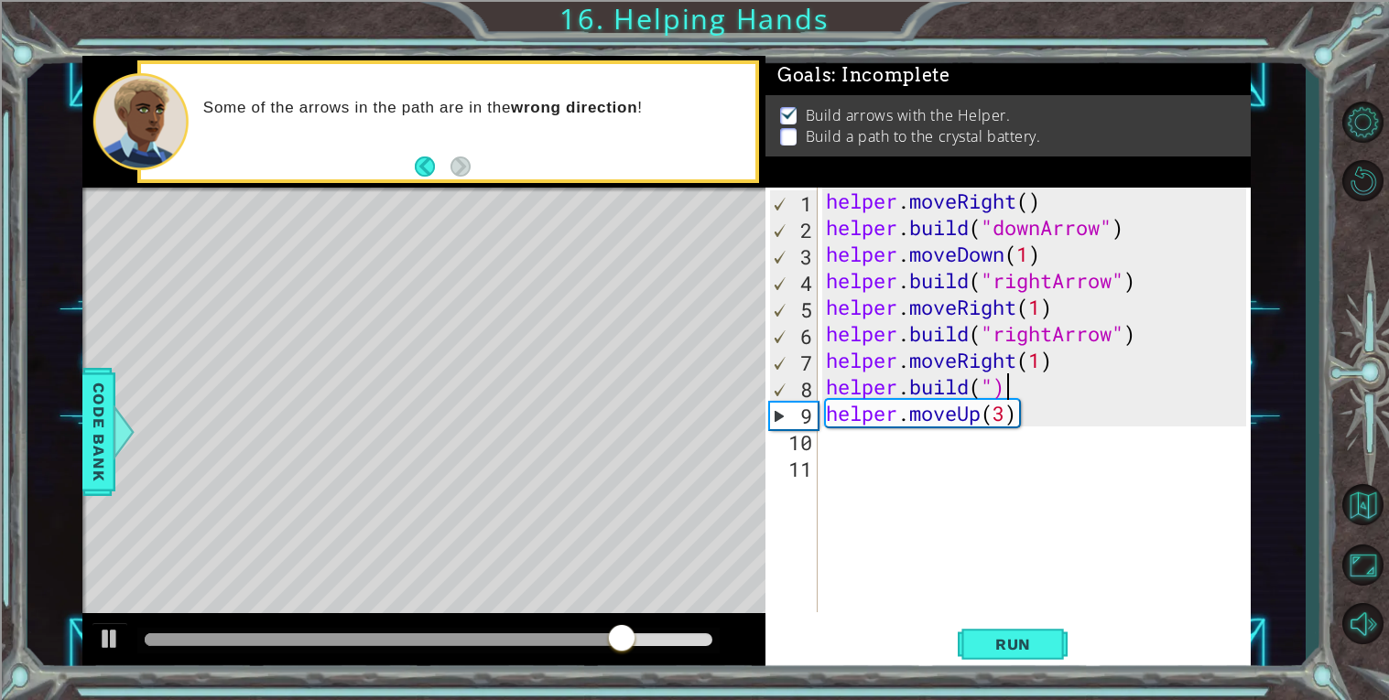
click at [1069, 385] on div "helper . moveRight ( ) helper . build ( "downArrow" ) helper . moveDown ( 1 ) h…" at bounding box center [1038, 427] width 433 height 478
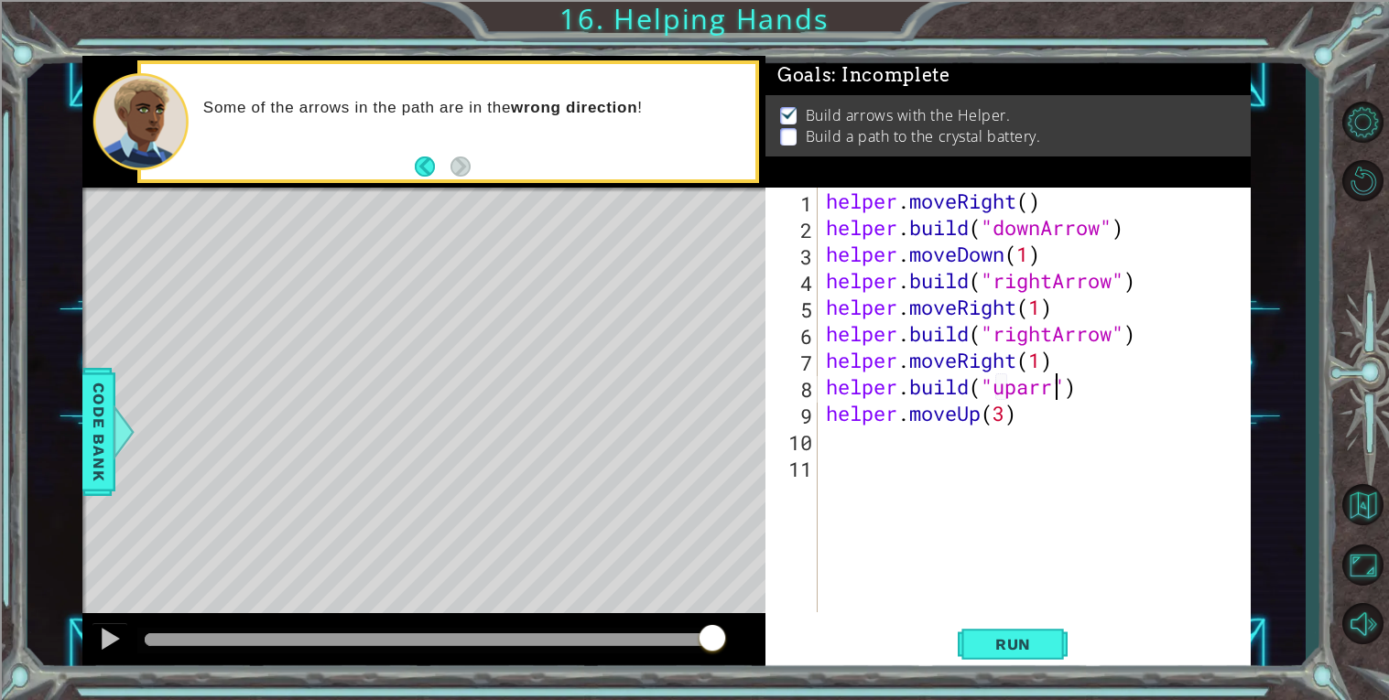
scroll to position [0, 11]
click at [1034, 389] on div "helper . moveRight ( ) helper . build ( "downArrow" ) helper . moveDown ( 1 ) h…" at bounding box center [1038, 427] width 433 height 478
type textarea "[DOMAIN_NAME]("upArrow")"
click at [982, 649] on span "Run" at bounding box center [1013, 644] width 72 height 18
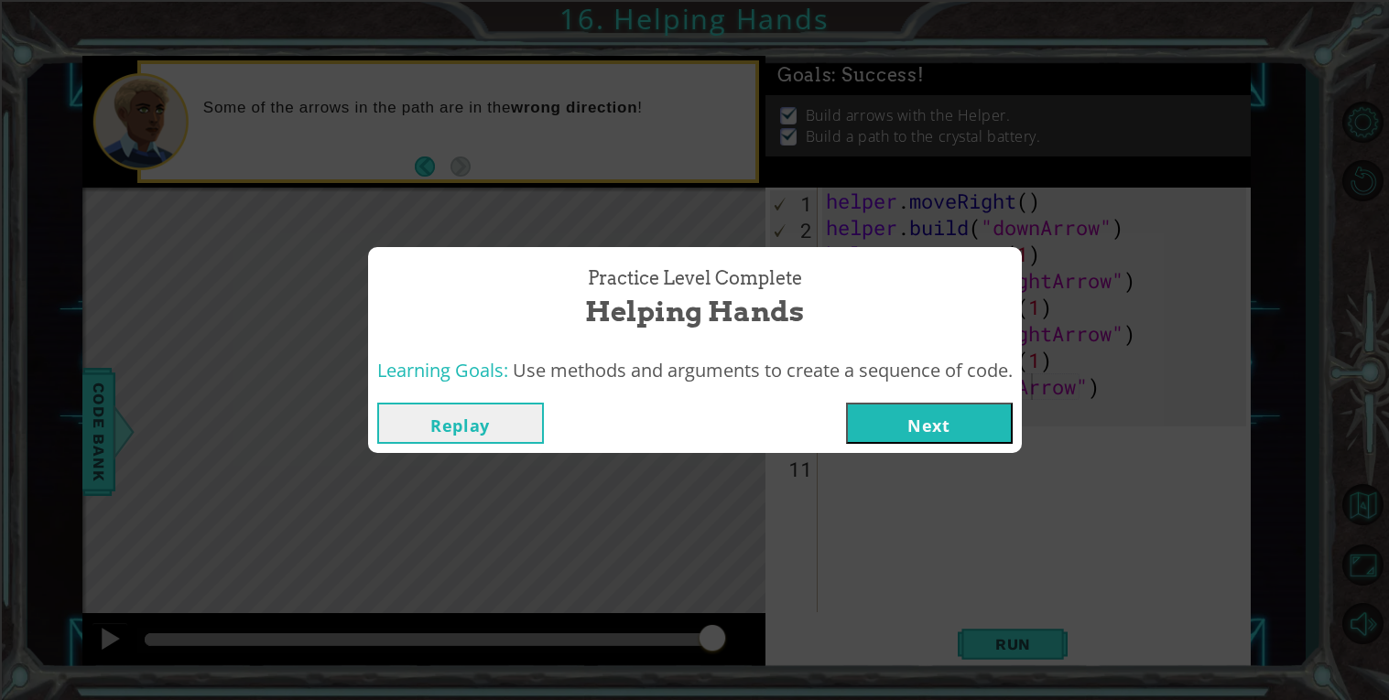
click at [988, 421] on button "Next" at bounding box center [929, 423] width 167 height 41
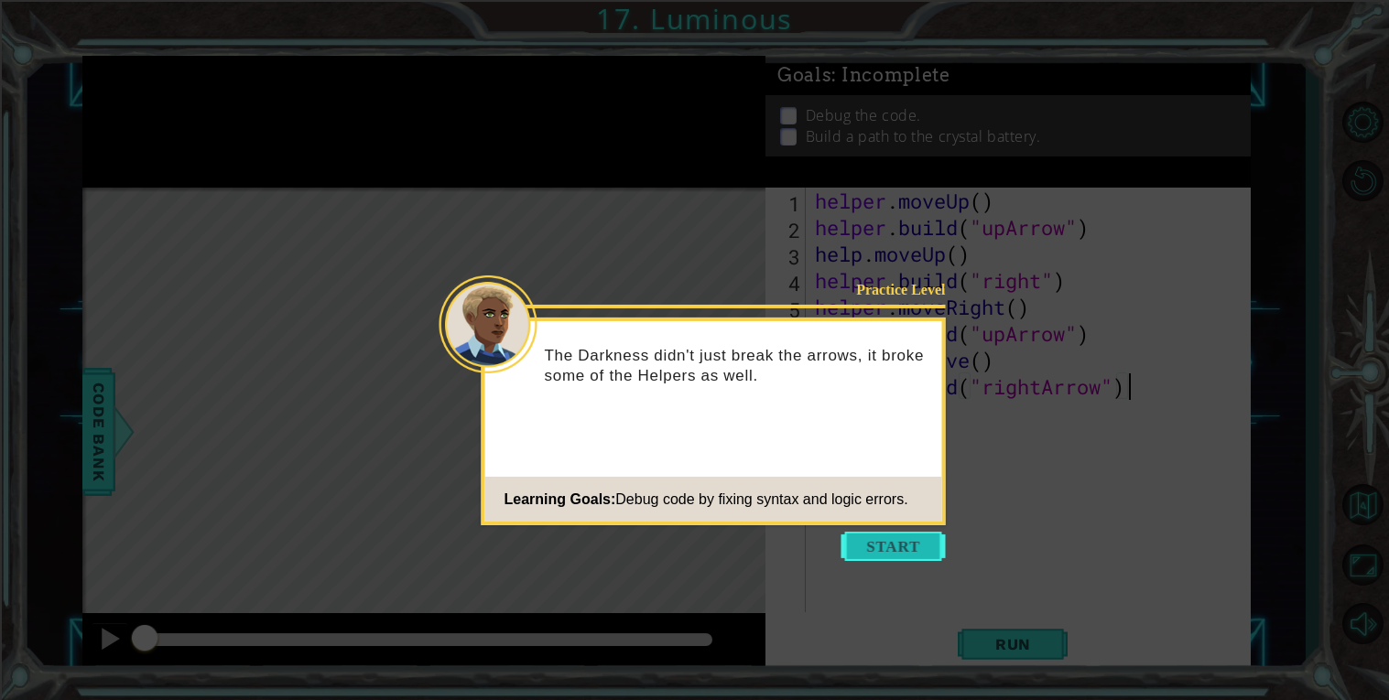
click at [932, 540] on button "Start" at bounding box center [893, 546] width 104 height 29
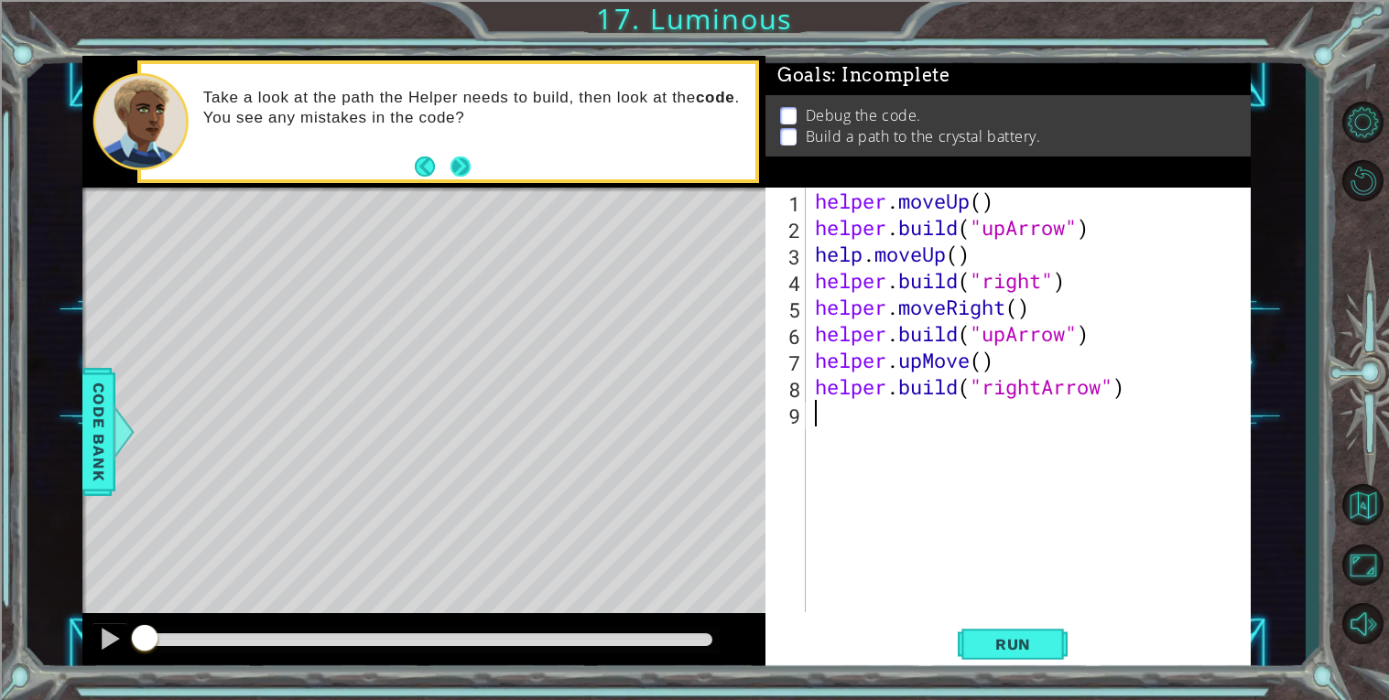
click at [450, 159] on button "Next" at bounding box center [460, 167] width 20 height 20
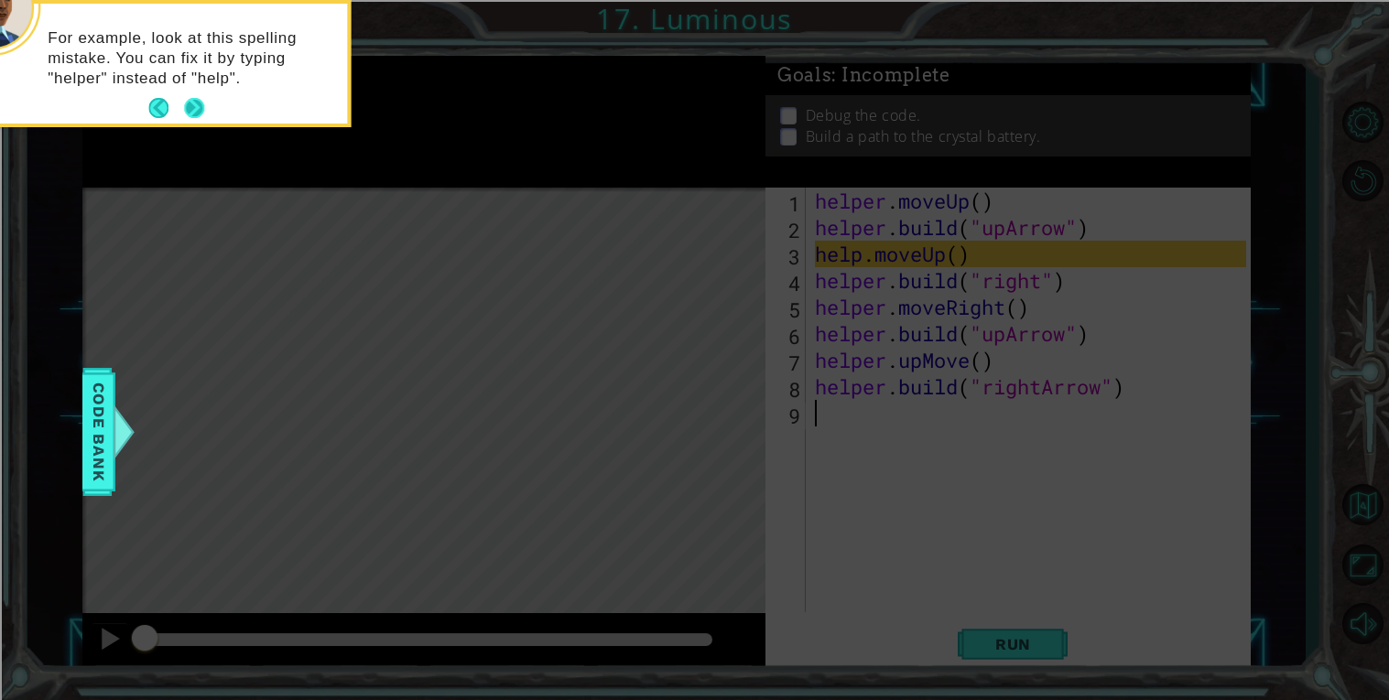
click at [184, 98] on button "Next" at bounding box center [194, 108] width 20 height 20
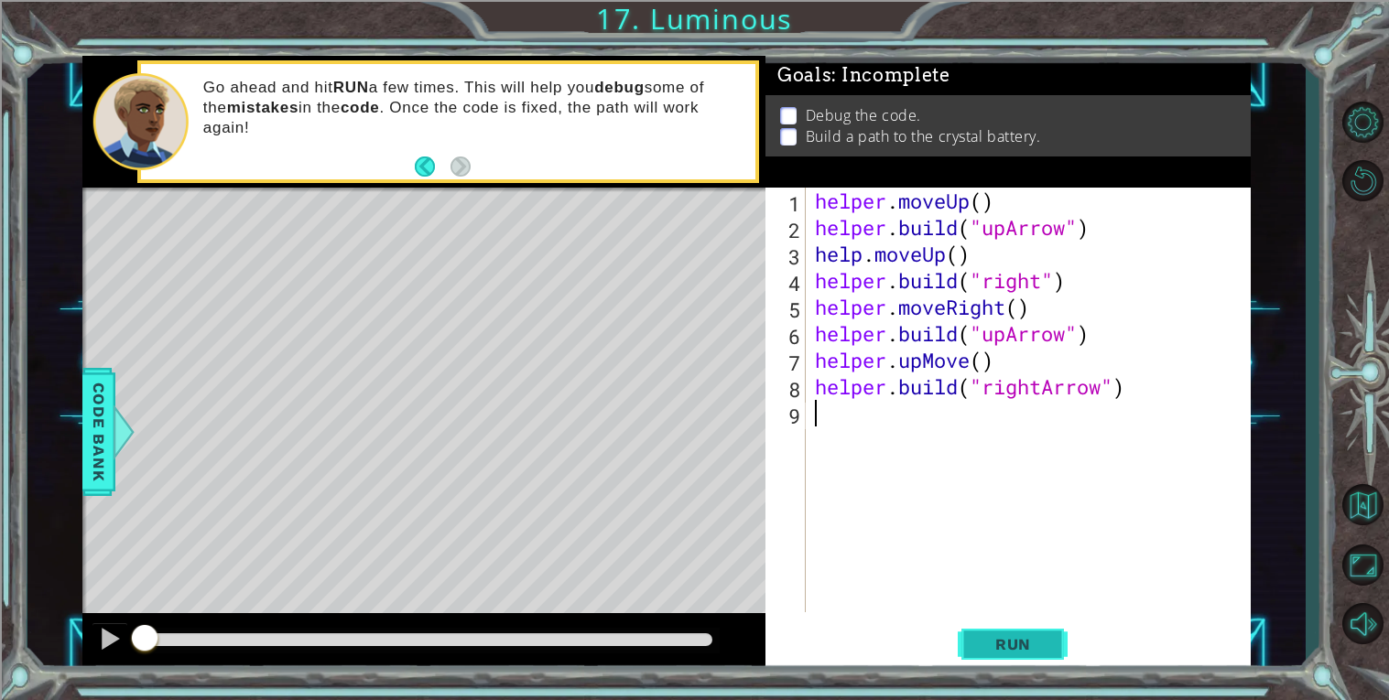
click at [1004, 656] on button "Run" at bounding box center [1013, 644] width 110 height 49
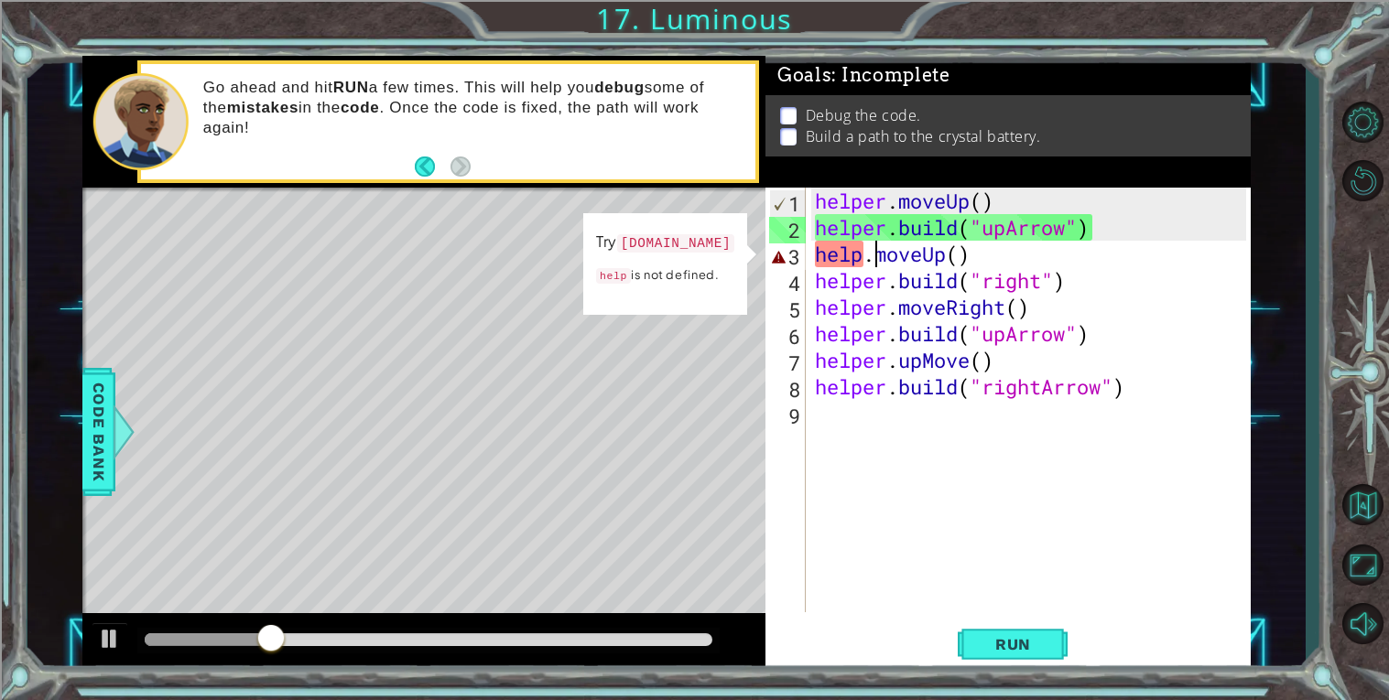
click at [873, 254] on div "helper . moveUp ( ) helper . build ( "upArrow" ) help . moveUp ( ) helper . bui…" at bounding box center [1033, 427] width 444 height 478
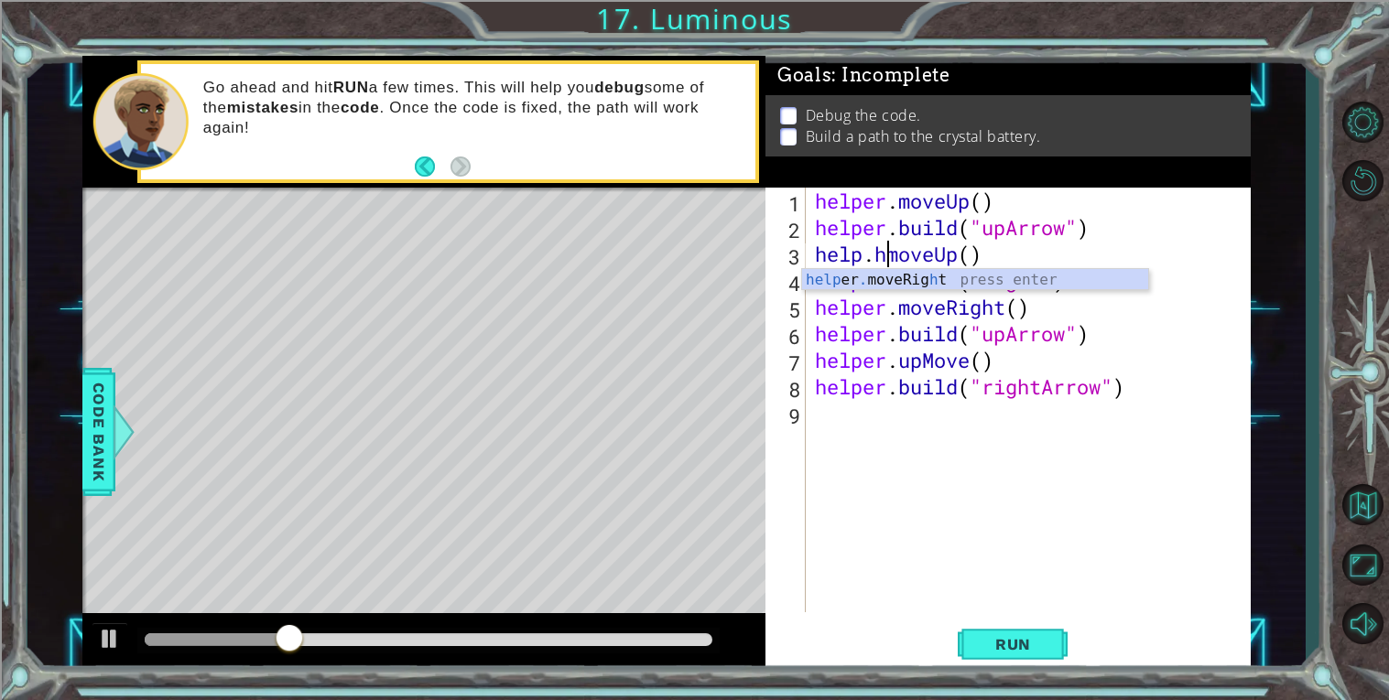
scroll to position [0, 3]
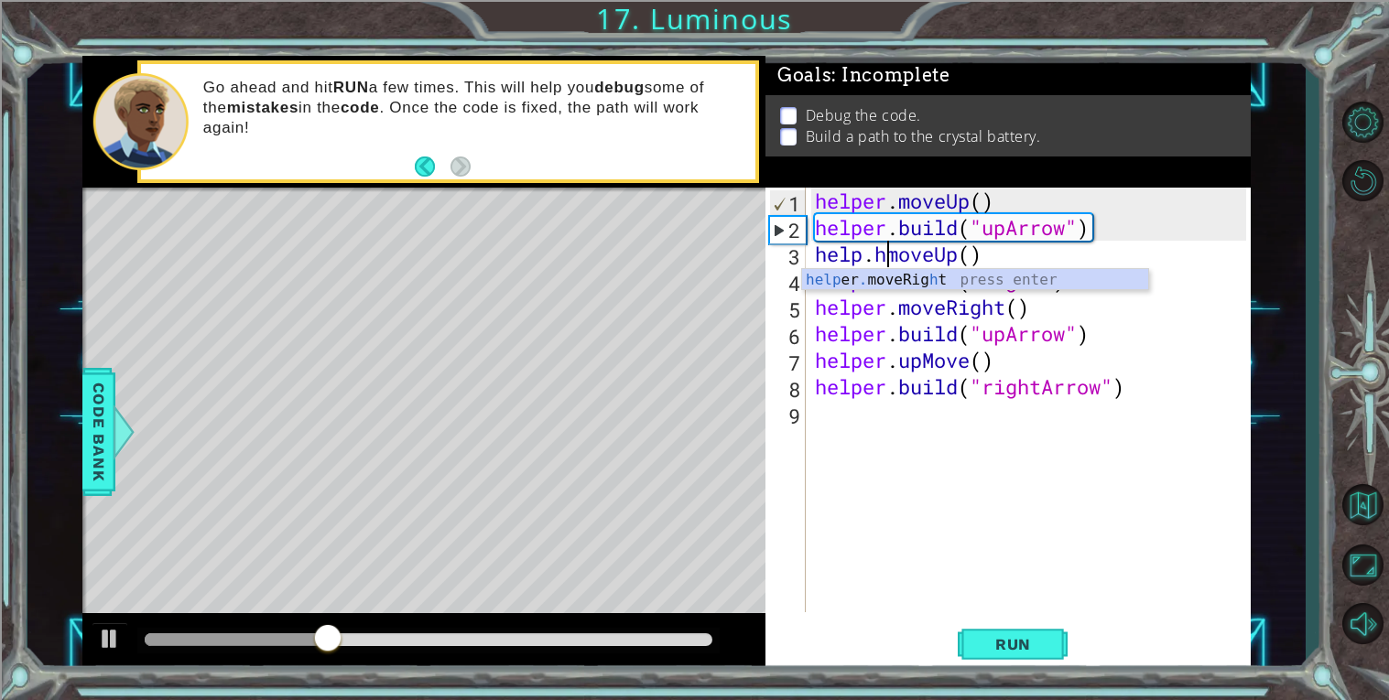
type textarea "help.moveUp()"
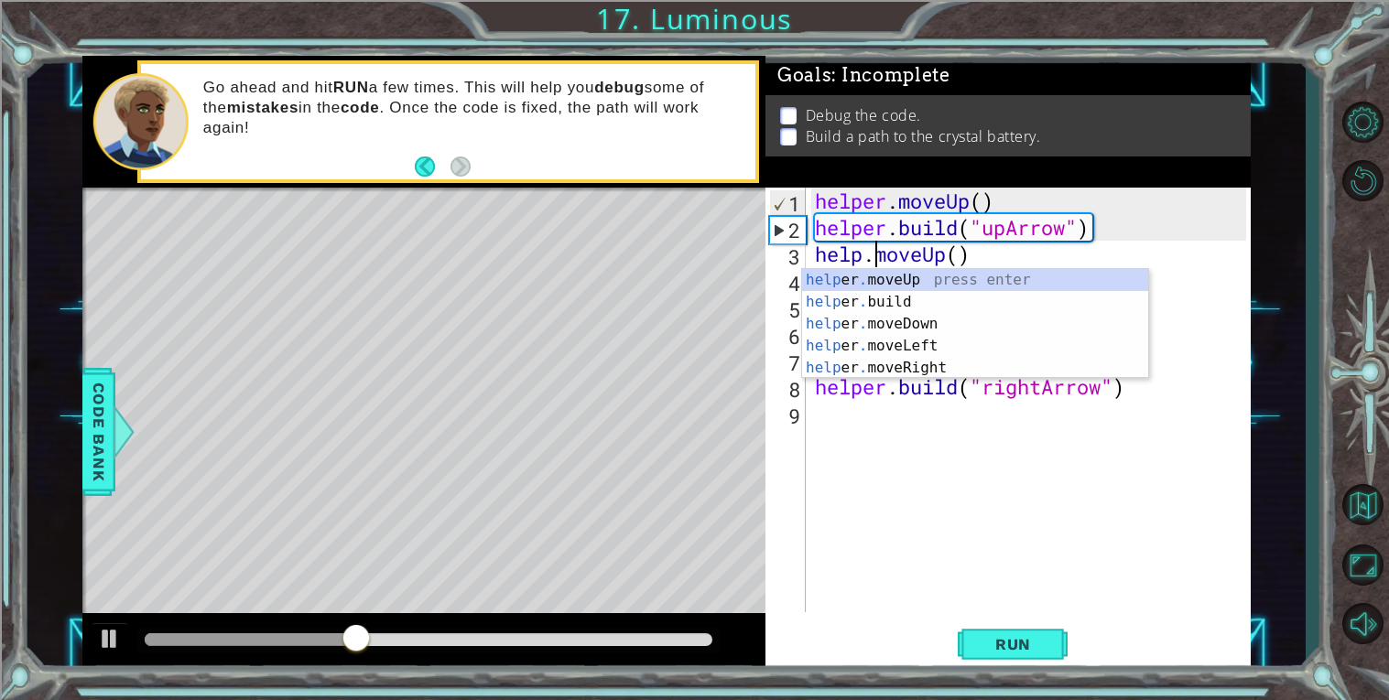
click at [851, 549] on div "helper . moveUp ( ) helper . build ( "upArrow" ) help . moveUp ( ) helper . bui…" at bounding box center [1033, 427] width 444 height 478
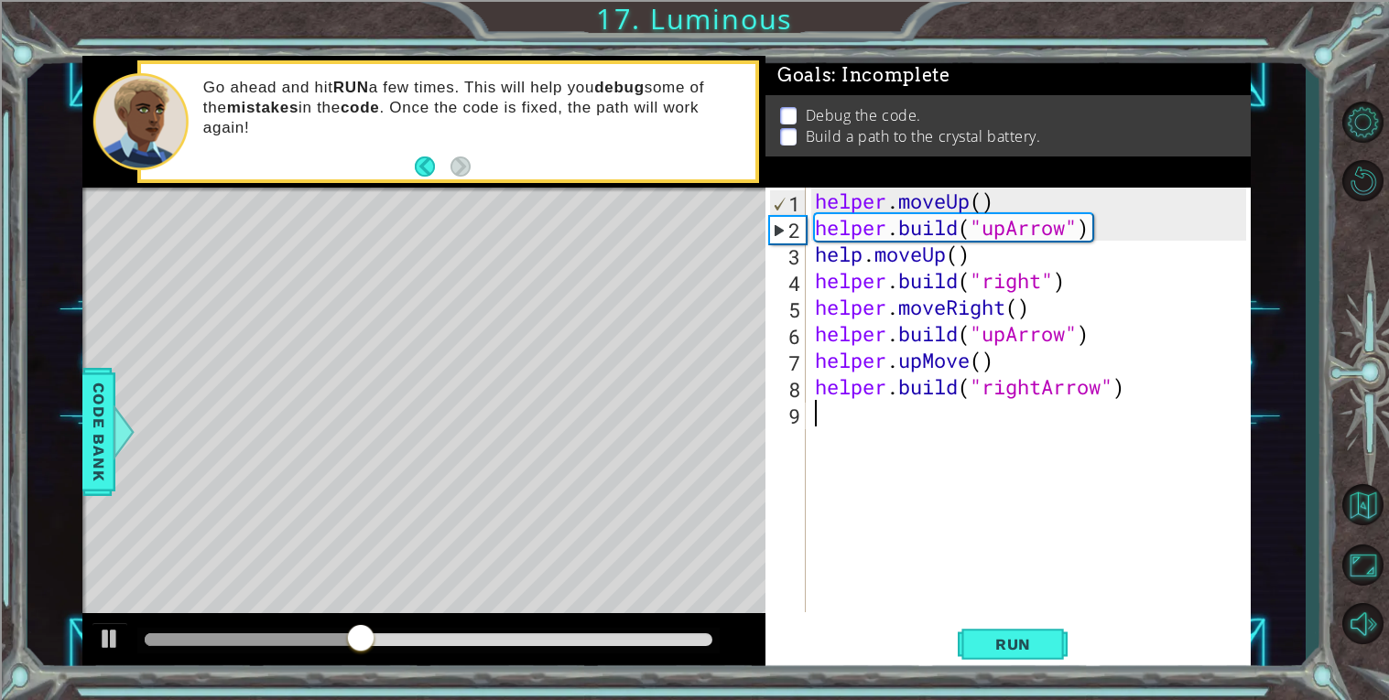
scroll to position [0, 0]
click at [994, 633] on button "Run" at bounding box center [1013, 644] width 110 height 49
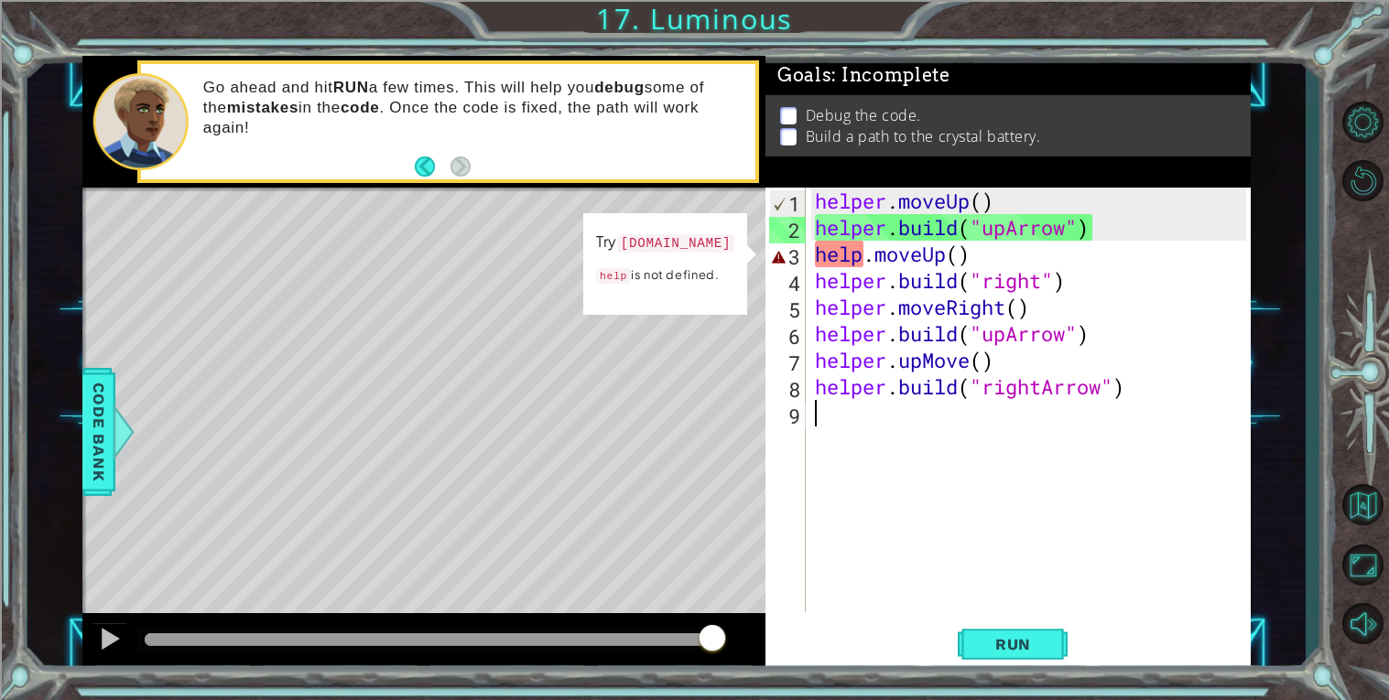
click at [852, 251] on div "helper . moveUp ( ) helper . build ( "upArrow" ) help . moveUp ( ) helper . bui…" at bounding box center [1033, 427] width 444 height 478
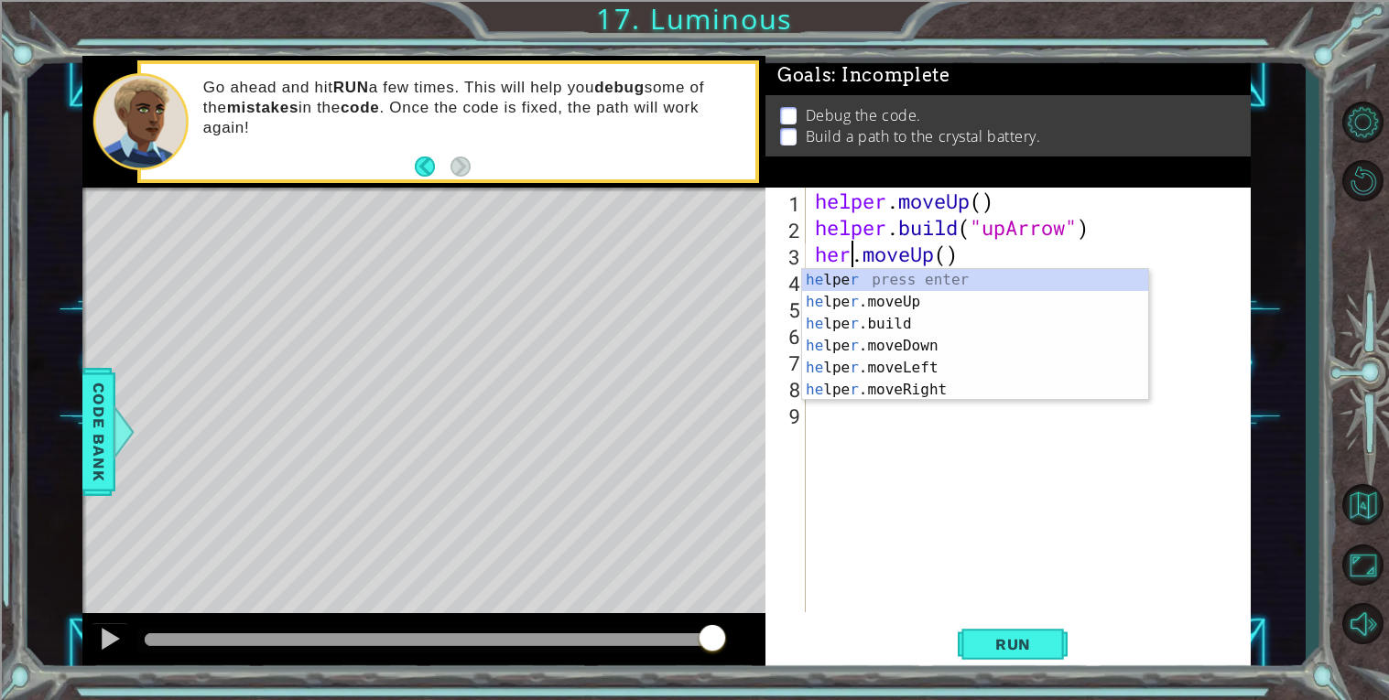
scroll to position [0, 2]
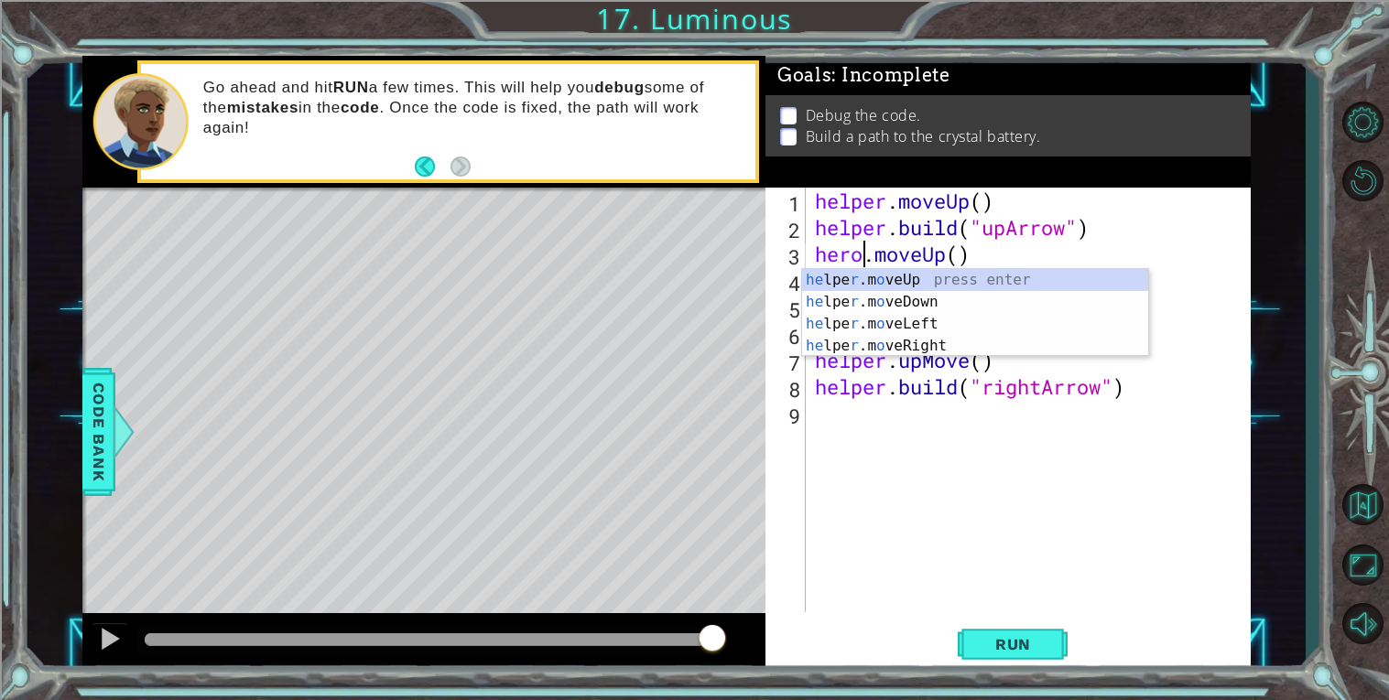
click at [874, 256] on div "helper . moveUp ( ) helper . build ( "upArrow" ) hero . moveUp ( ) helper . bui…" at bounding box center [1033, 427] width 444 height 478
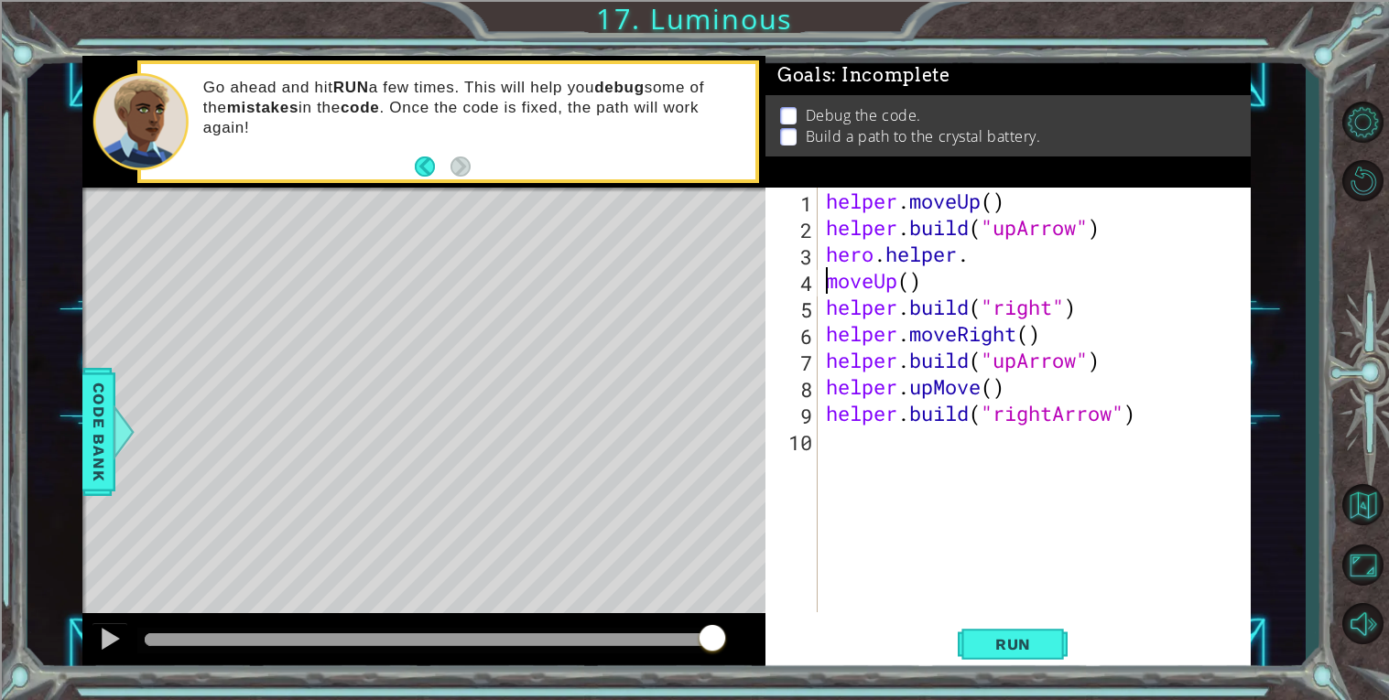
scroll to position [0, 3]
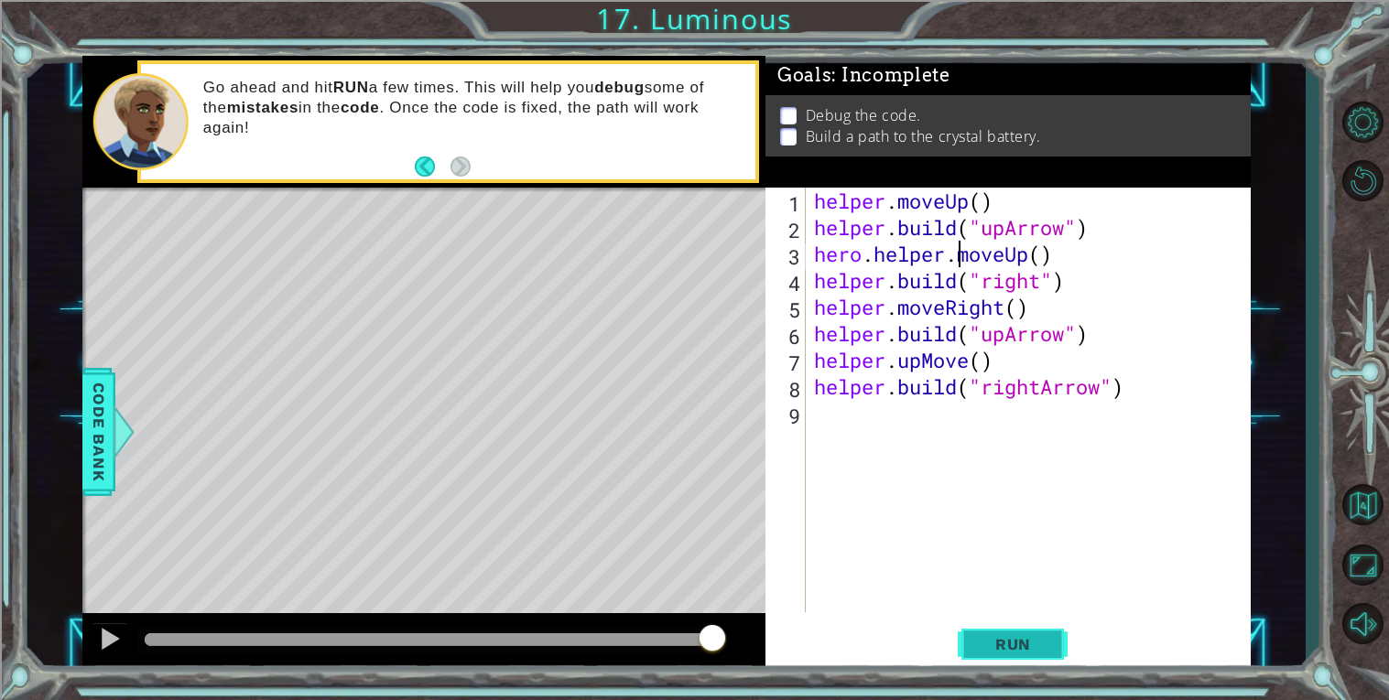
type textarea "hero.helper.moveUp()"
click at [999, 657] on button "Run" at bounding box center [1013, 644] width 110 height 49
